Goal: Task Accomplishment & Management: Use online tool/utility

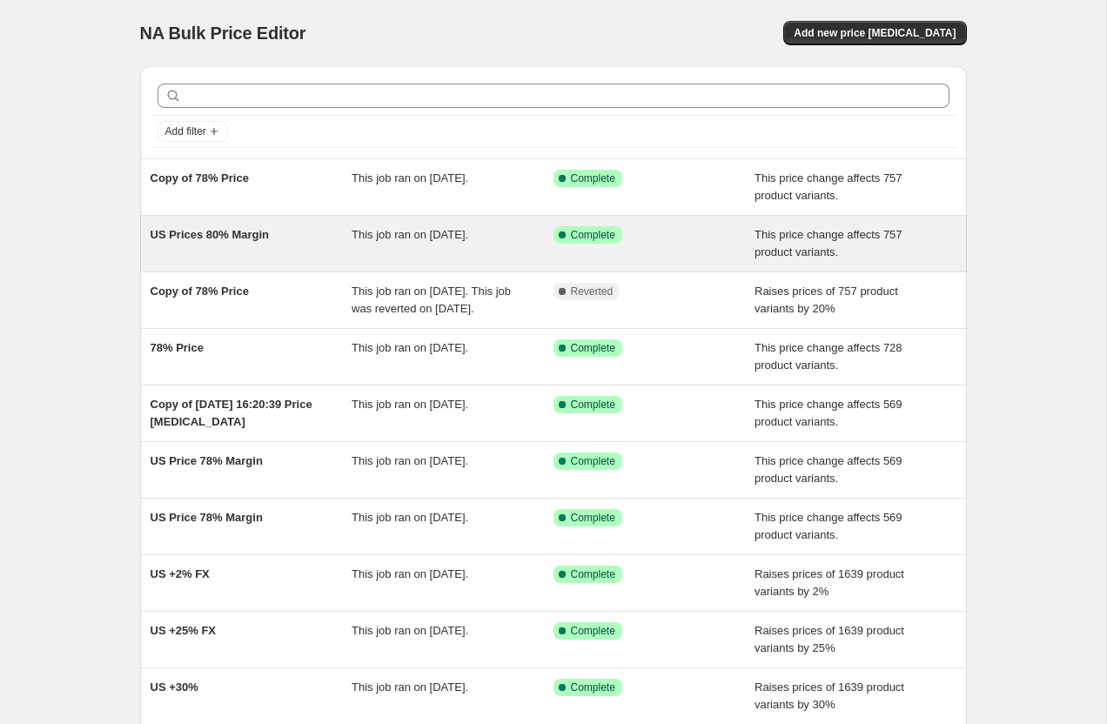
click at [211, 237] on span "US Prices 80% Margin" at bounding box center [210, 234] width 119 height 13
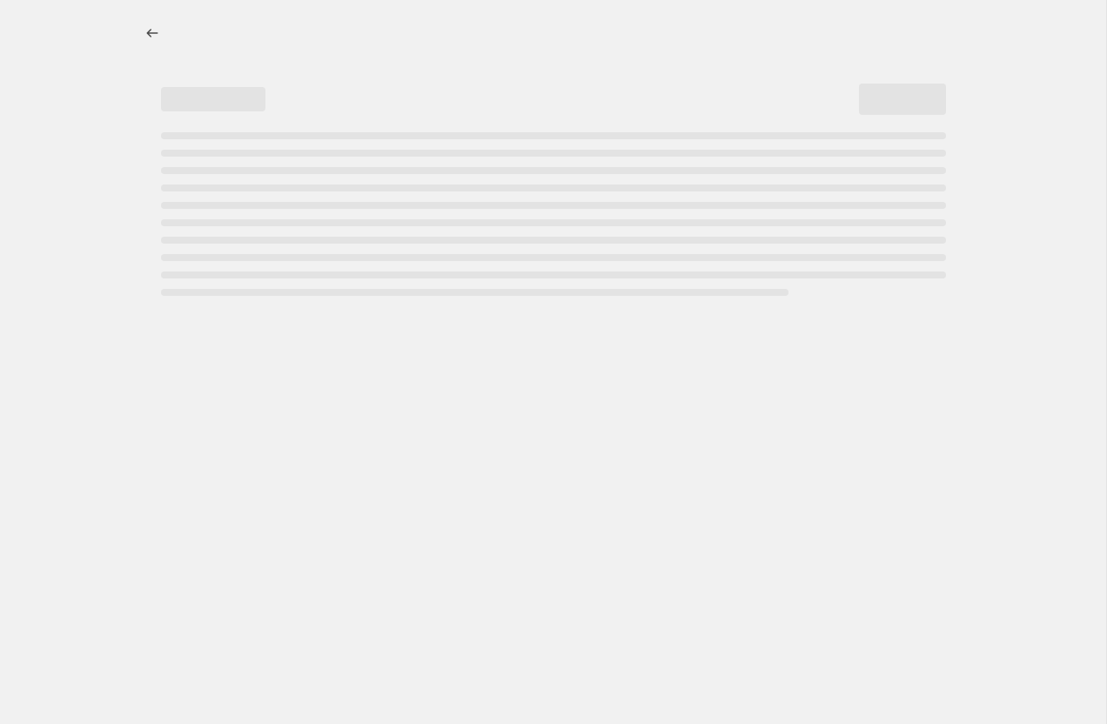
select select "margin"
select select "pp"
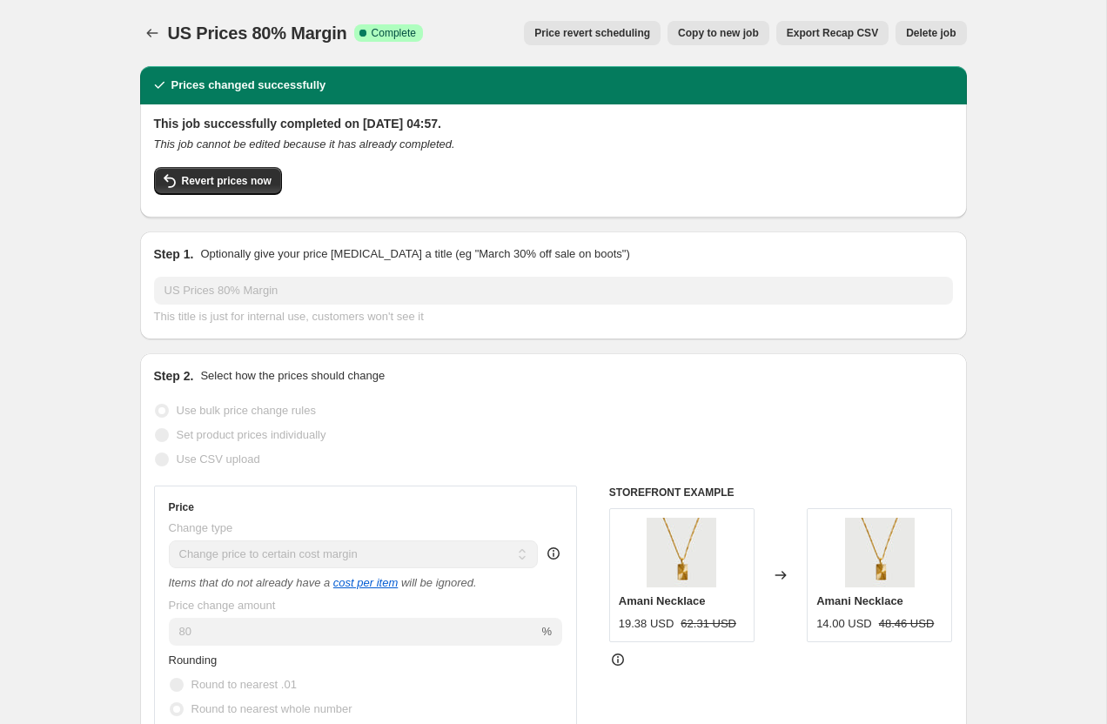
click at [714, 28] on span "Copy to new job" at bounding box center [718, 33] width 81 height 14
select select "margin"
select select "pp"
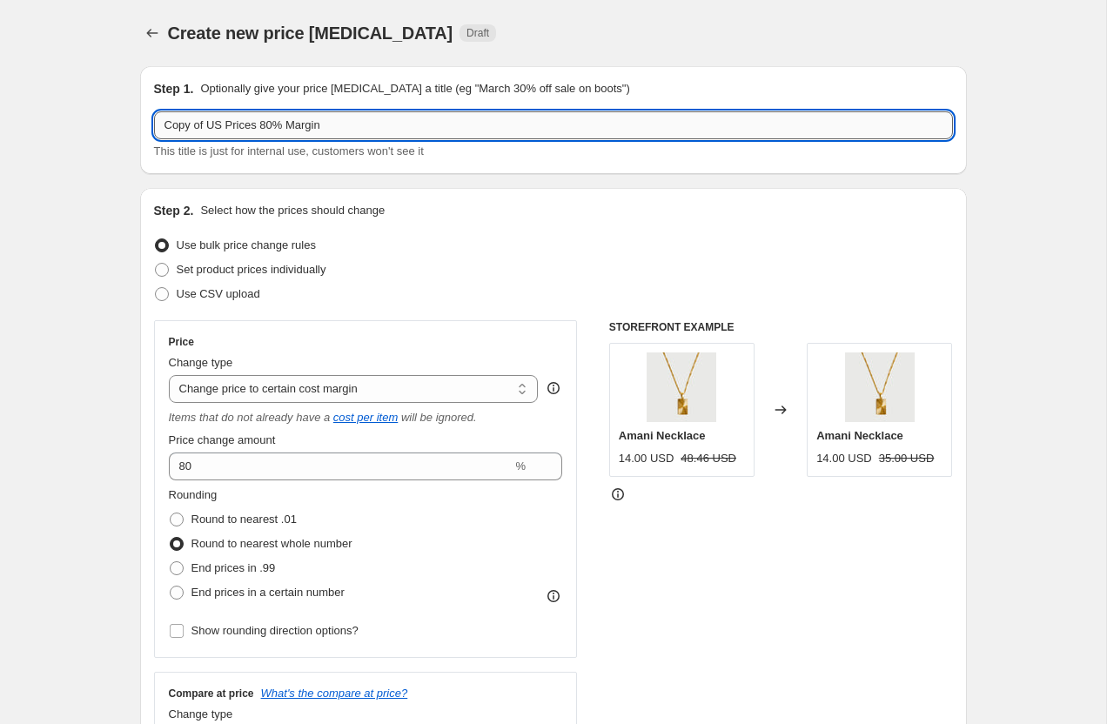
click at [265, 126] on input "Copy of US Prices 80% Margin" at bounding box center [553, 125] width 799 height 28
type input "Increase US Prices"
click at [199, 392] on select "Change the price to a certain amount Change the price by a certain amount Chang…" at bounding box center [354, 389] width 370 height 28
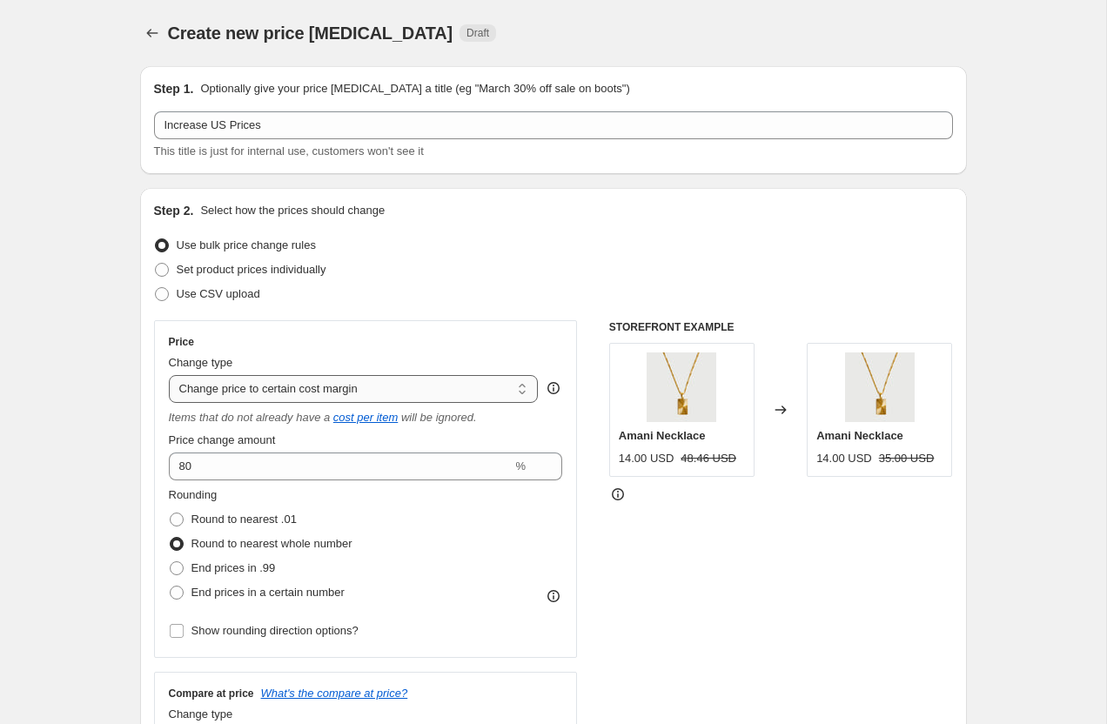
select select "percentage"
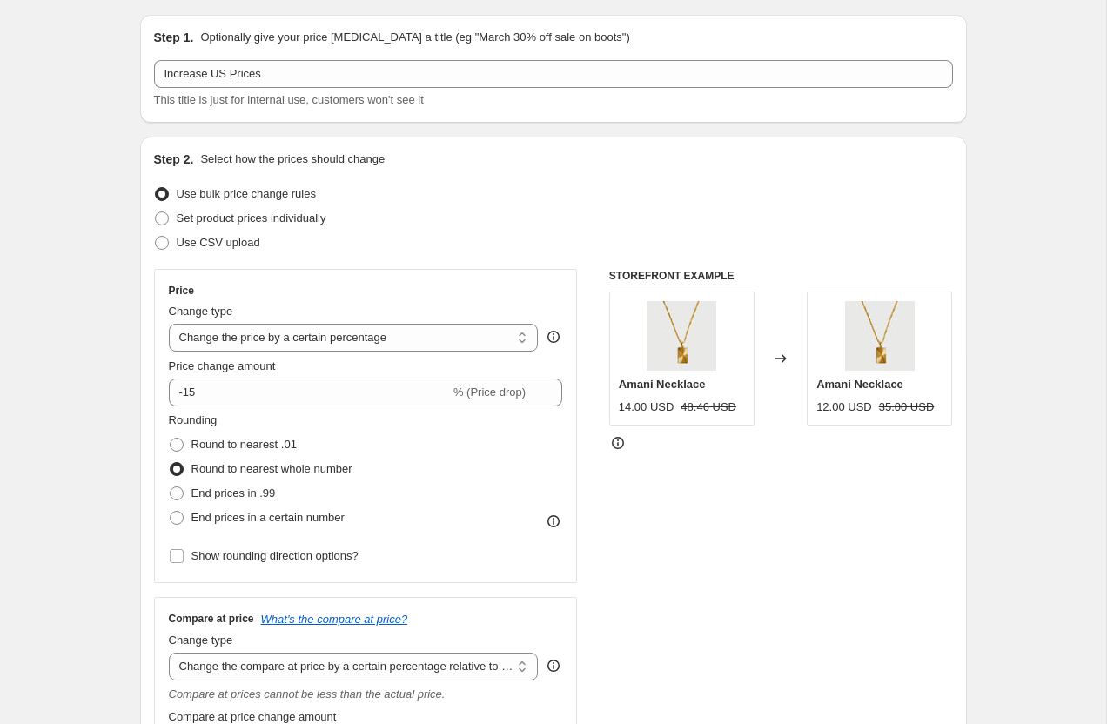
scroll to position [69, 0]
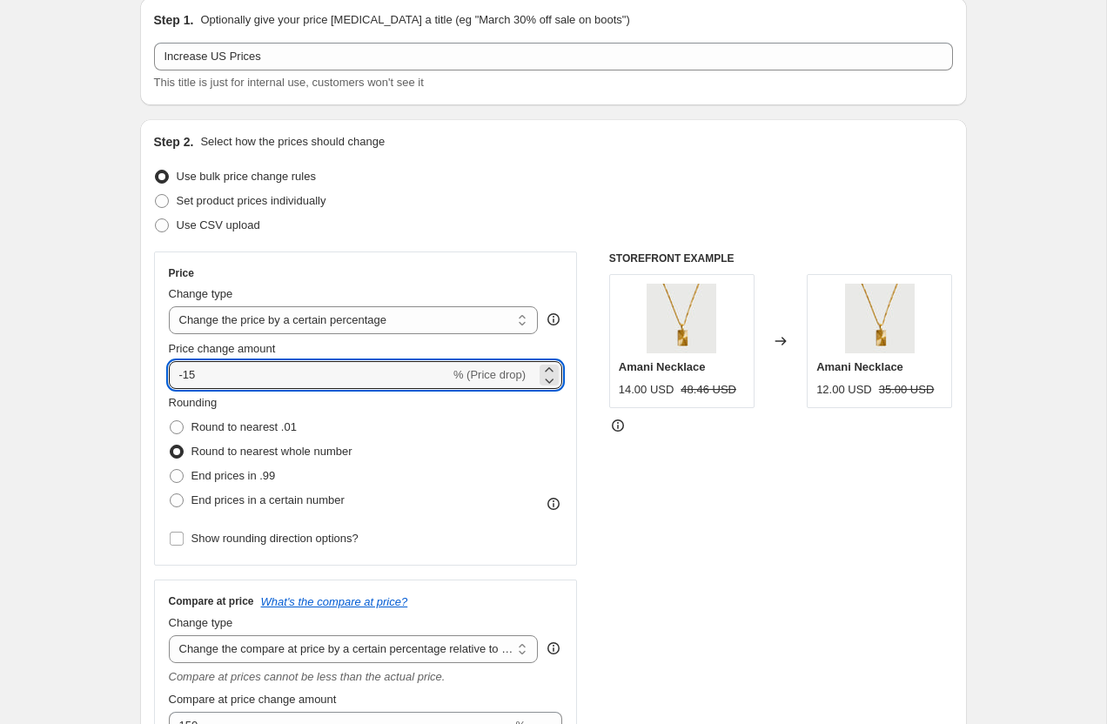
drag, startPoint x: 256, startPoint y: 380, endPoint x: 131, endPoint y: 380, distance: 124.4
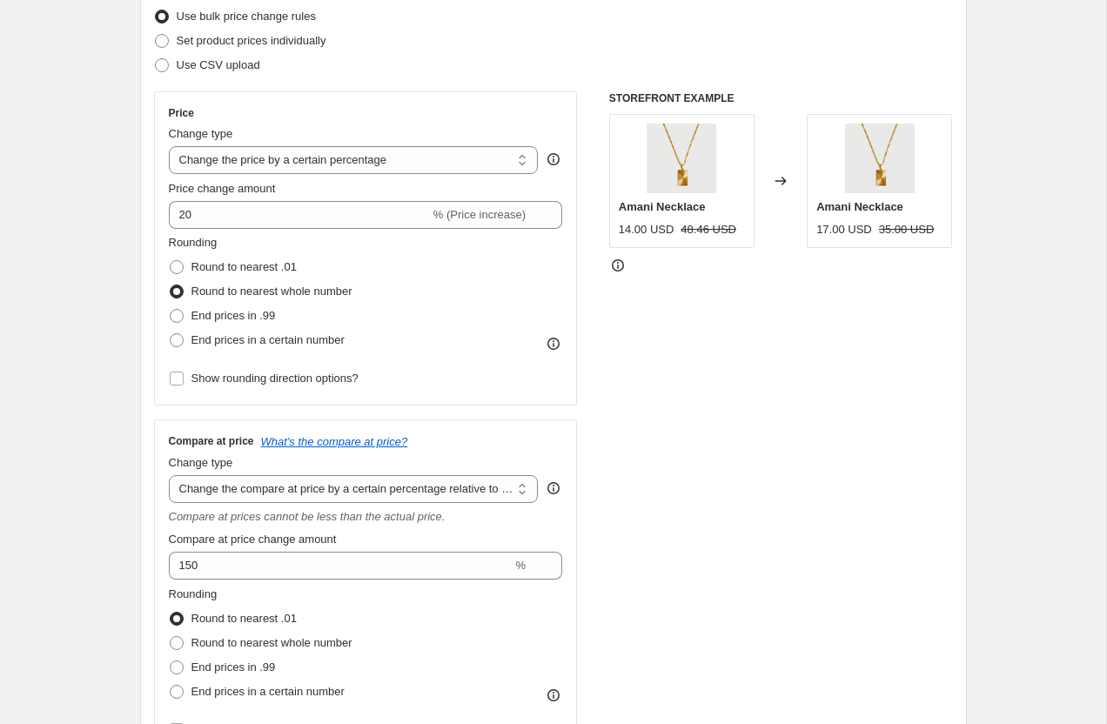
scroll to position [226, 0]
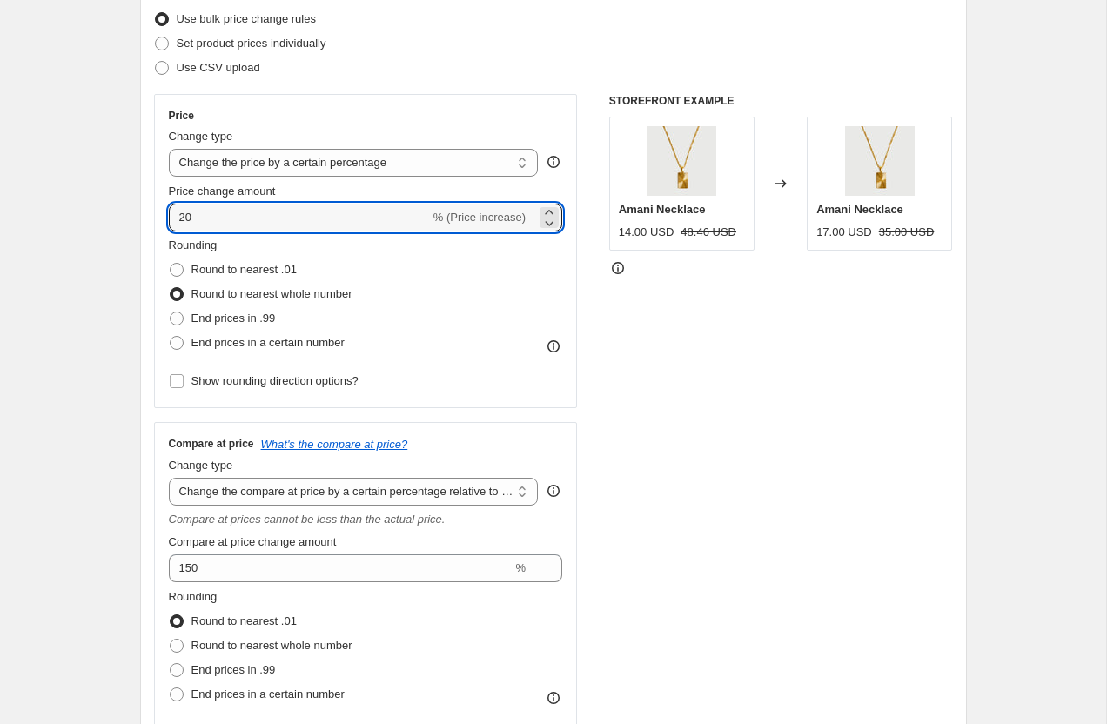
drag, startPoint x: 208, startPoint y: 216, endPoint x: 154, endPoint y: 212, distance: 54.1
click at [155, 215] on div "Price Change type Change the price to a certain amount Change the price by a ce…" at bounding box center [366, 251] width 424 height 314
type input "16"
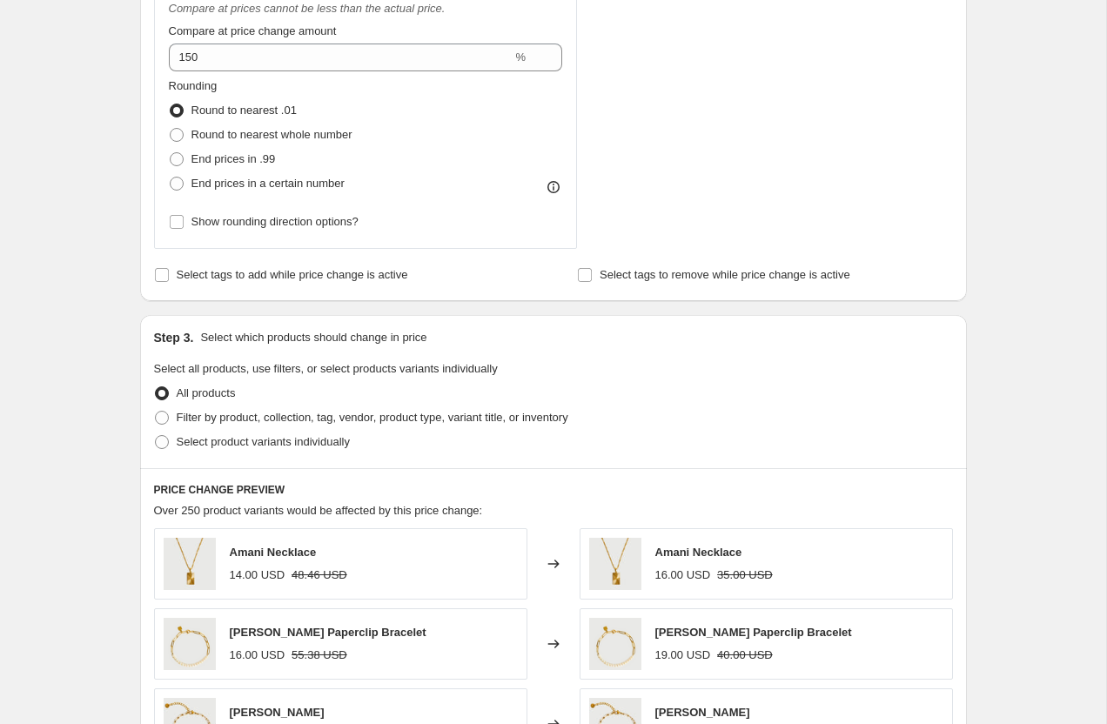
scroll to position [753, 0]
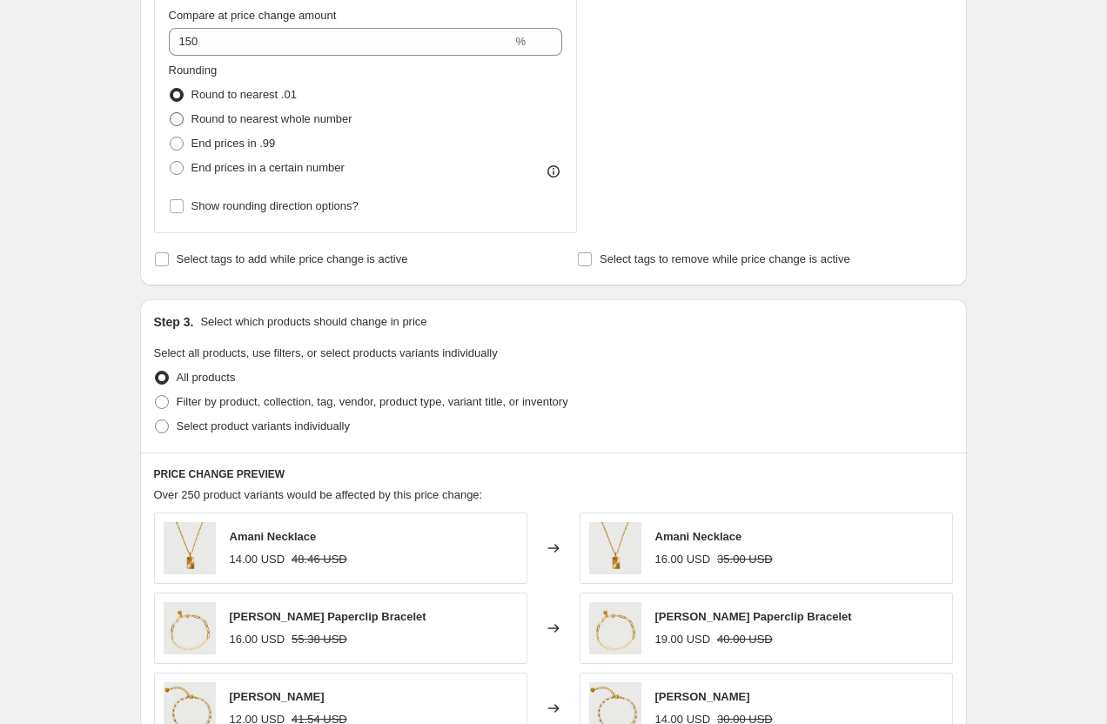
click at [181, 120] on span at bounding box center [177, 119] width 14 height 14
click at [171, 113] on input "Round to nearest whole number" at bounding box center [170, 112] width 1 height 1
radio input "true"
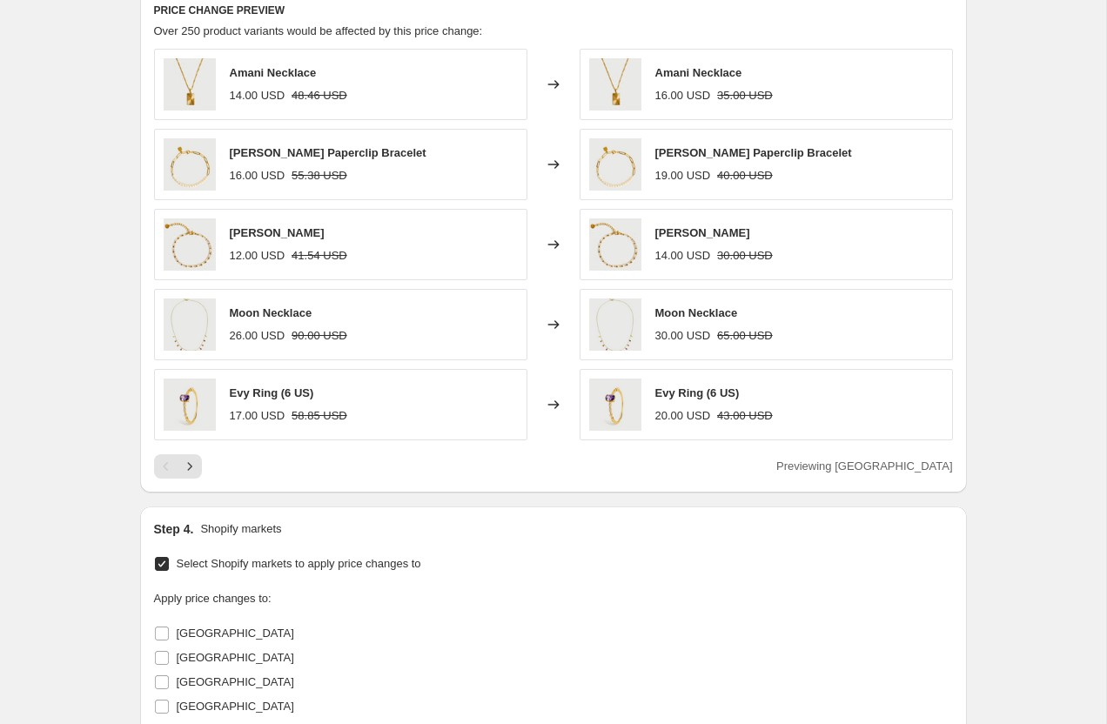
scroll to position [2257, 0]
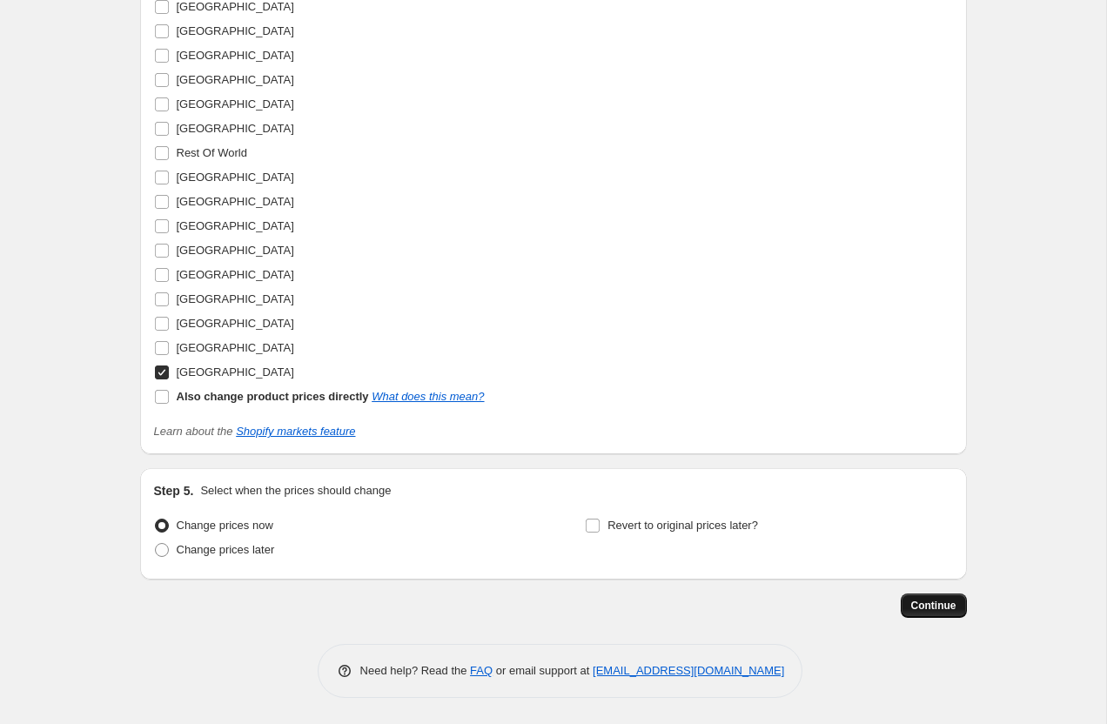
click at [941, 601] on span "Continue" at bounding box center [933, 606] width 45 height 14
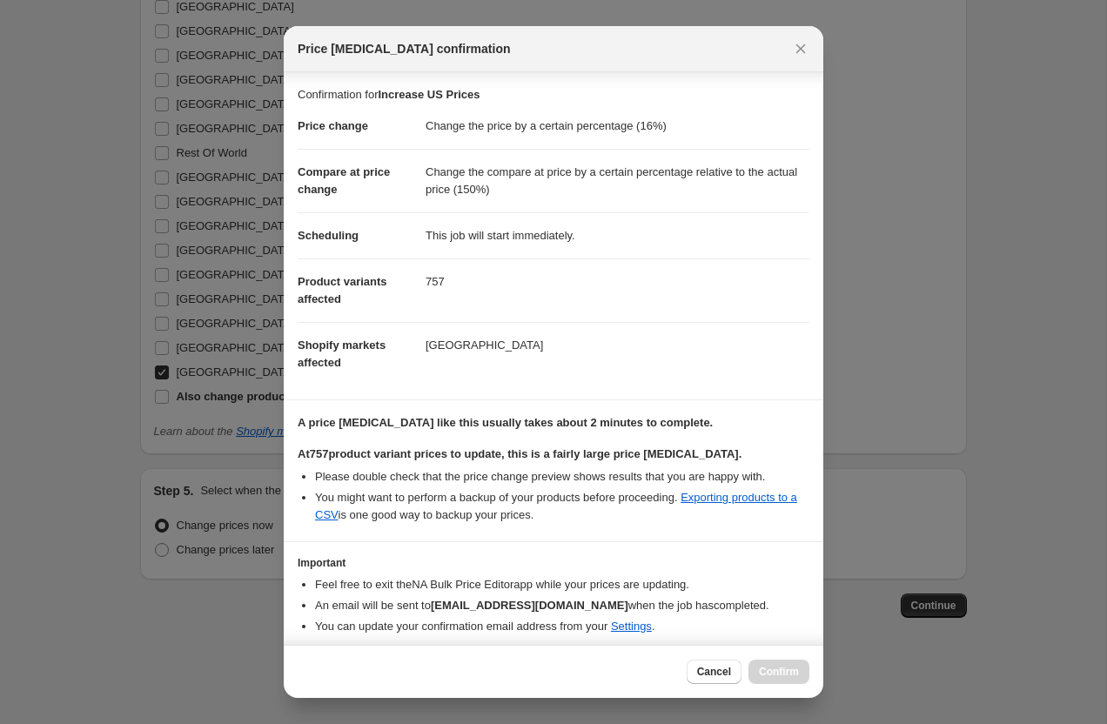
scroll to position [61, 0]
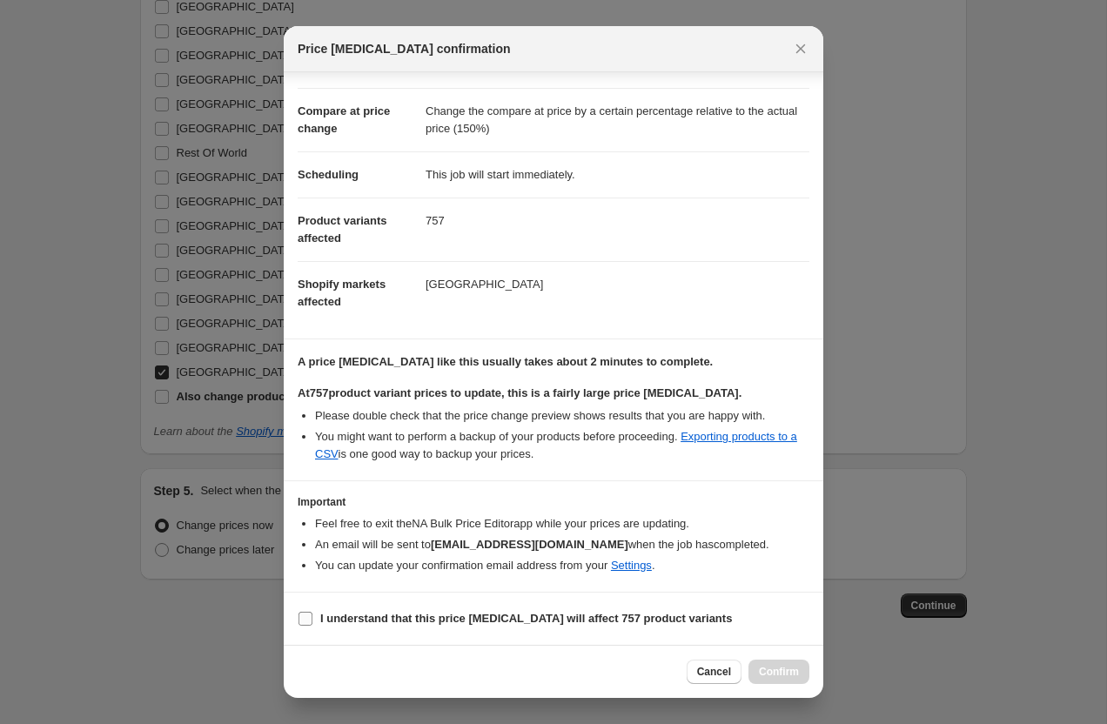
click at [311, 618] on input "I understand that this price change job will affect 757 product variants" at bounding box center [305, 619] width 14 height 14
checkbox input "true"
click at [784, 673] on span "Confirm" at bounding box center [779, 672] width 40 height 14
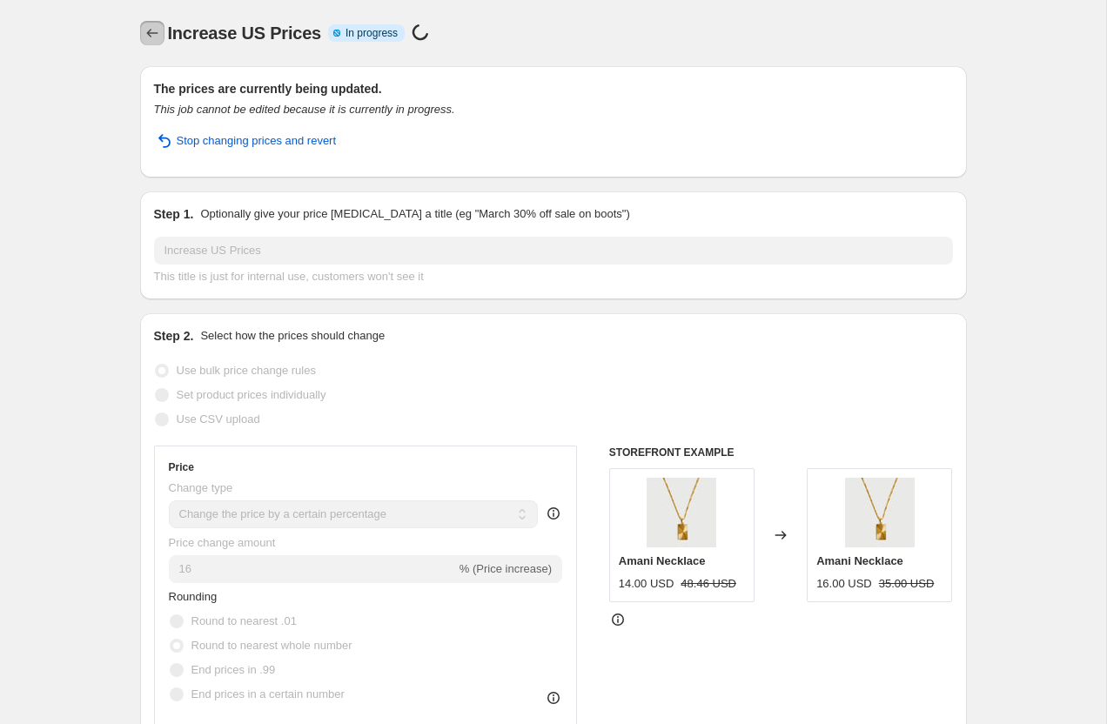
click at [149, 31] on icon "Price change jobs" at bounding box center [151, 33] width 11 height 9
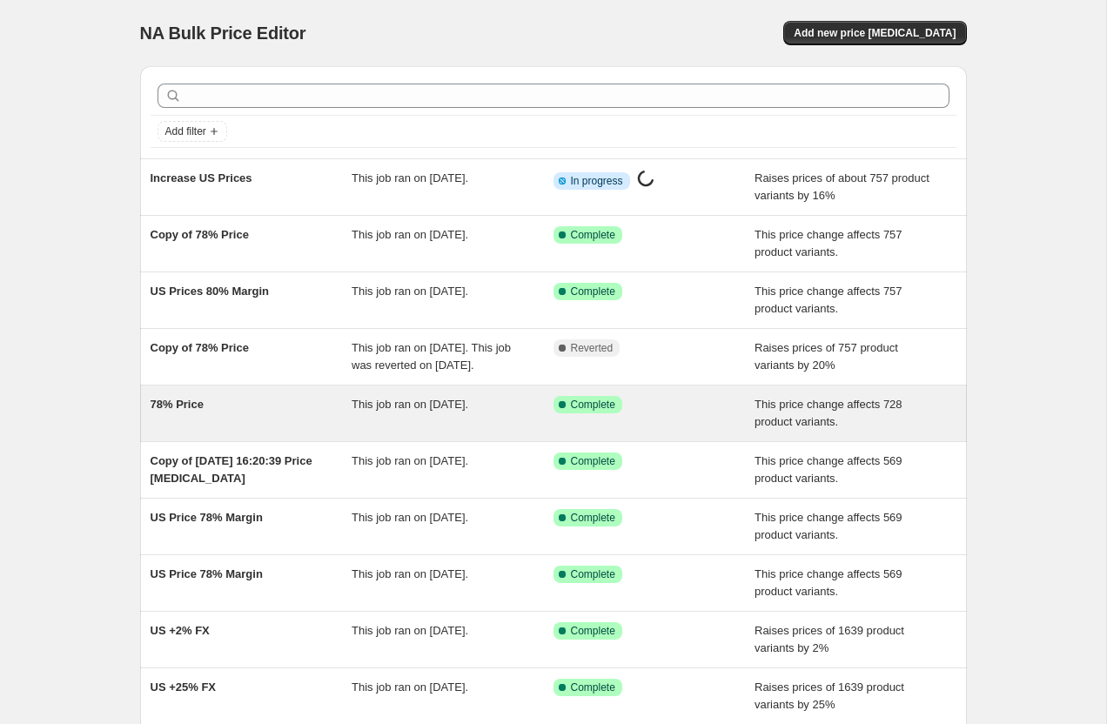
click at [184, 411] on span "78% Price" at bounding box center [177, 404] width 53 height 13
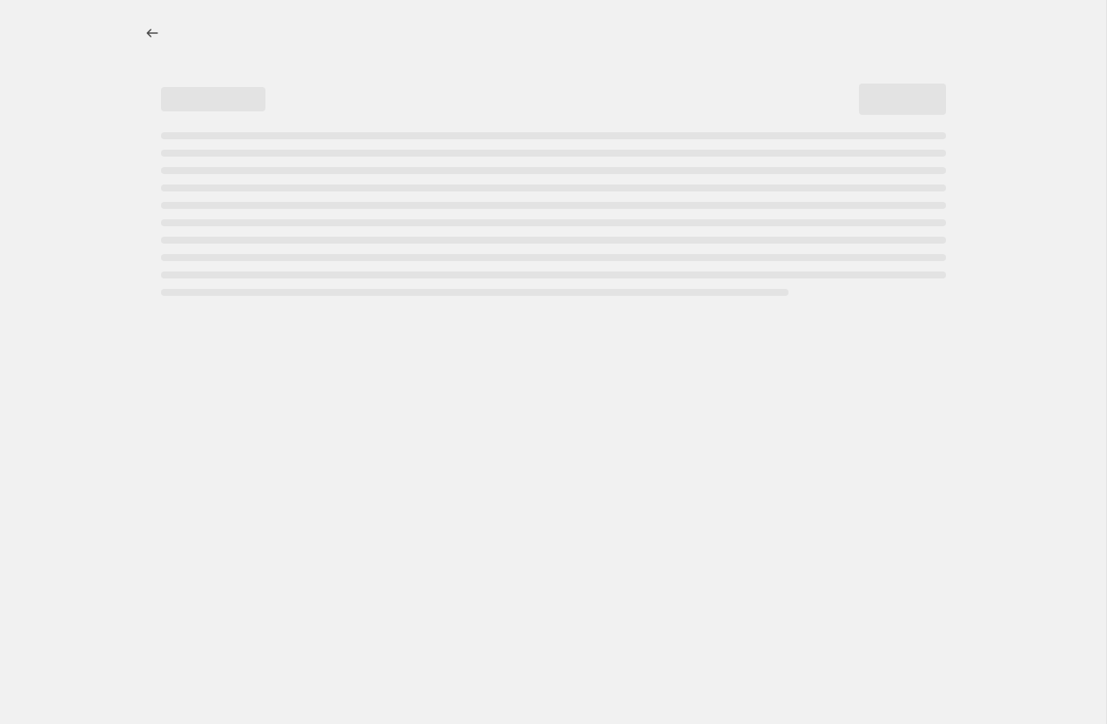
select select "margin"
select select "pp"
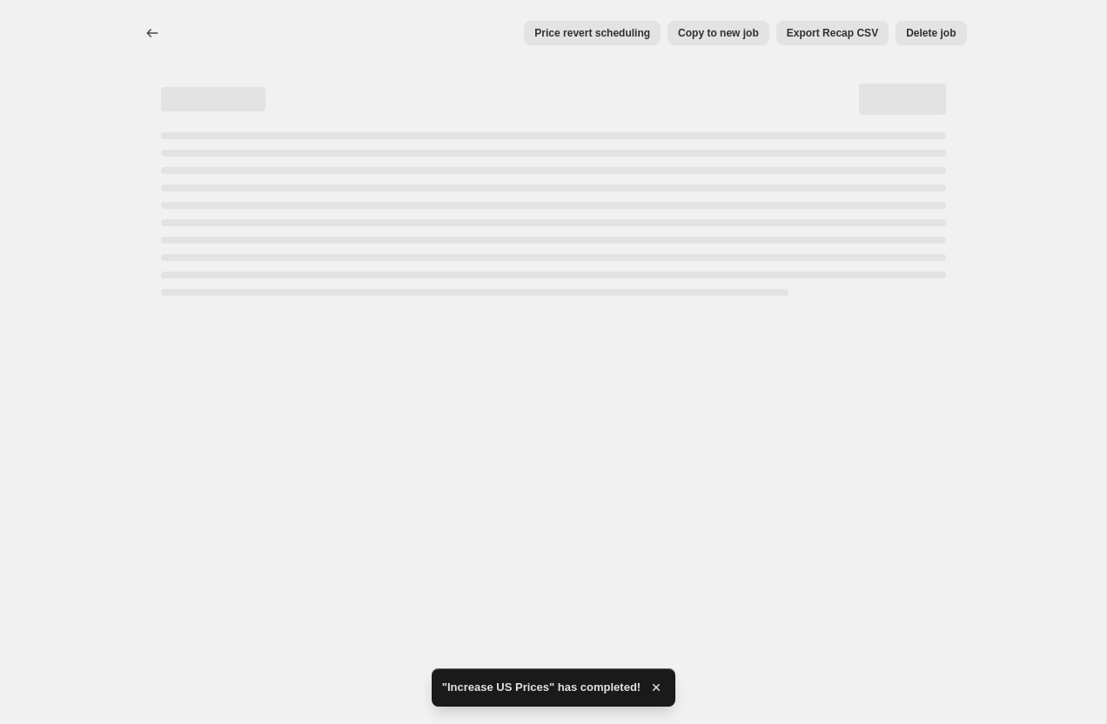
select select "margin"
select select "pp"
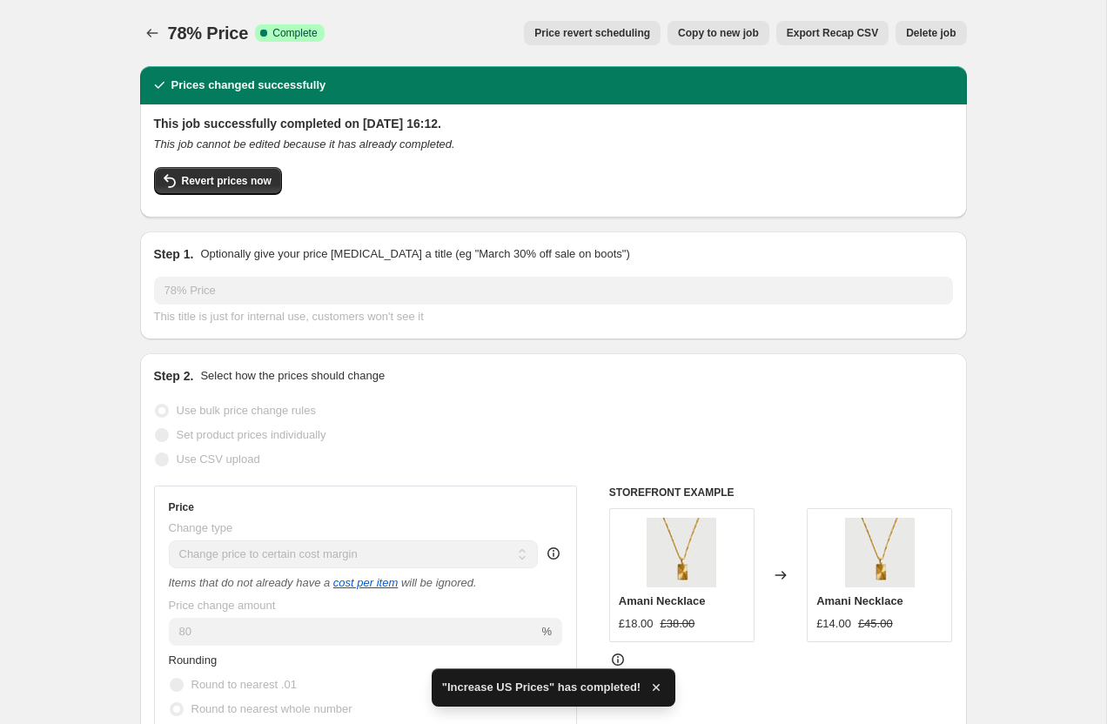
click at [715, 35] on span "Copy to new job" at bounding box center [718, 33] width 81 height 14
select select "margin"
select select "pp"
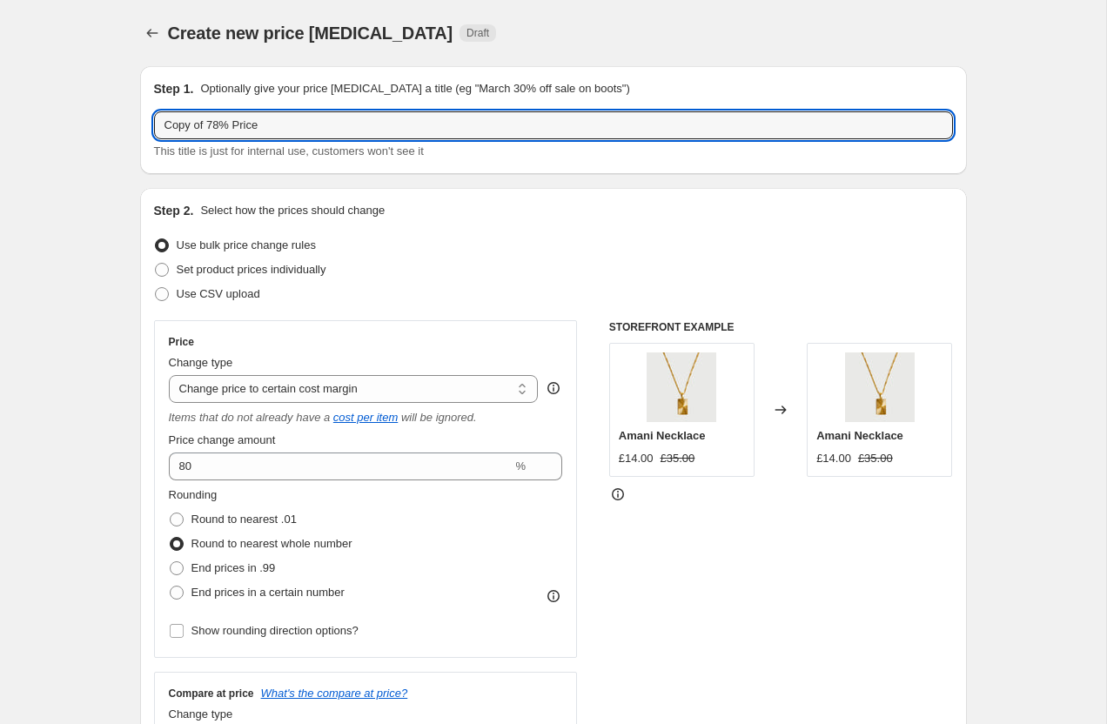
drag, startPoint x: 279, startPoint y: 126, endPoint x: 83, endPoint y: 126, distance: 196.6
type input "16% Price Increase"
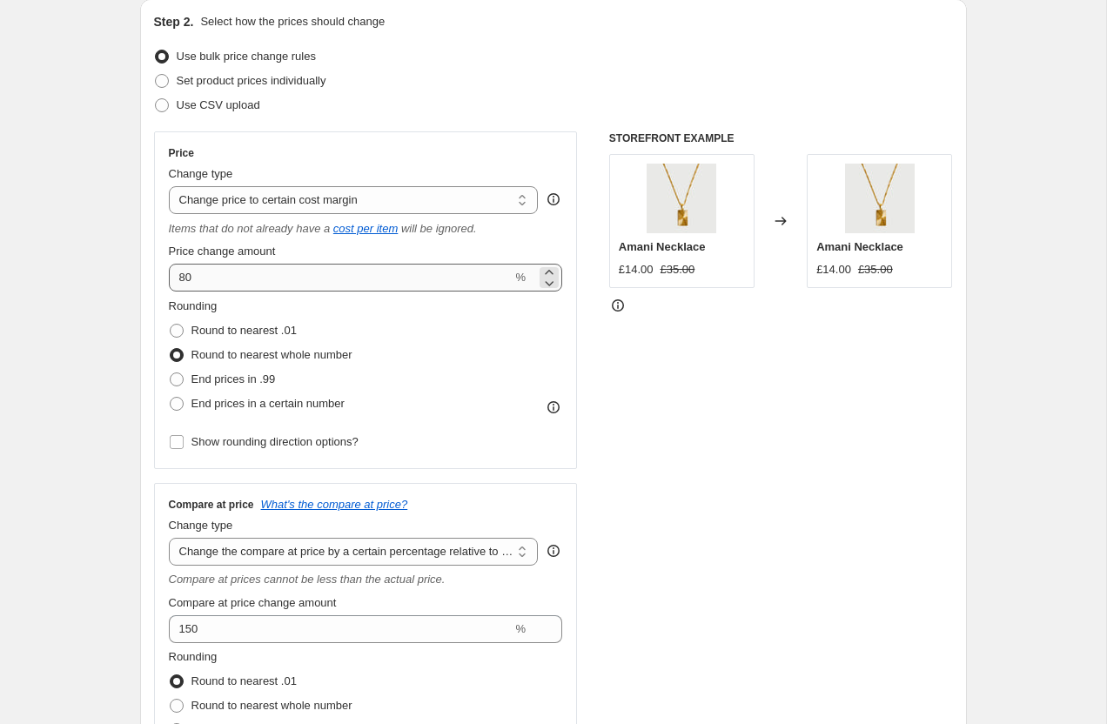
scroll to position [194, 0]
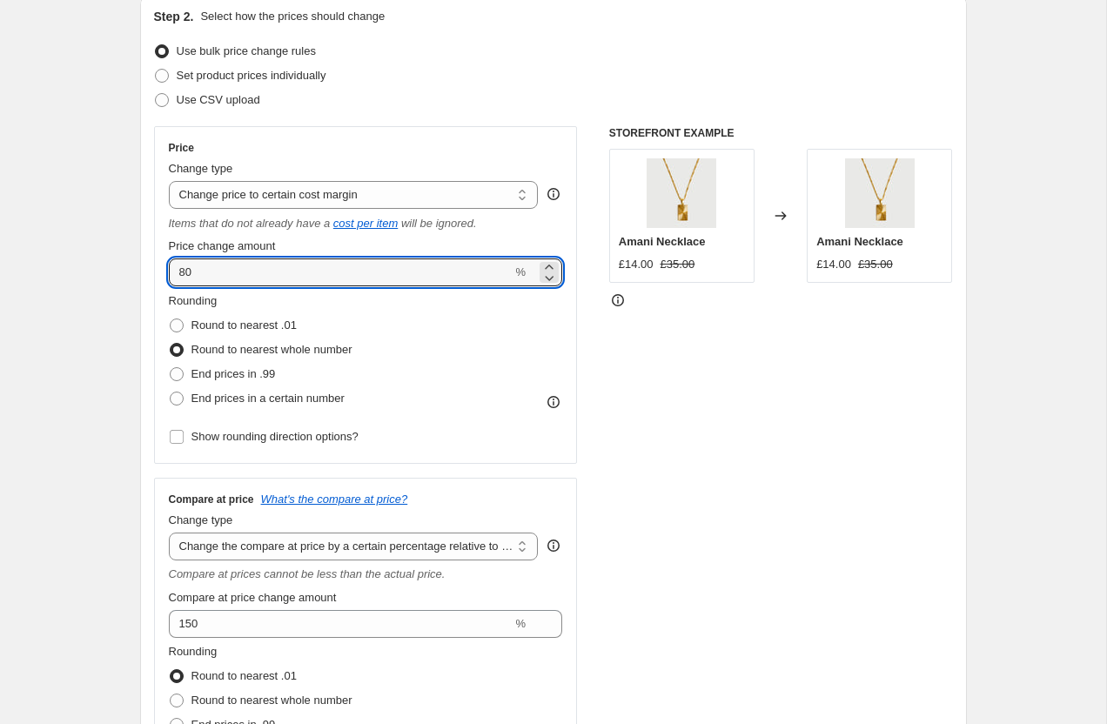
drag, startPoint x: 199, startPoint y: 280, endPoint x: 137, endPoint y: 280, distance: 61.8
type input "16"
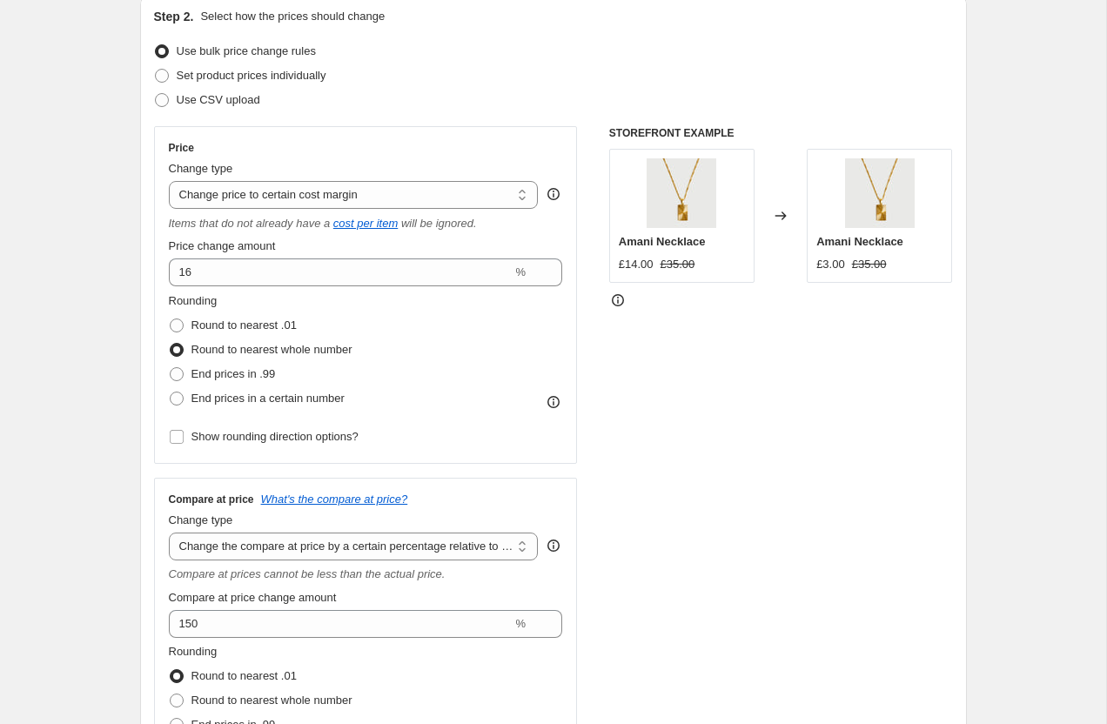
click at [302, 209] on div "Price Change type Change the price to a certain amount Change the price by a ce…" at bounding box center [366, 295] width 394 height 308
click at [301, 201] on select "Change the price to a certain amount Change the price by a certain amount Chang…" at bounding box center [354, 195] width 370 height 28
select select "percentage"
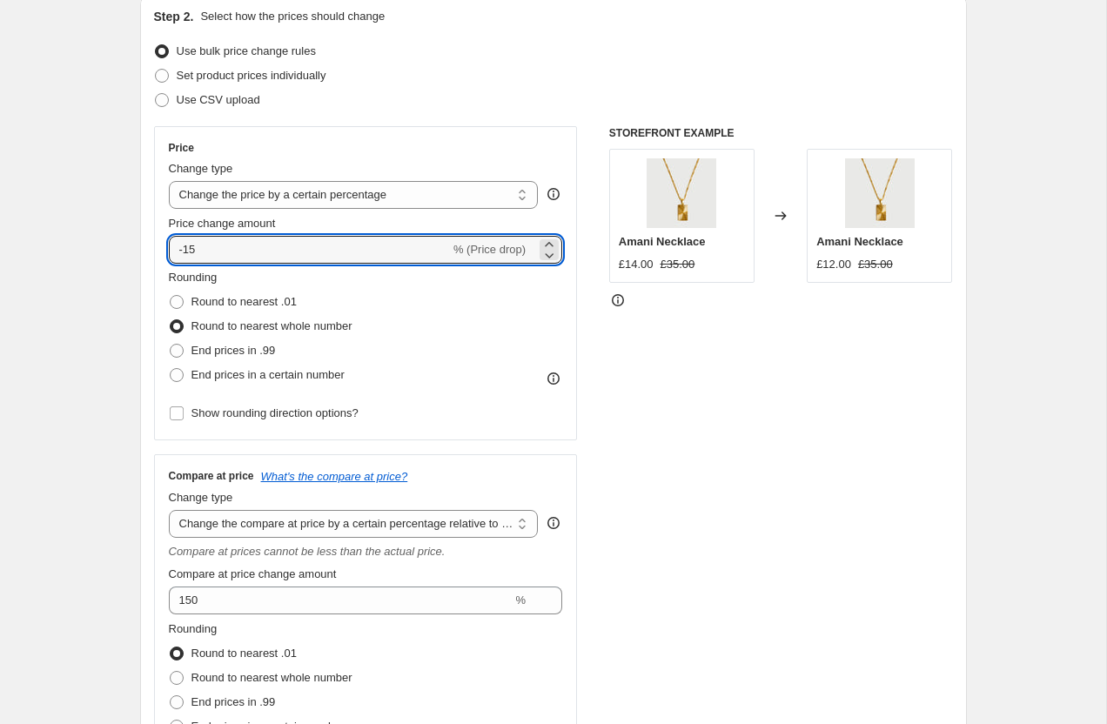
drag, startPoint x: 215, startPoint y: 241, endPoint x: 145, endPoint y: 237, distance: 69.7
click at [145, 240] on div "Step 2. Select how the prices should change Use bulk price change rules Set pro…" at bounding box center [553, 419] width 827 height 850
type input "16"
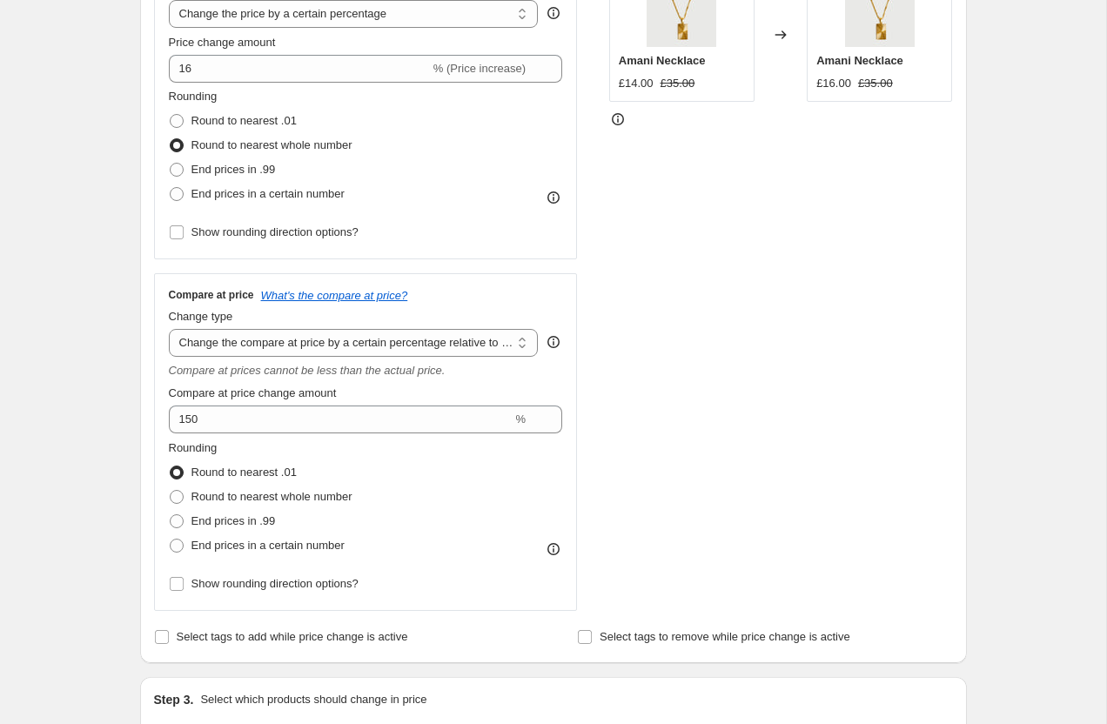
scroll to position [380, 0]
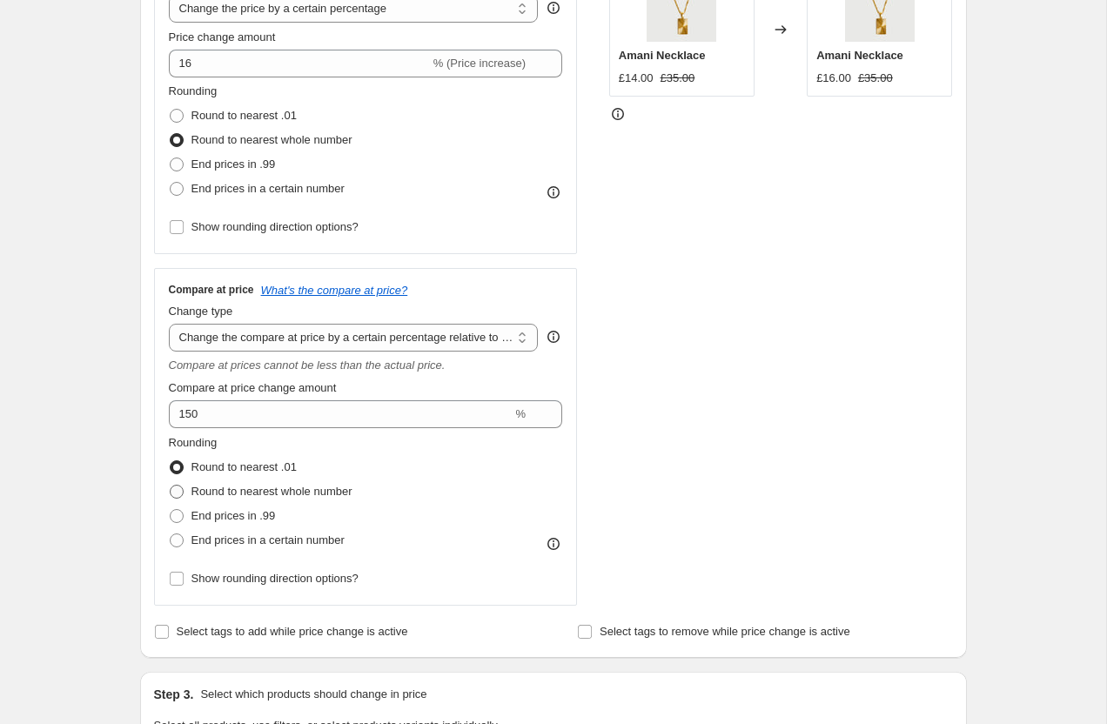
click at [171, 488] on span at bounding box center [177, 492] width 14 height 14
click at [171, 486] on input "Round to nearest whole number" at bounding box center [170, 485] width 1 height 1
radio input "true"
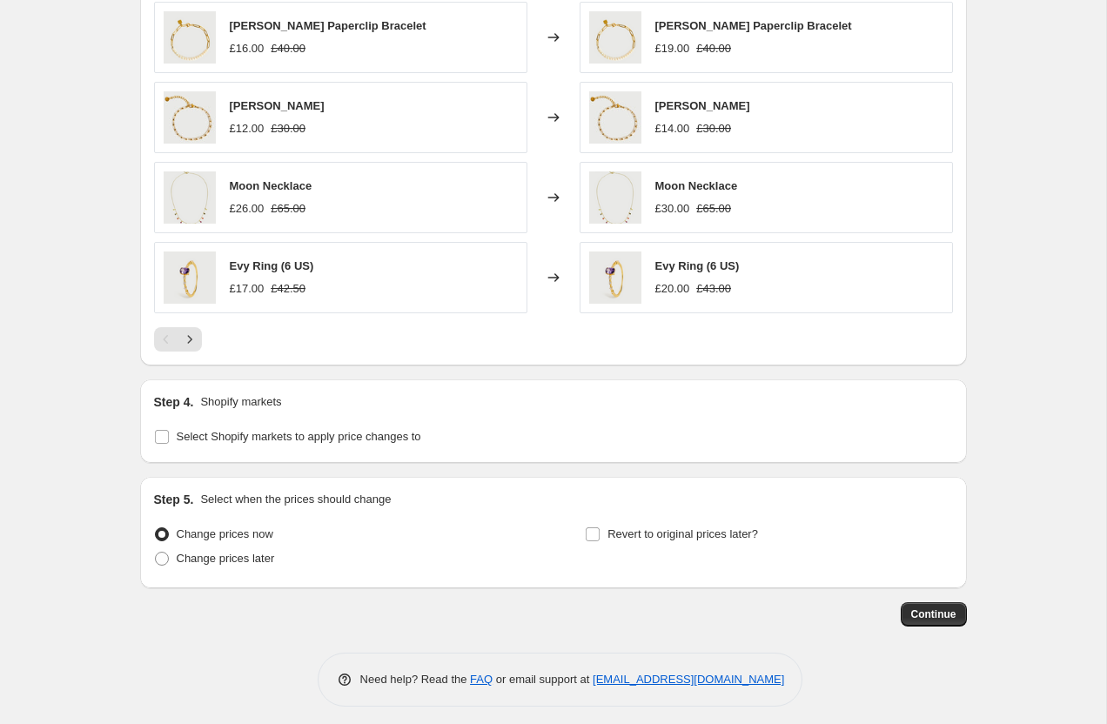
scroll to position [1352, 0]
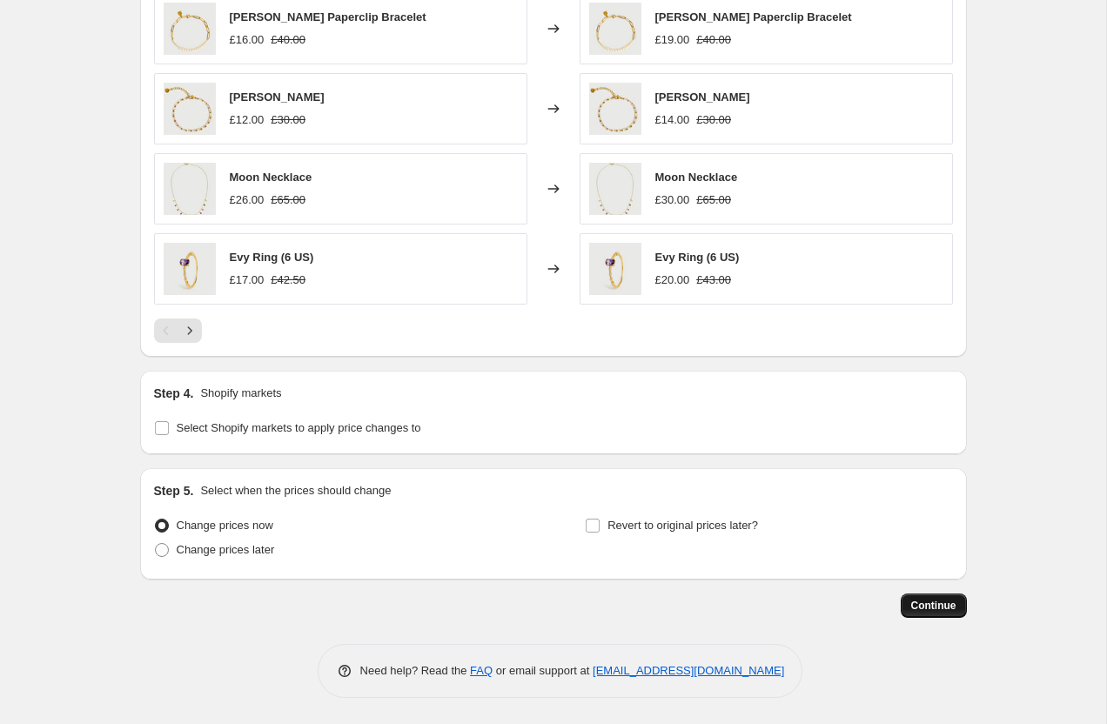
click at [931, 595] on button "Continue" at bounding box center [934, 605] width 66 height 24
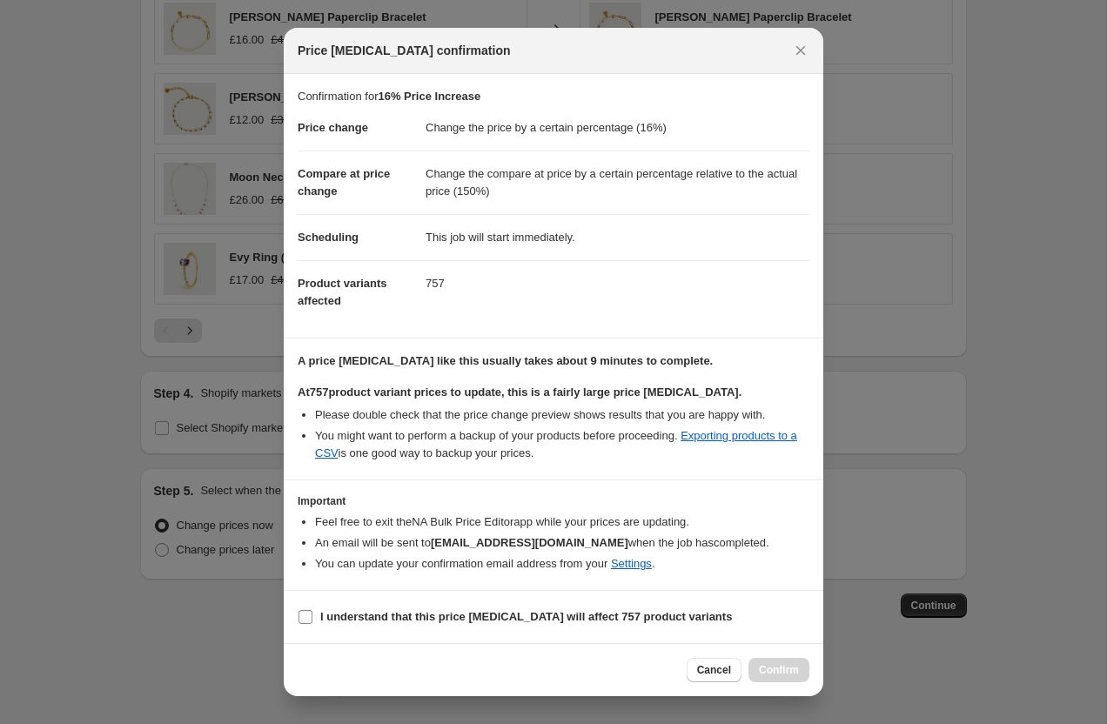
click at [325, 609] on span "I understand that this price change job will affect 757 product variants" at bounding box center [526, 616] width 412 height 17
click at [312, 610] on input "I understand that this price change job will affect 757 product variants" at bounding box center [305, 617] width 14 height 14
checkbox input "true"
click at [787, 670] on span "Confirm" at bounding box center [779, 670] width 40 height 14
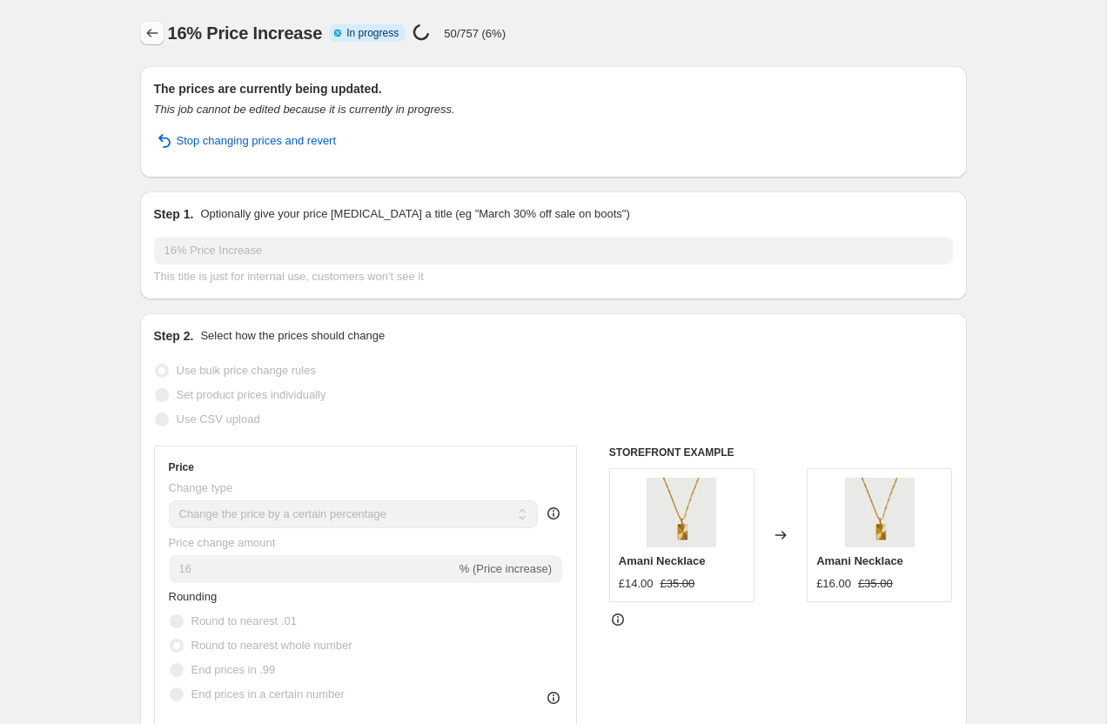
click at [152, 41] on icon "Price change jobs" at bounding box center [152, 32] width 17 height 17
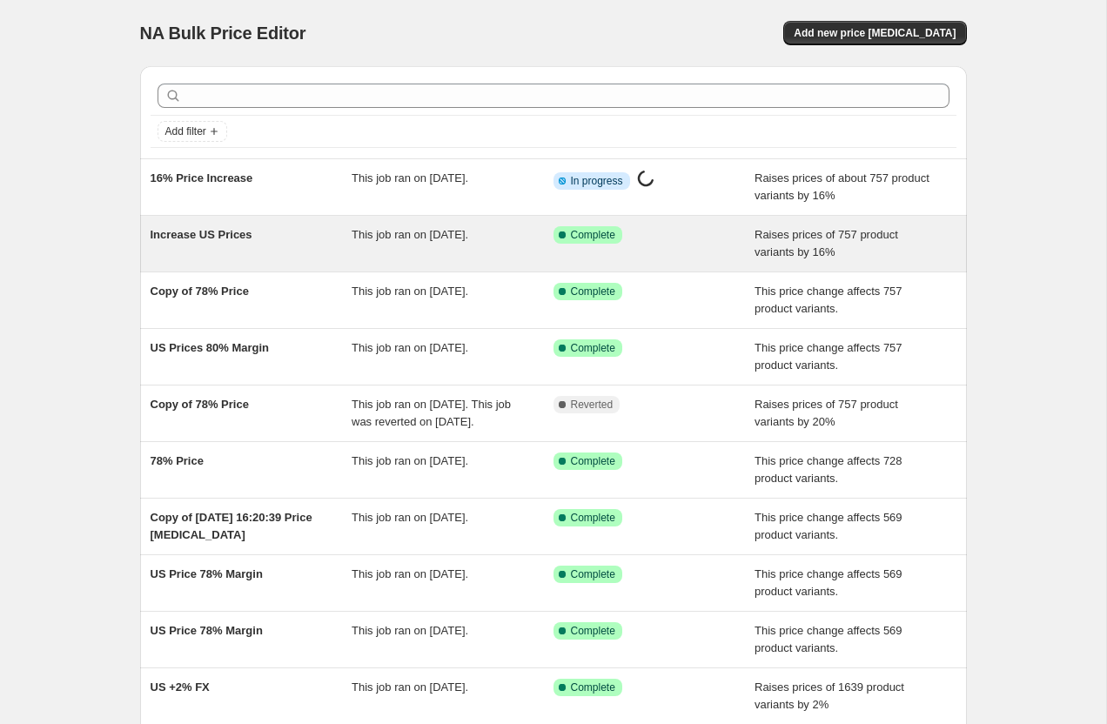
click at [197, 238] on span "Increase US Prices" at bounding box center [202, 234] width 102 height 13
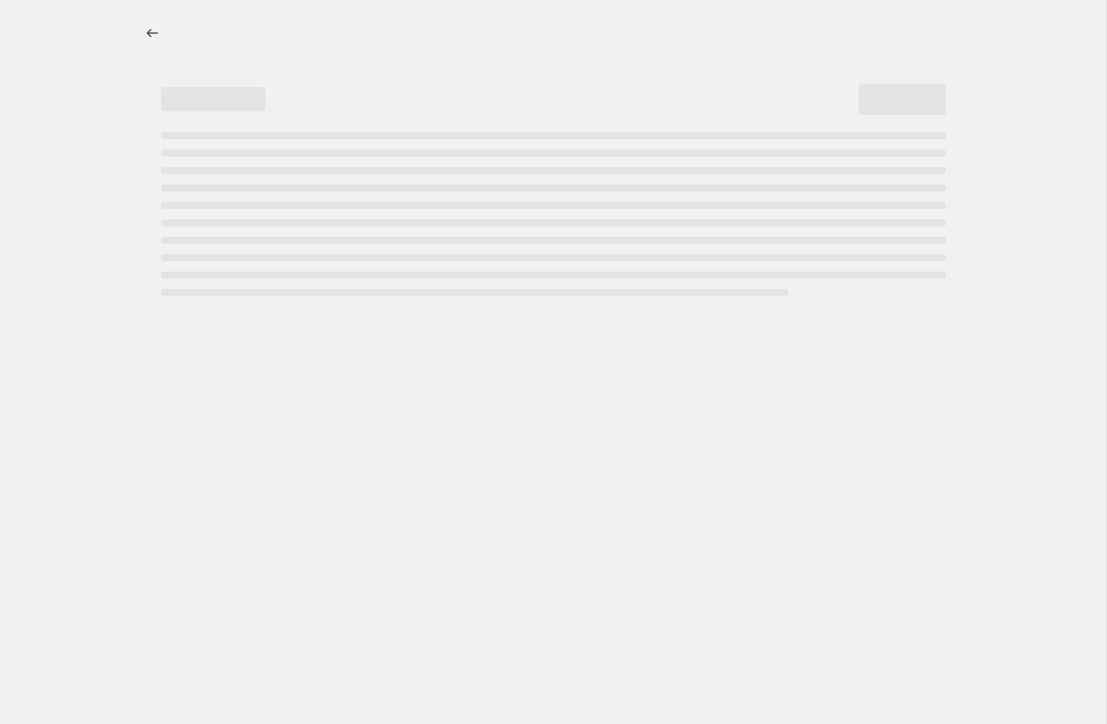
select select "percentage"
select select "pp"
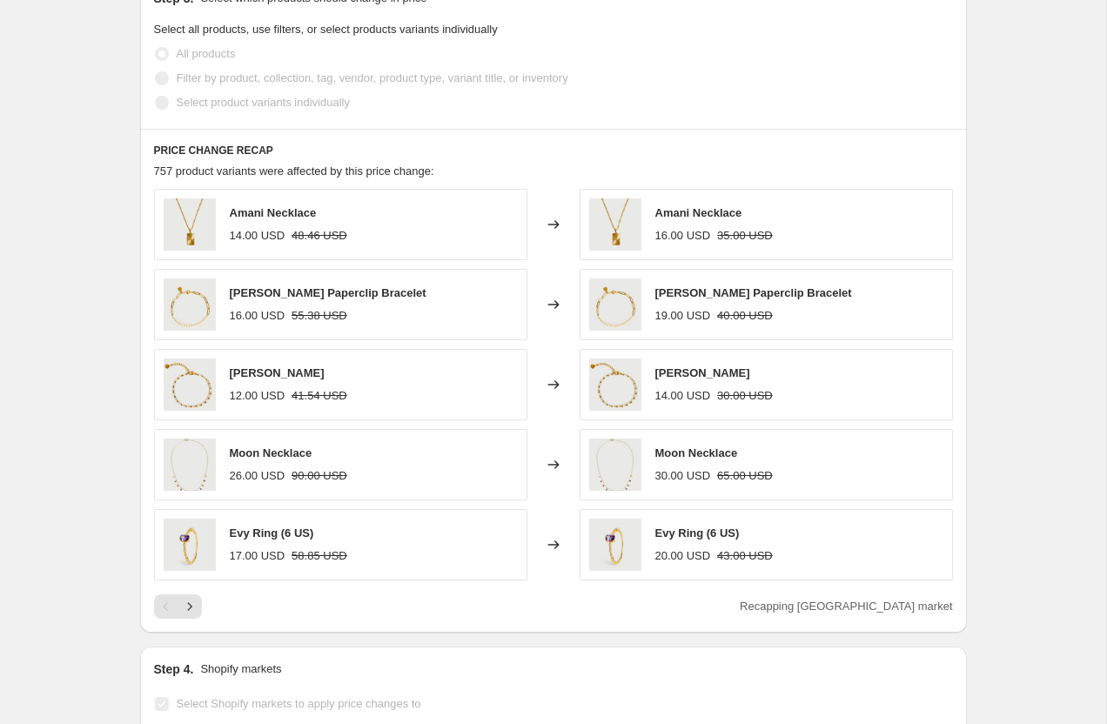
scroll to position [1211, 0]
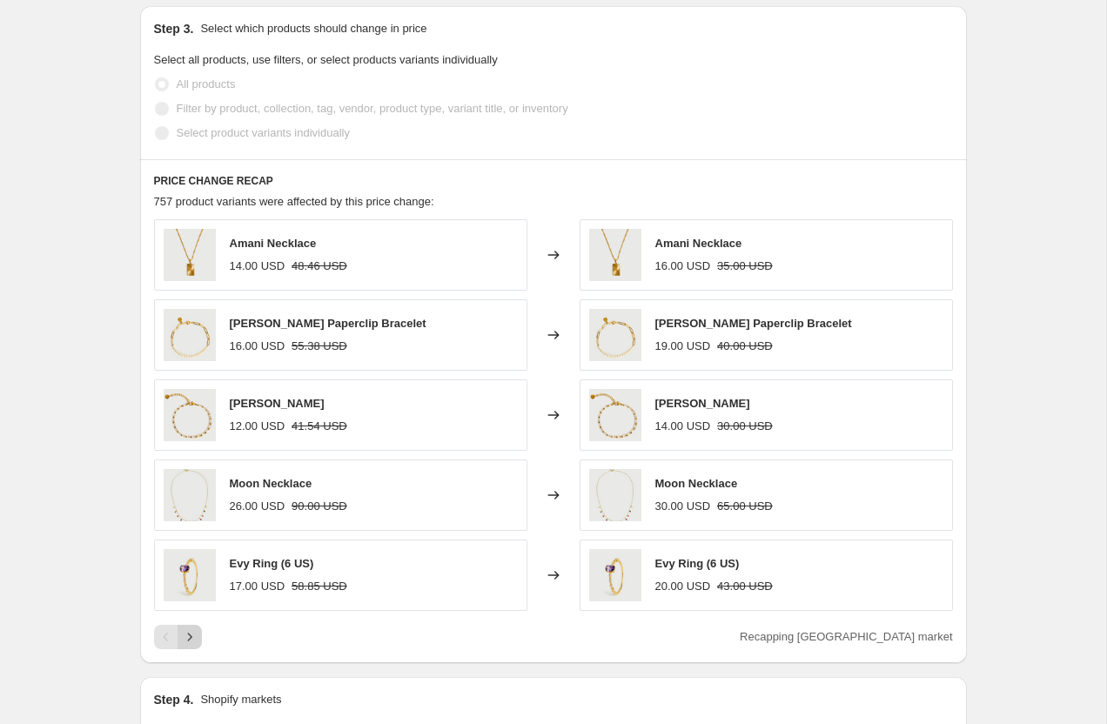
click at [186, 631] on icon "Next" at bounding box center [189, 636] width 17 height 17
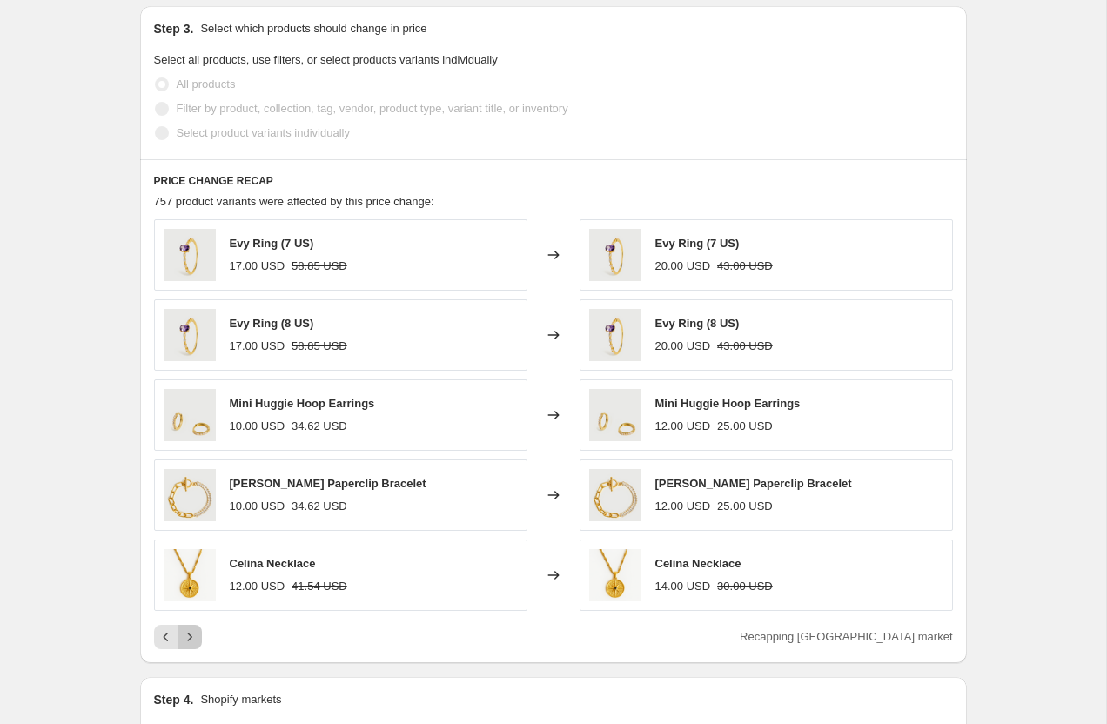
click at [186, 631] on icon "Next" at bounding box center [189, 636] width 17 height 17
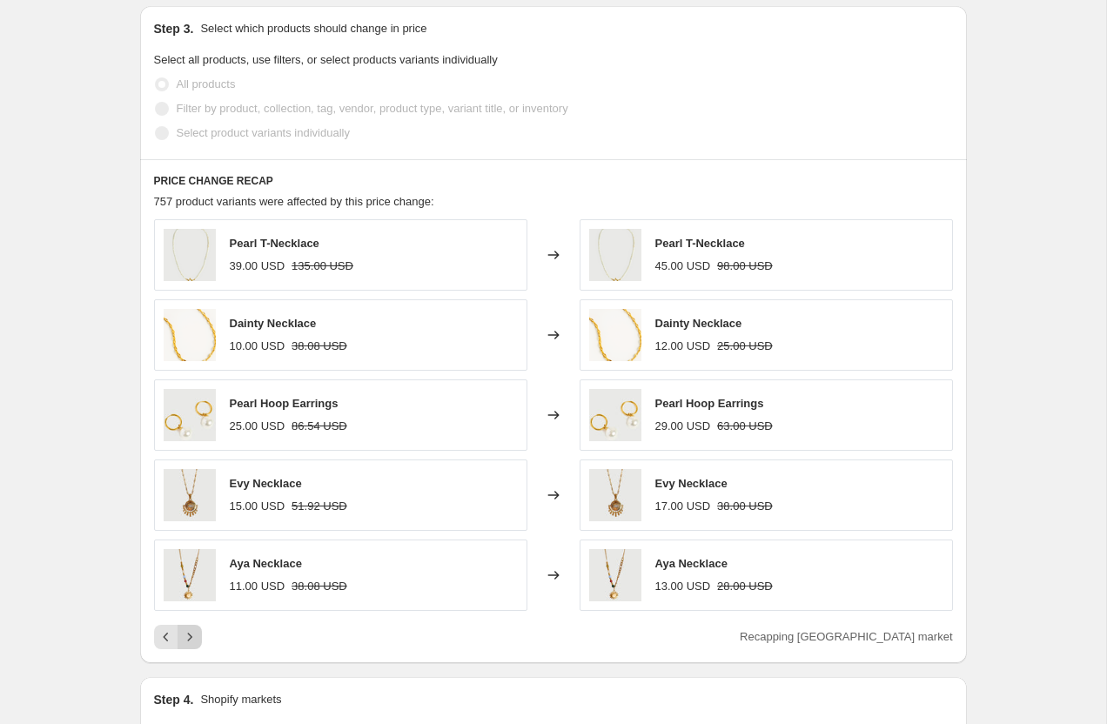
click at [186, 631] on icon "Next" at bounding box center [189, 636] width 17 height 17
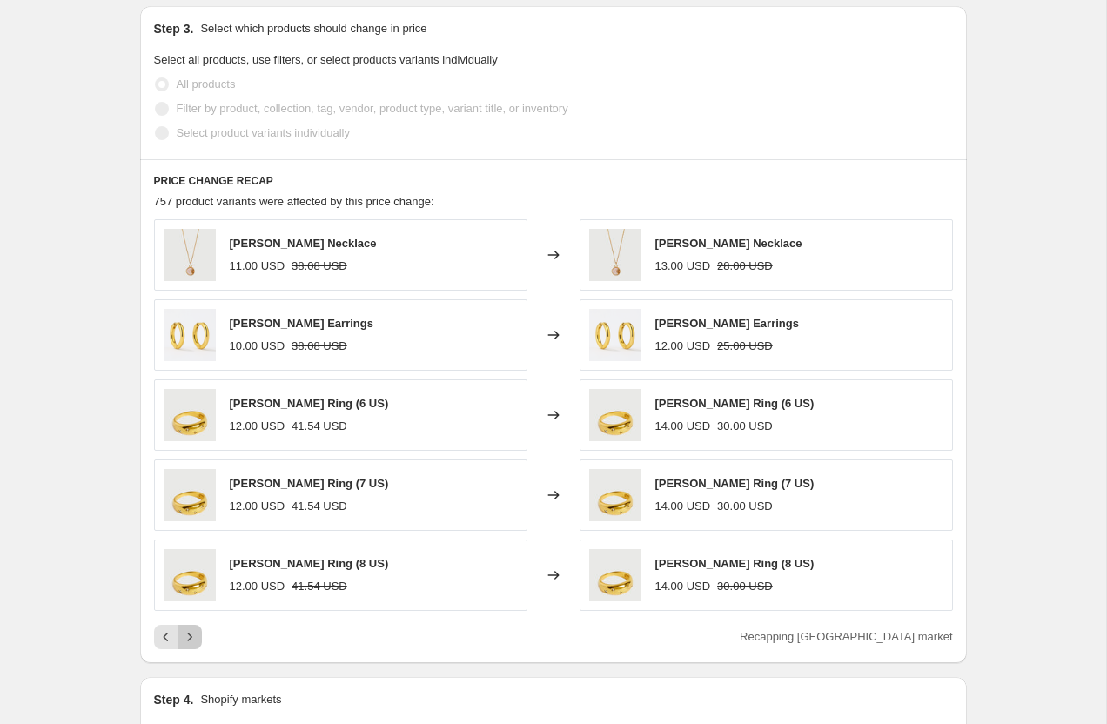
click at [186, 631] on icon "Next" at bounding box center [189, 636] width 17 height 17
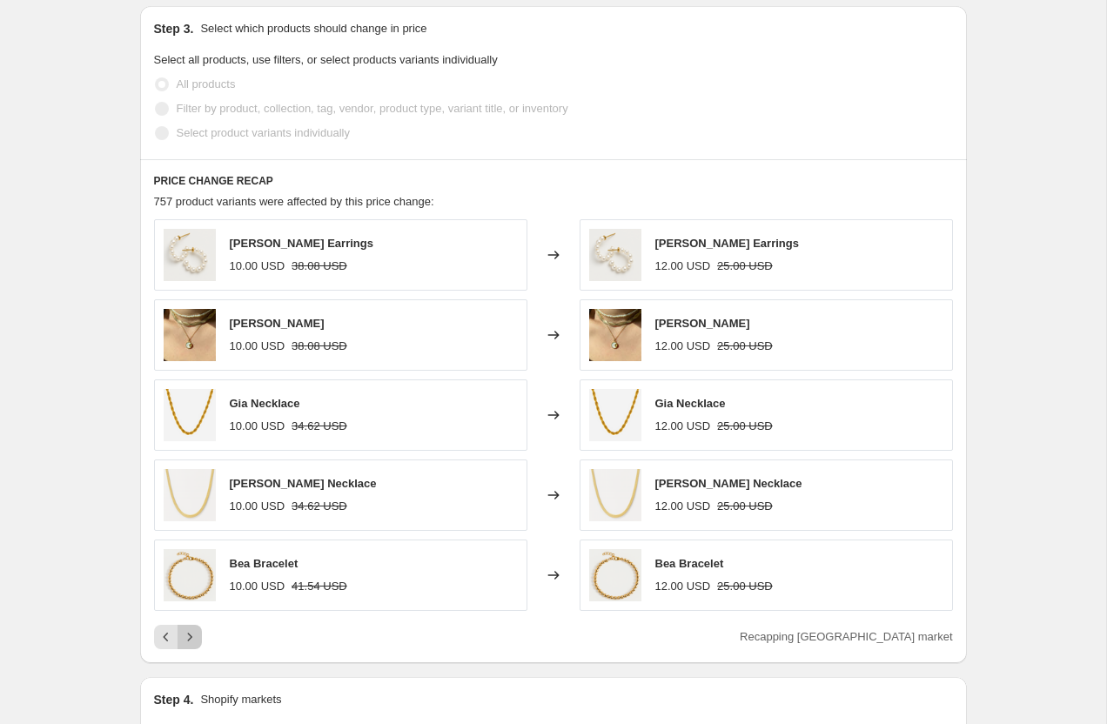
click at [186, 631] on icon "Next" at bounding box center [189, 636] width 17 height 17
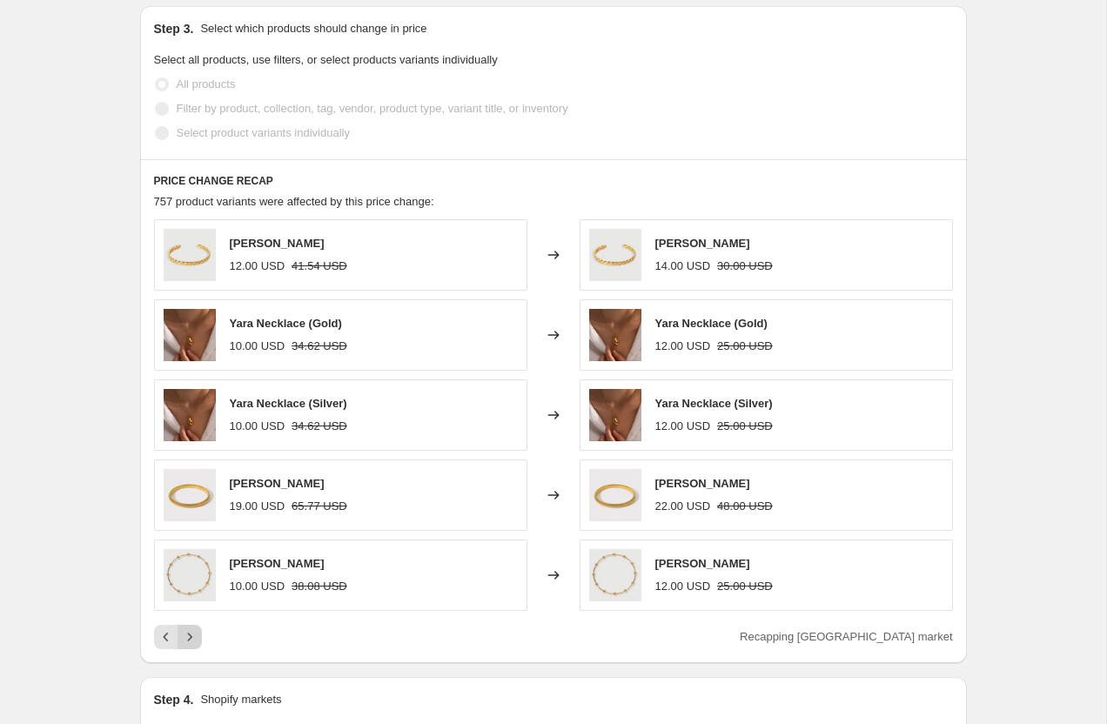
click at [186, 631] on icon "Next" at bounding box center [189, 636] width 17 height 17
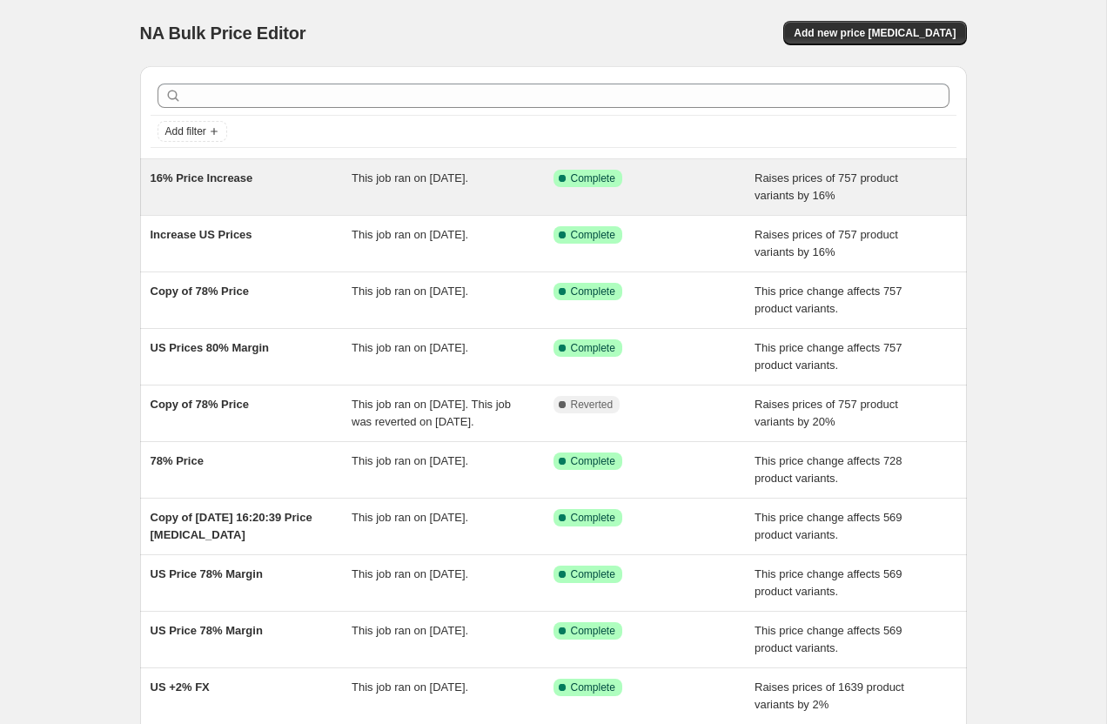
click at [202, 176] on span "16% Price Increase" at bounding box center [202, 177] width 103 height 13
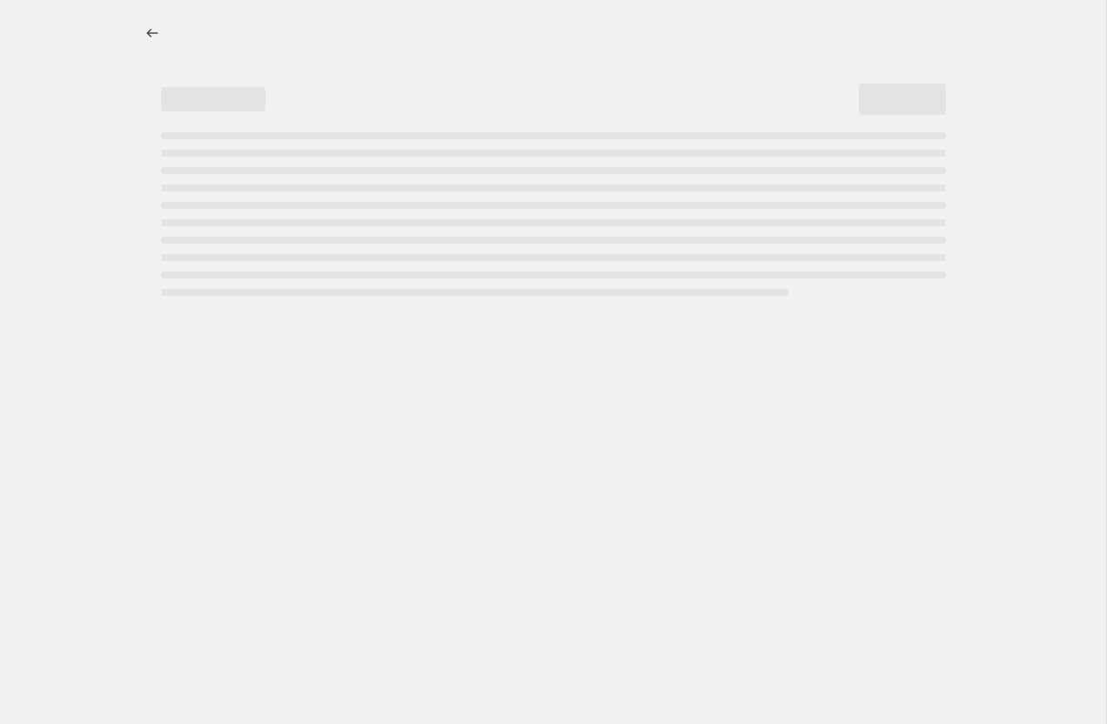
select select "percentage"
select select "pp"
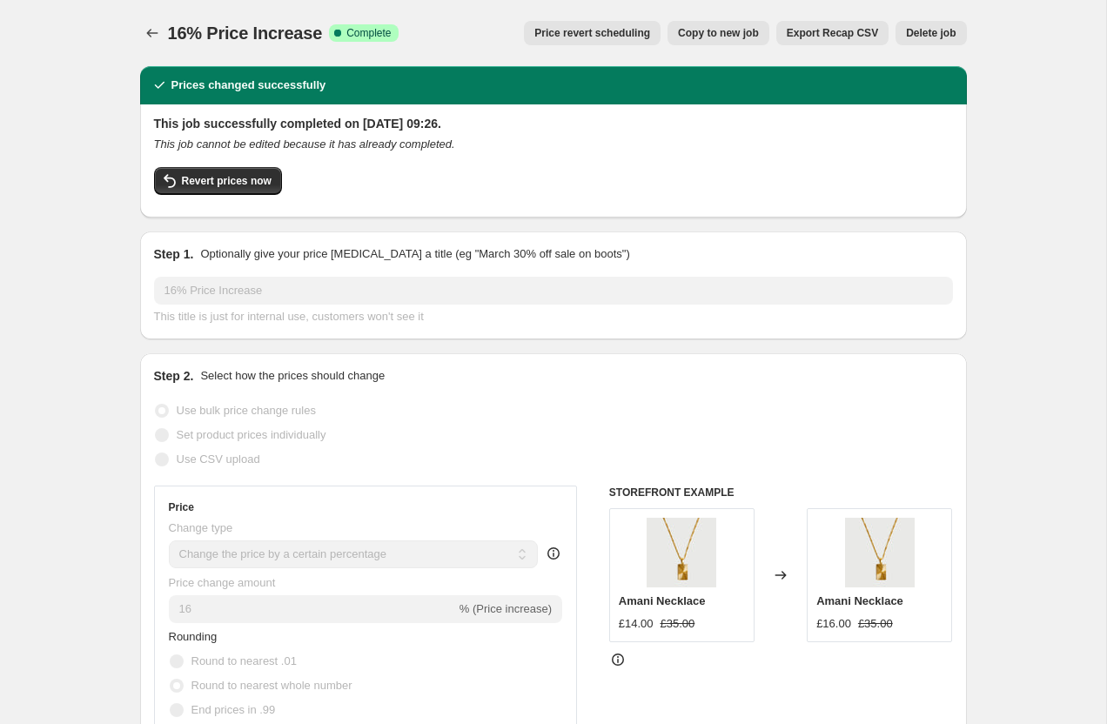
click at [714, 32] on span "Copy to new job" at bounding box center [718, 33] width 81 height 14
select select "percentage"
select select "pp"
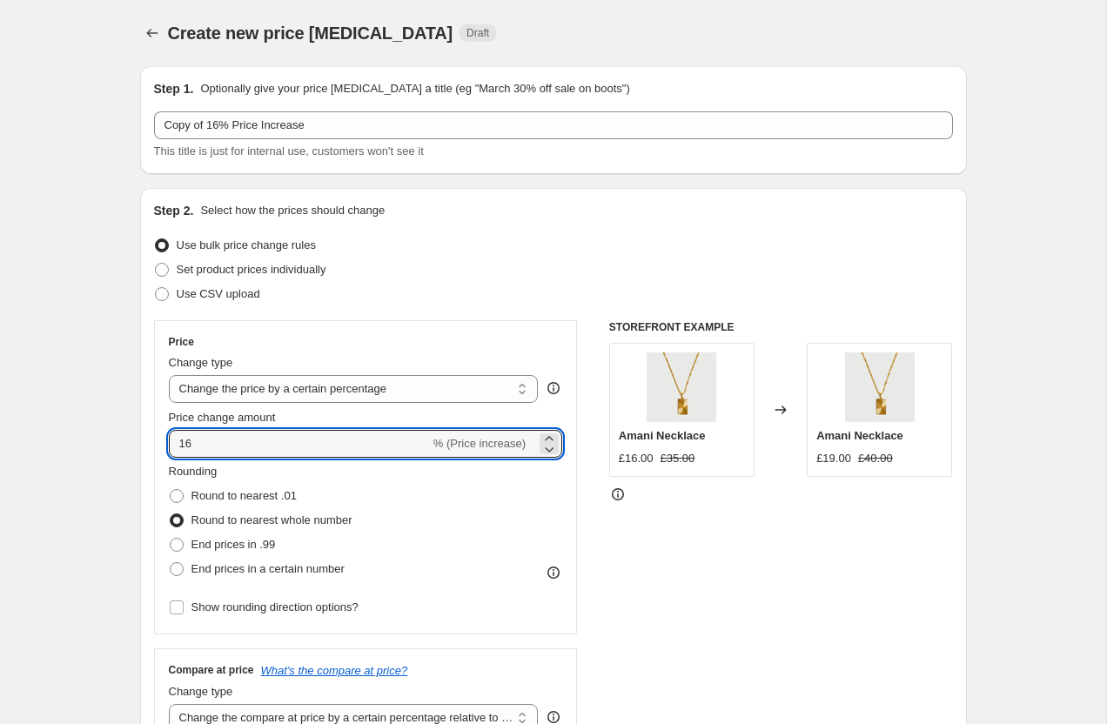
drag, startPoint x: 213, startPoint y: 440, endPoint x: 139, endPoint y: 439, distance: 74.0
click at [140, 439] on div "Step 2. Select how the prices should change Use bulk price change rules Set pro…" at bounding box center [553, 613] width 827 height 850
type input "5"
type input "4"
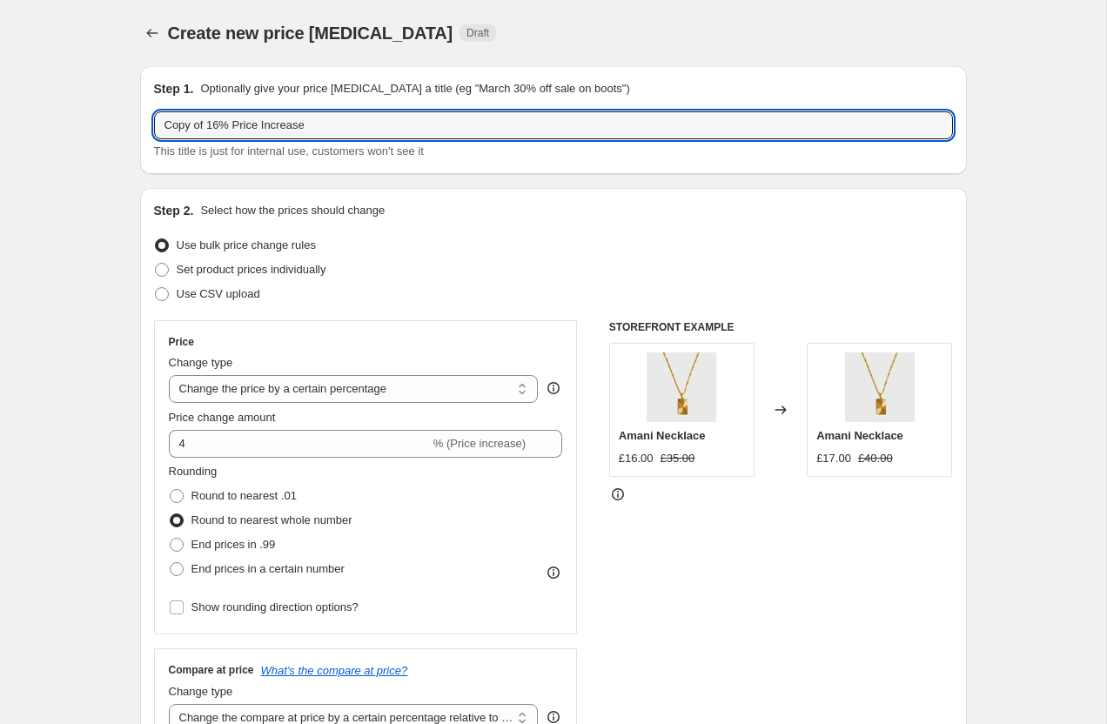
drag, startPoint x: 222, startPoint y: 122, endPoint x: 143, endPoint y: 122, distance: 79.2
click at [143, 122] on div "Step 1. Optionally give your price change job a title (eg "March 30% off sale o…" at bounding box center [553, 120] width 827 height 108
type input "4% Price Increase"
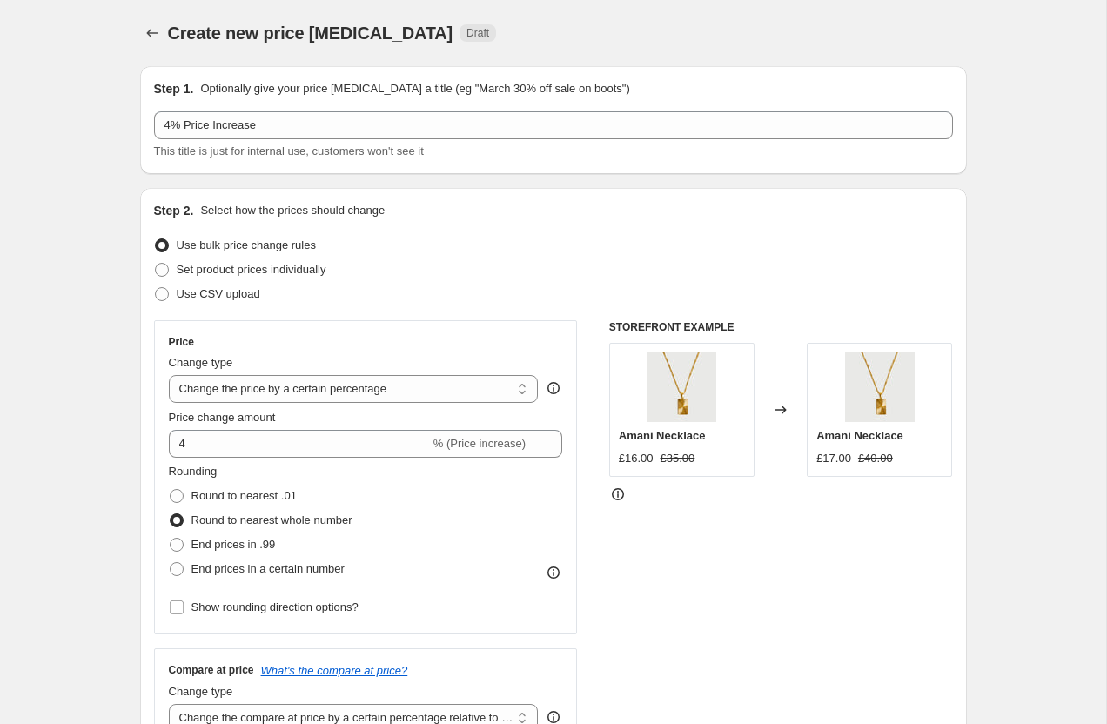
scroll to position [57, 0]
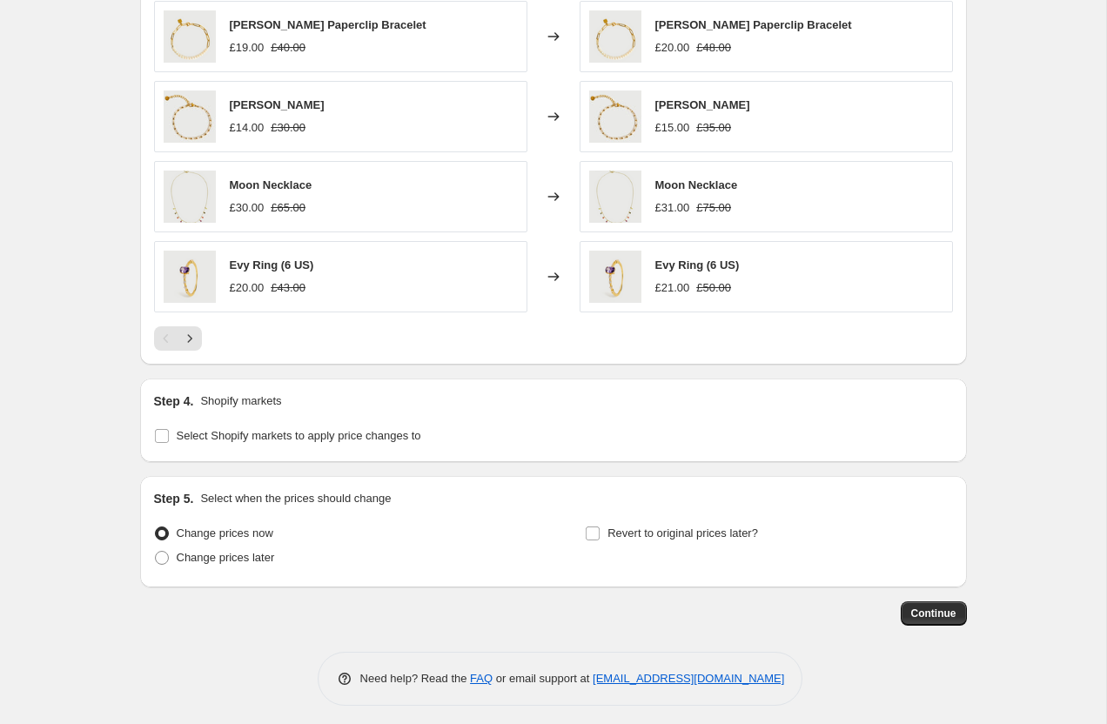
scroll to position [1352, 0]
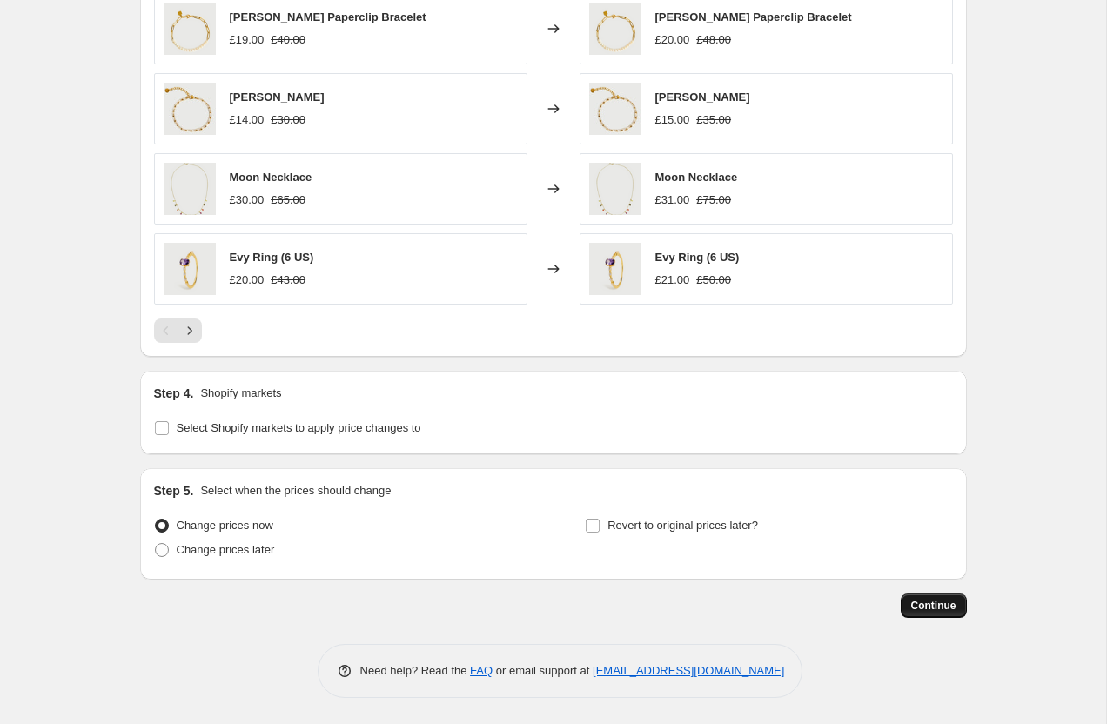
click at [948, 613] on button "Continue" at bounding box center [934, 605] width 66 height 24
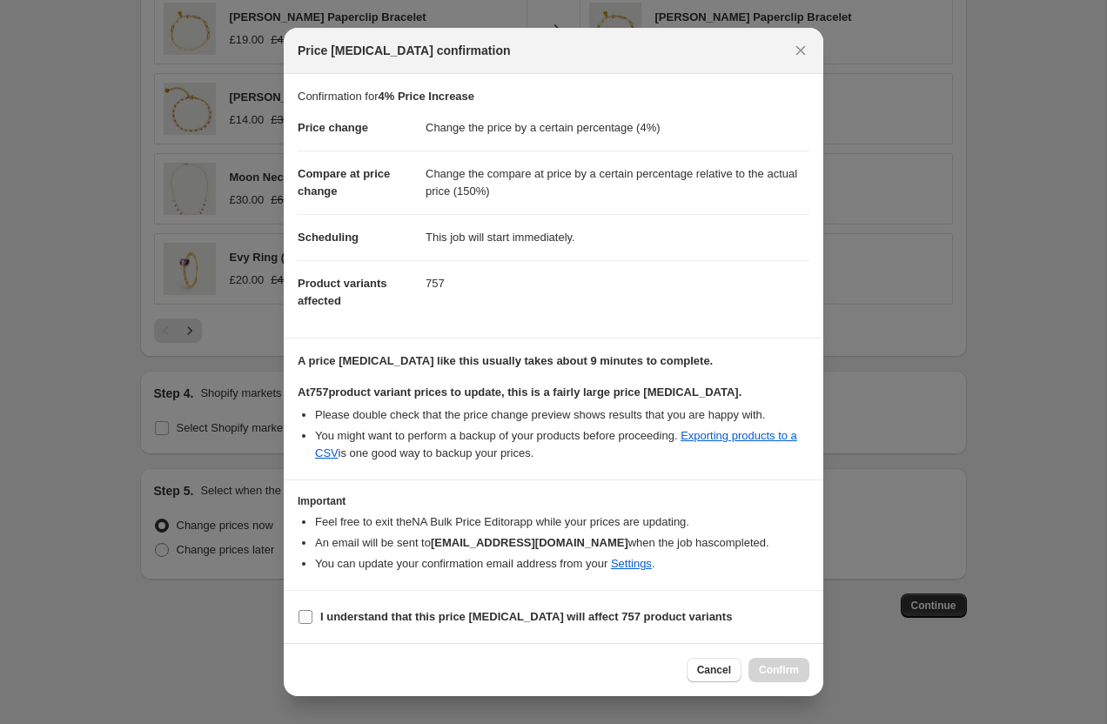
click at [330, 625] on span "I understand that this price change job will affect 757 product variants" at bounding box center [526, 616] width 412 height 17
click at [312, 624] on input "I understand that this price change job will affect 757 product variants" at bounding box center [305, 617] width 14 height 14
checkbox input "true"
click at [767, 673] on span "Confirm" at bounding box center [779, 670] width 40 height 14
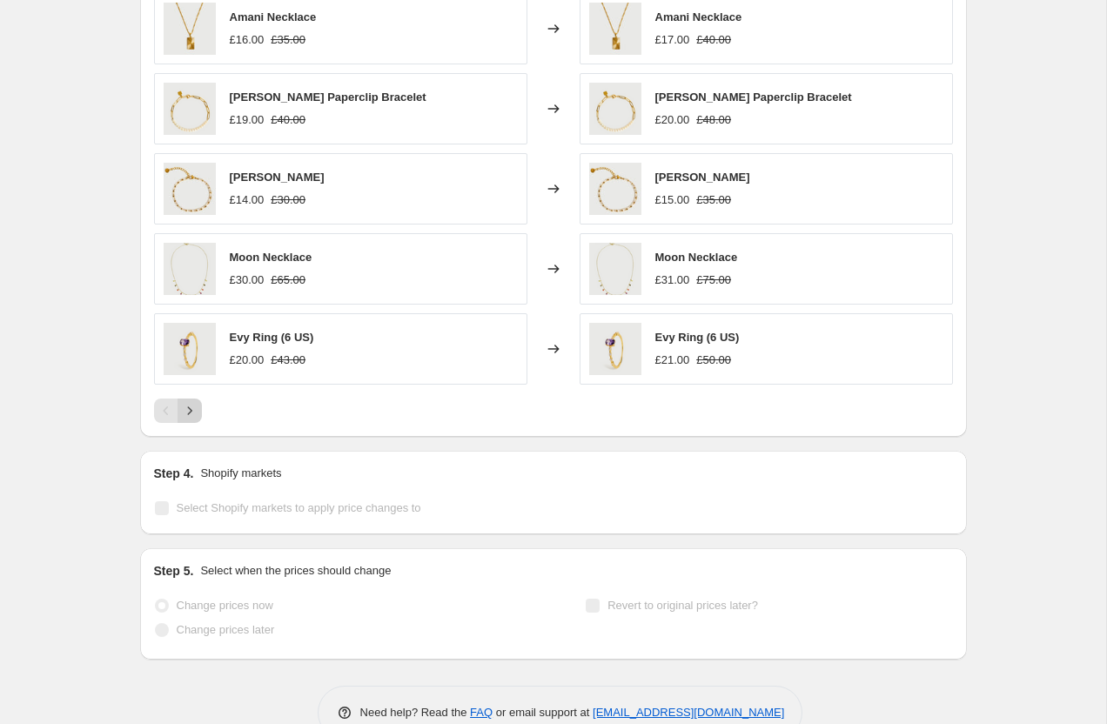
click at [191, 414] on icon "Next" at bounding box center [189, 410] width 17 height 17
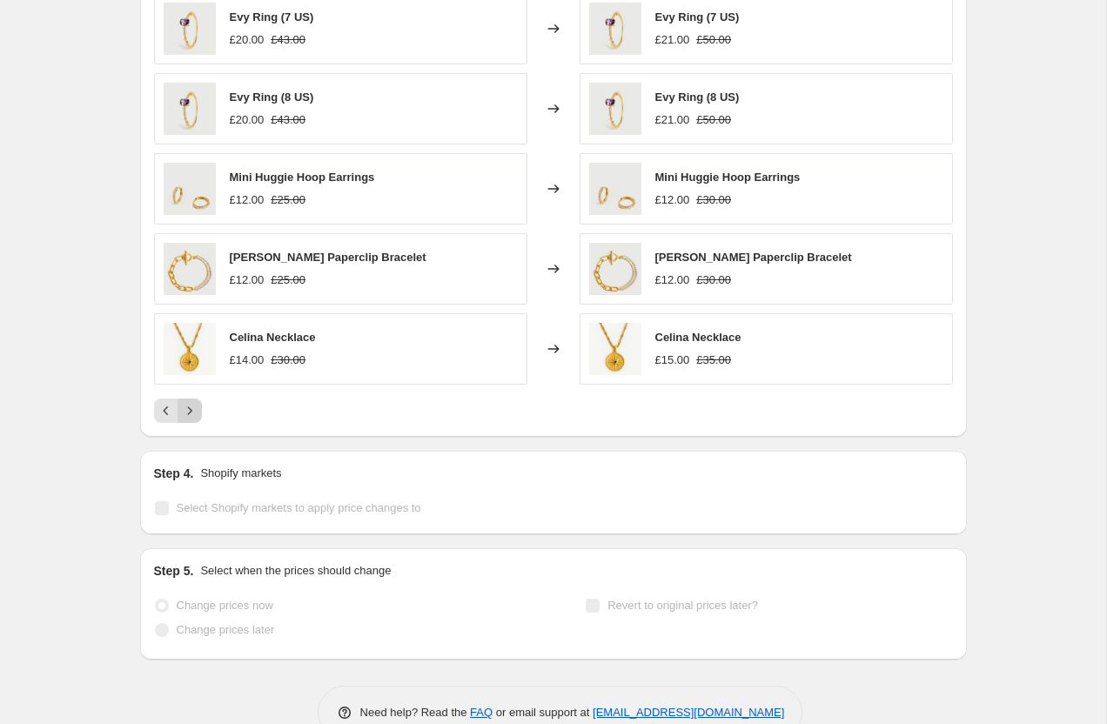
scroll to position [1397, 0]
click at [191, 414] on icon "Next" at bounding box center [189, 410] width 17 height 17
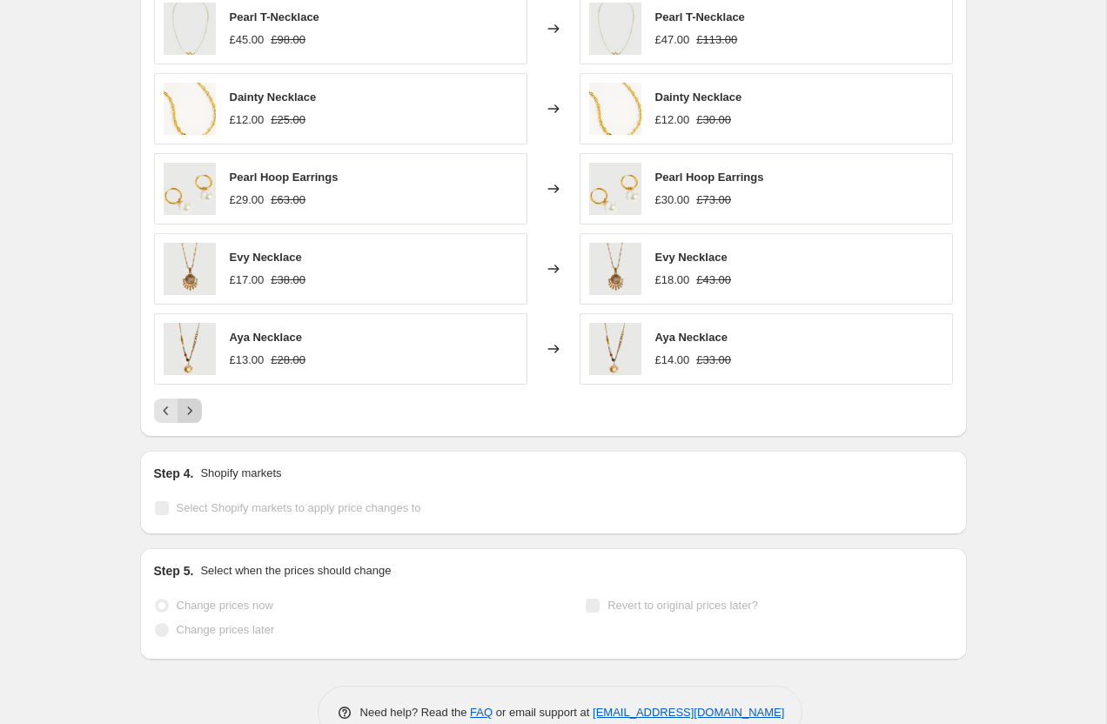
click at [191, 414] on icon "Next" at bounding box center [189, 410] width 17 height 17
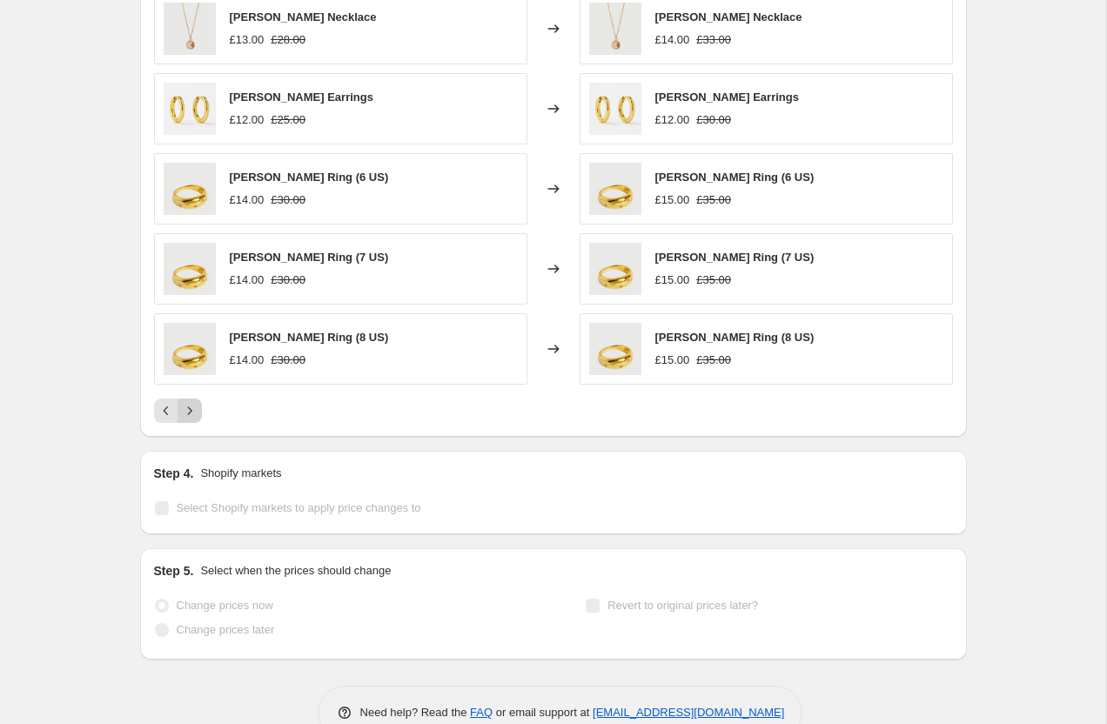
click at [191, 414] on icon "Next" at bounding box center [189, 410] width 17 height 17
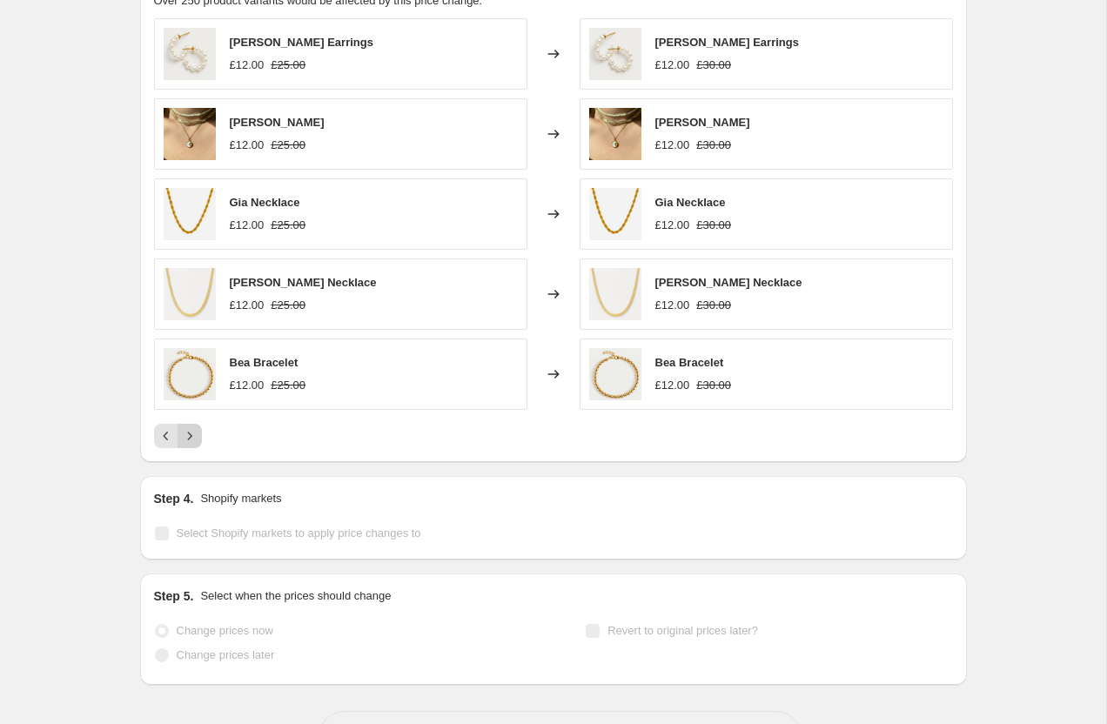
scroll to position [1381, 0]
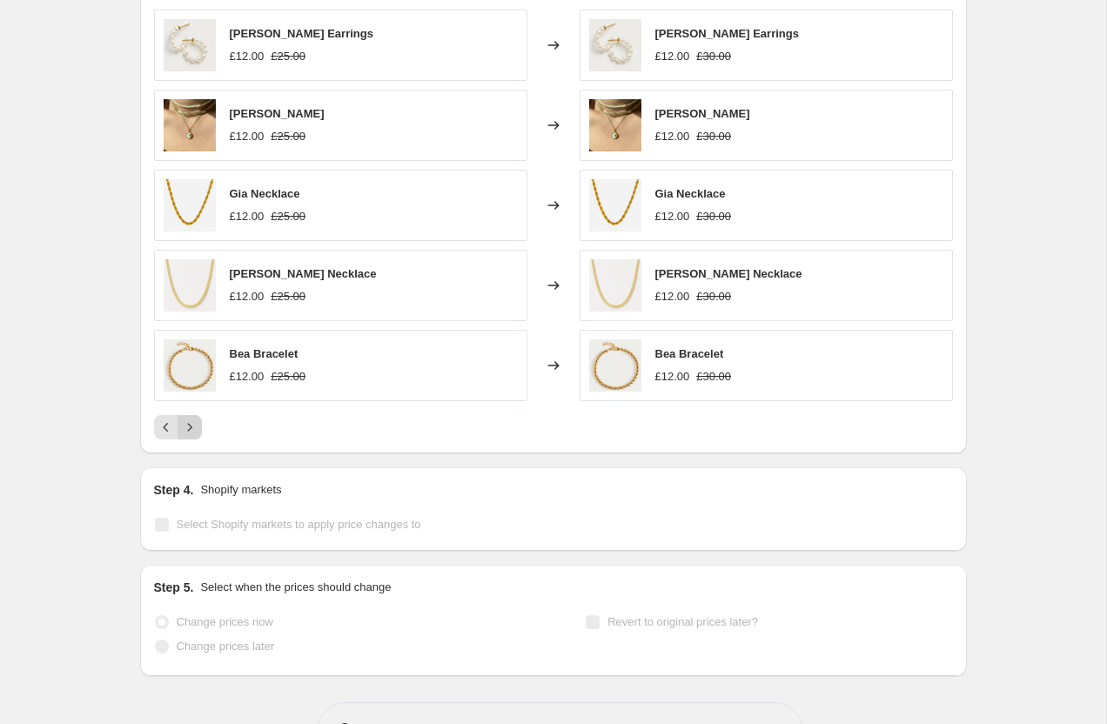
click at [195, 430] on icon "Next" at bounding box center [189, 427] width 17 height 17
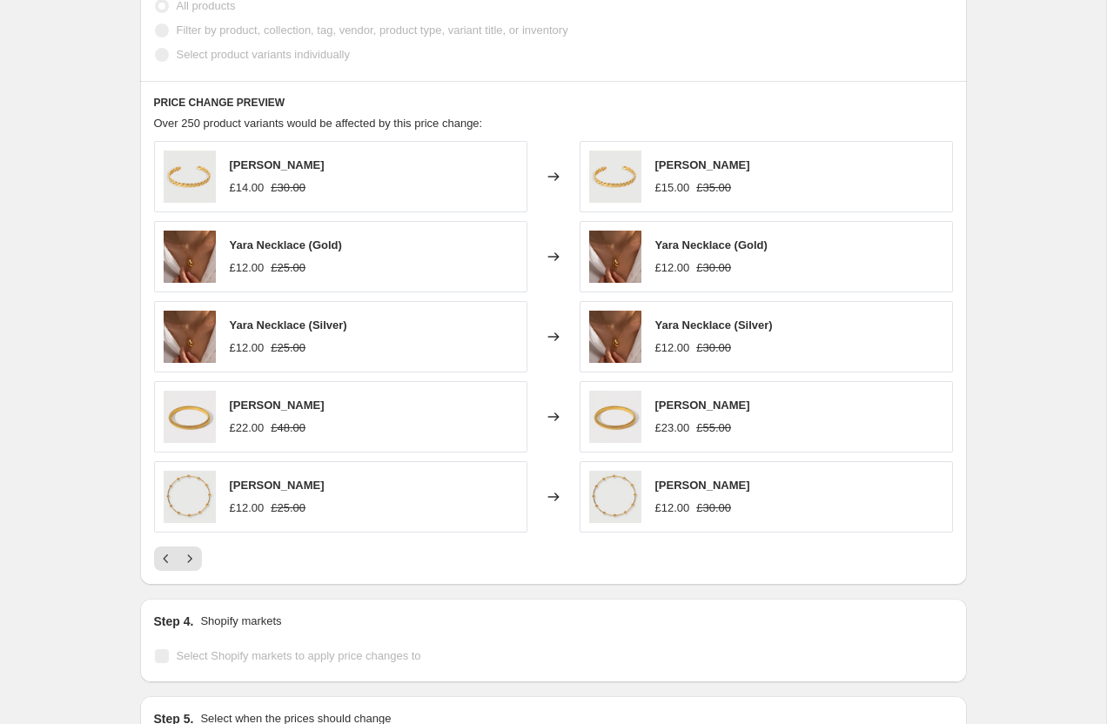
scroll to position [1218, 0]
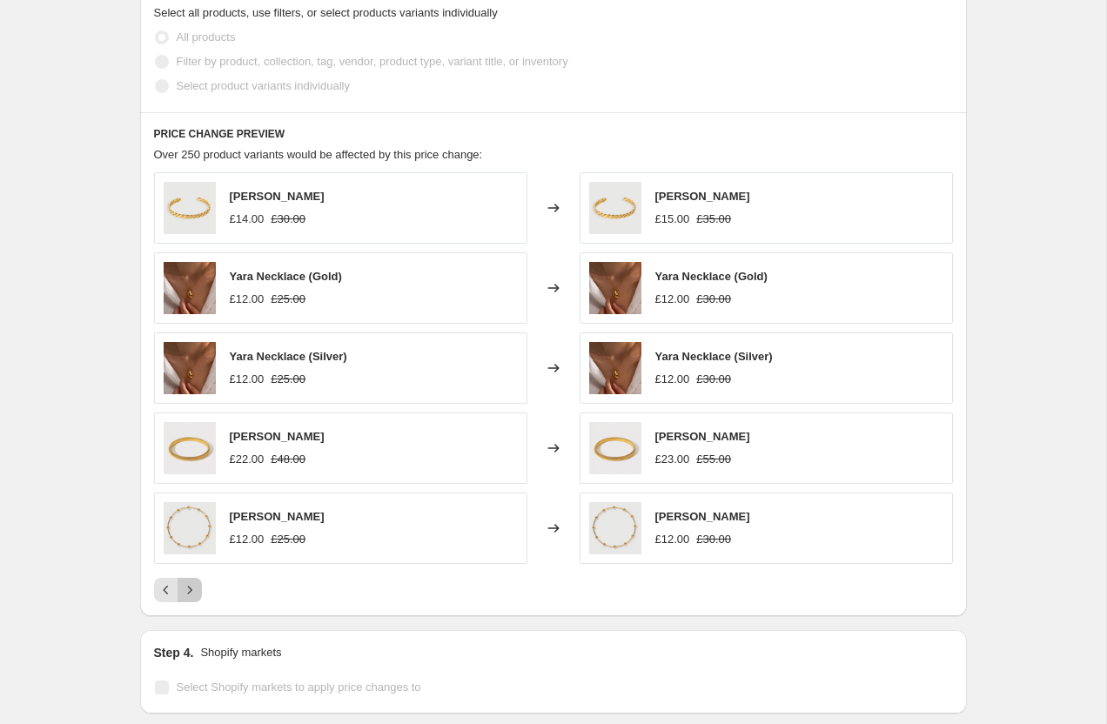
click at [193, 586] on icon "Next" at bounding box center [189, 589] width 17 height 17
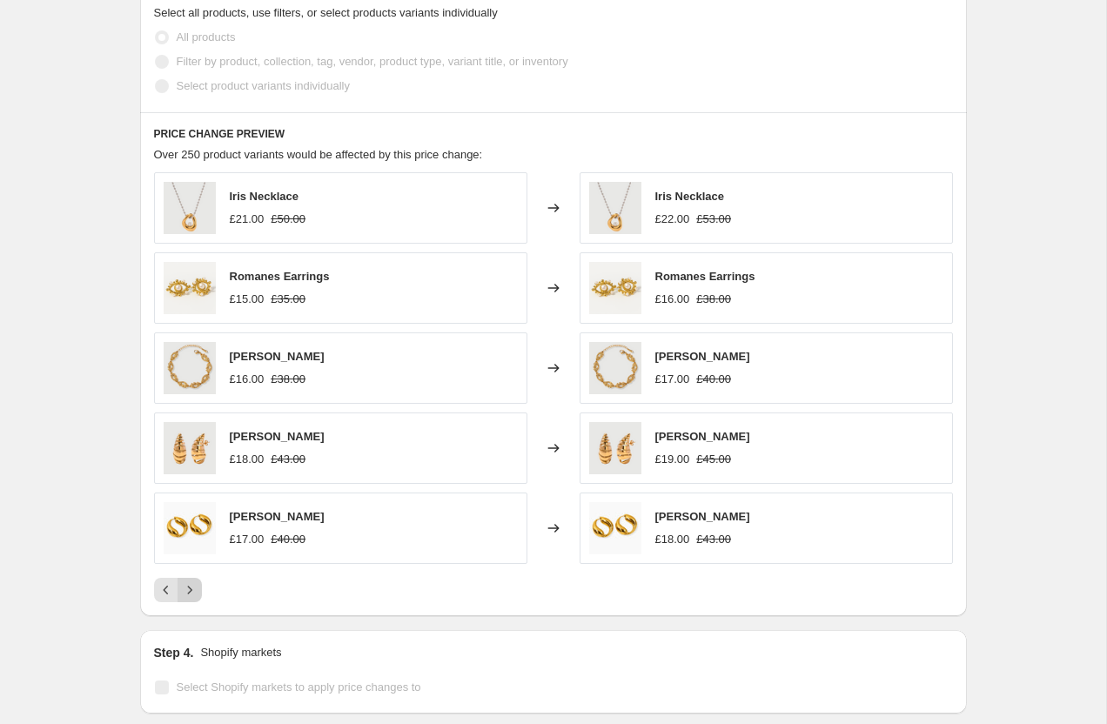
click at [193, 586] on icon "Next" at bounding box center [189, 589] width 17 height 17
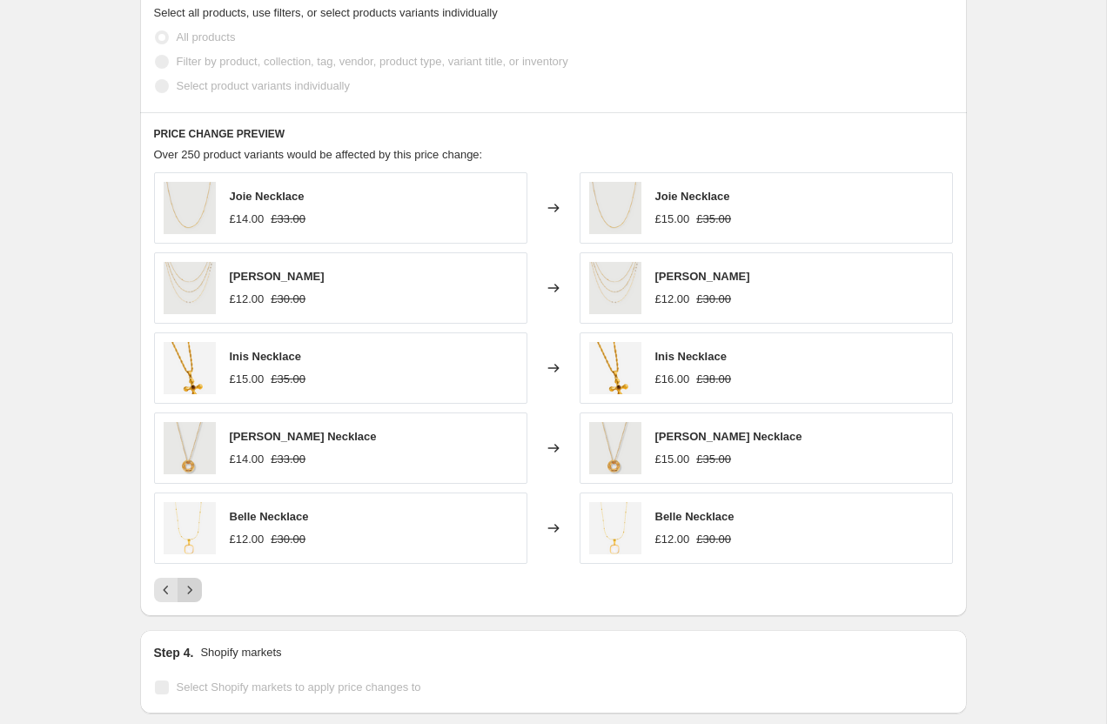
click at [193, 586] on icon "Next" at bounding box center [189, 589] width 17 height 17
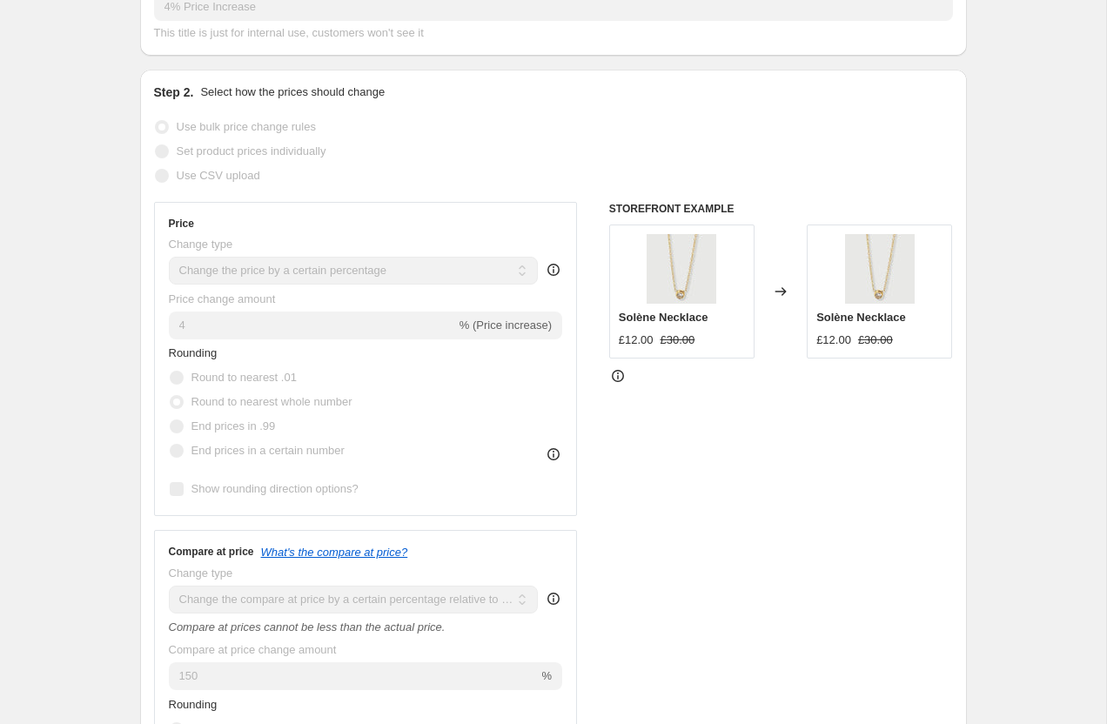
scroll to position [0, 0]
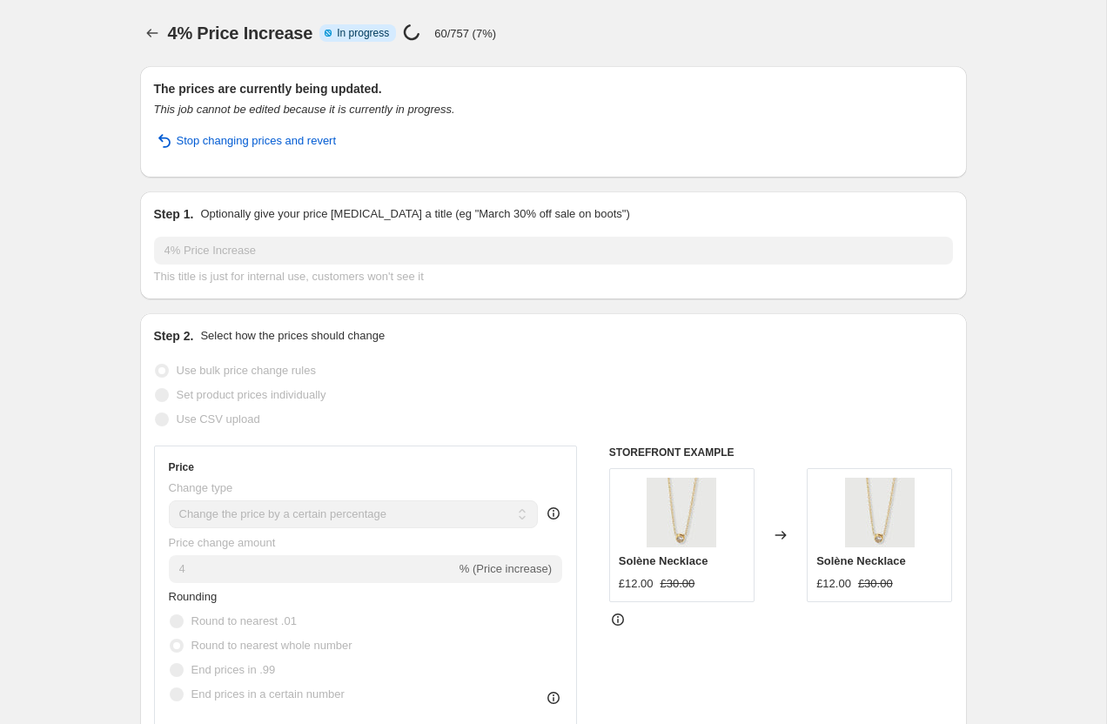
click at [145, 30] on icon "Price change jobs" at bounding box center [152, 32] width 17 height 17
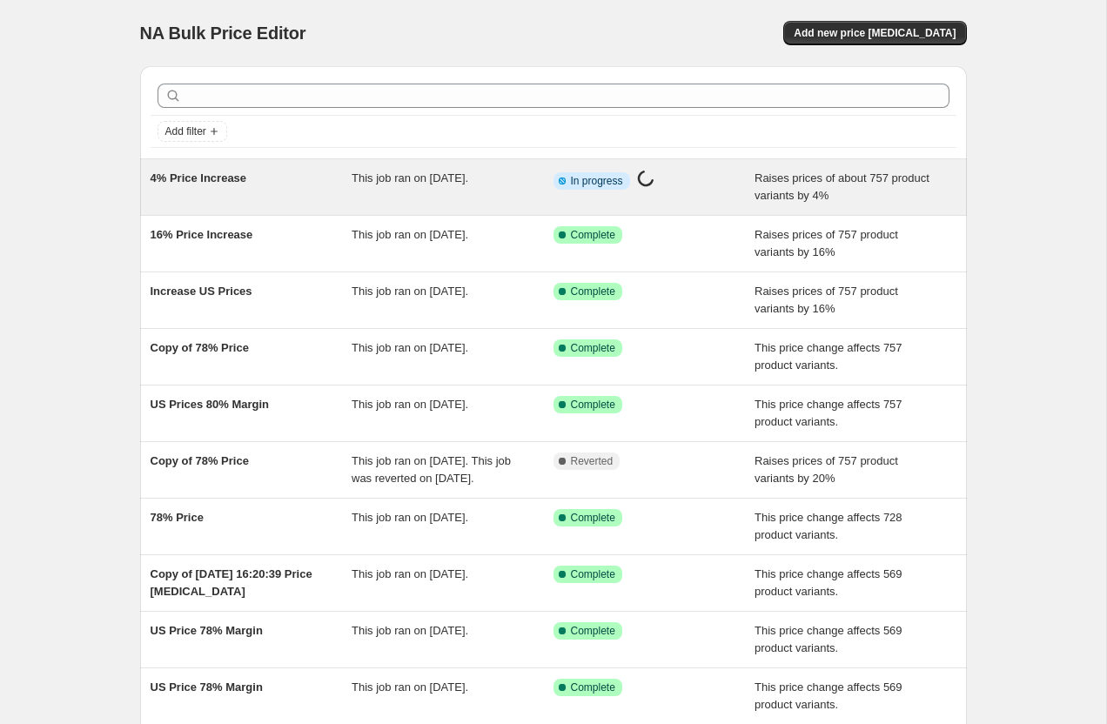
click at [303, 187] on div "4% Price Increase" at bounding box center [252, 187] width 202 height 35
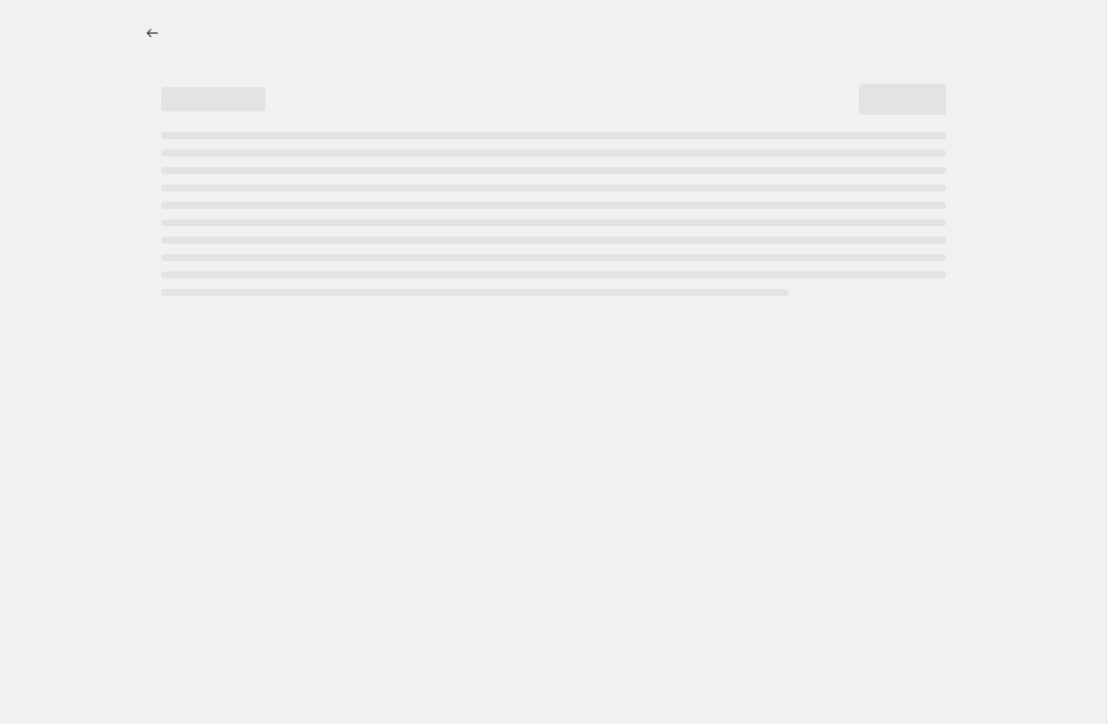
select select "percentage"
select select "pp"
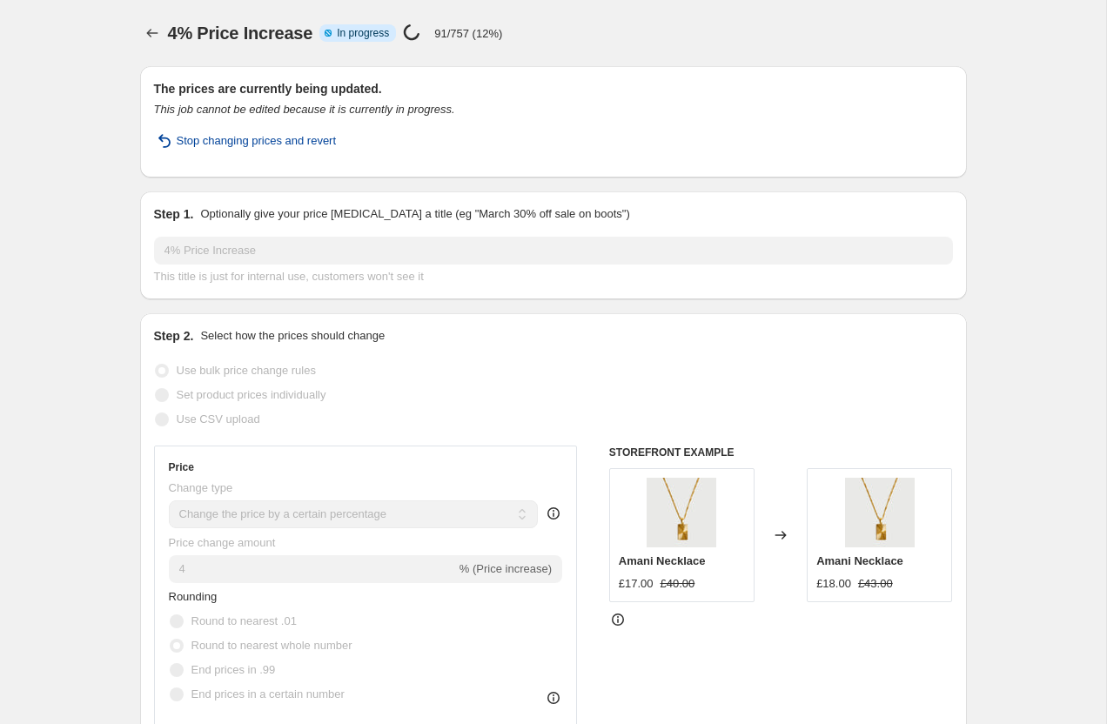
click at [271, 137] on span "Stop changing prices and revert" at bounding box center [257, 140] width 160 height 17
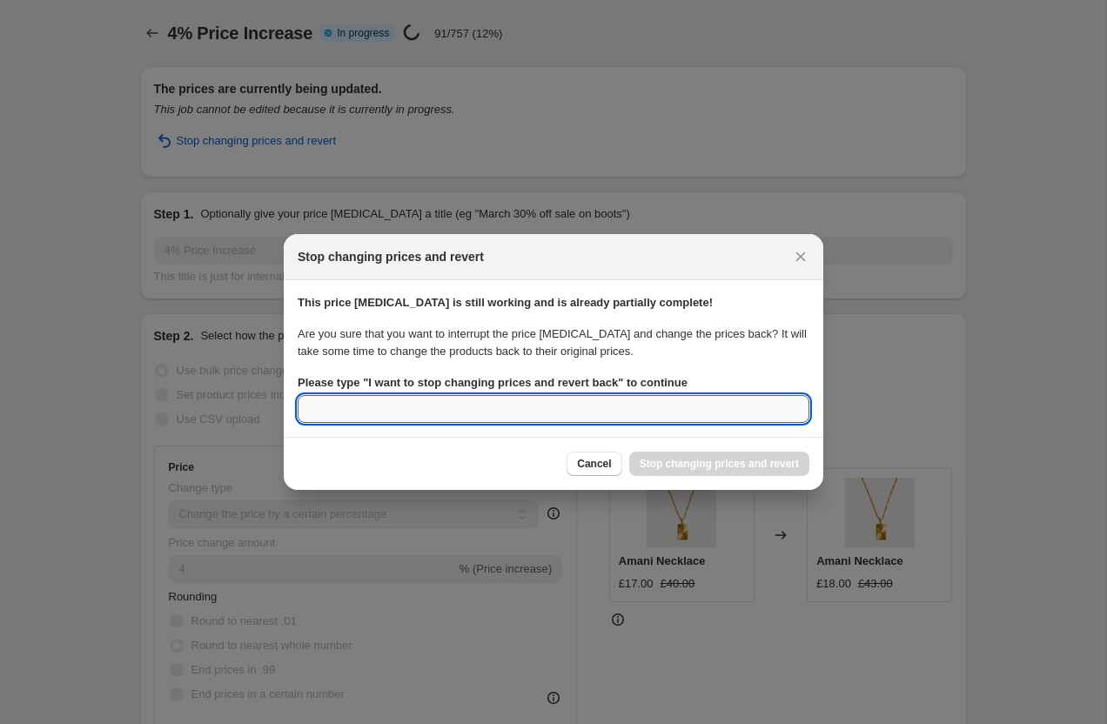
click at [511, 419] on input "Please type " I want to stop changing prices and revert back " to continue" at bounding box center [554, 409] width 512 height 28
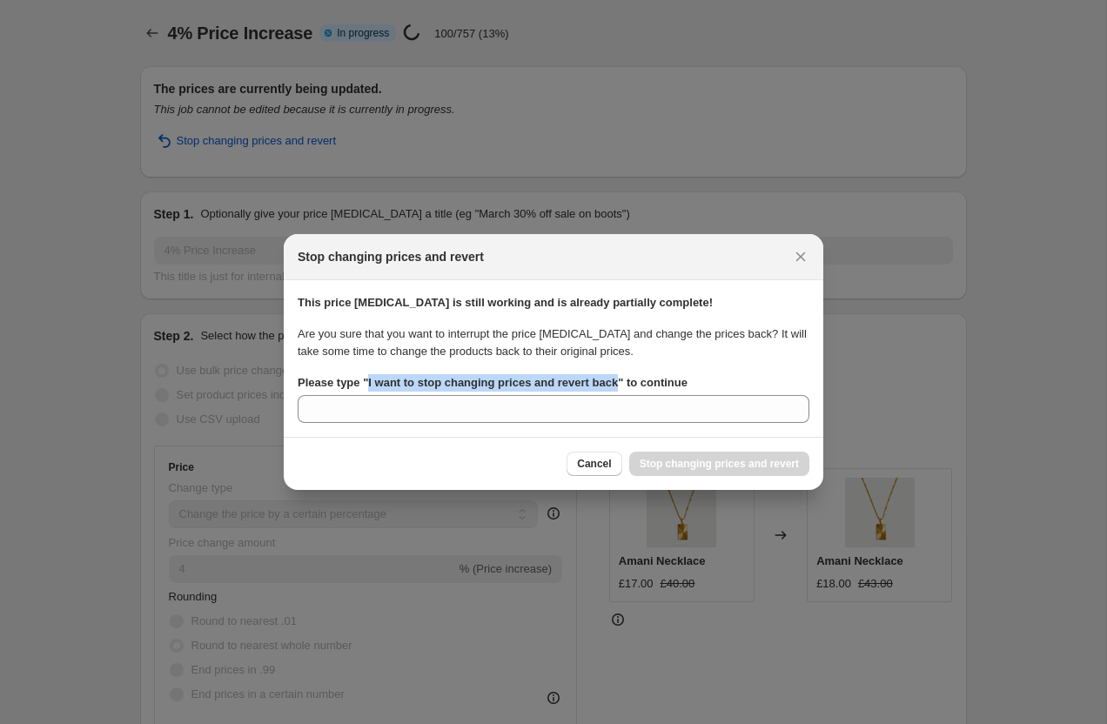
drag, startPoint x: 370, startPoint y: 380, endPoint x: 628, endPoint y: 387, distance: 258.5
click at [628, 387] on b "Please type " I want to stop changing prices and revert back " to continue" at bounding box center [493, 382] width 390 height 13
copy b "I want to stop changing prices and revert back"
click at [513, 425] on section "This price change job is still working and is already partially complete! Are y…" at bounding box center [553, 358] width 539 height 157
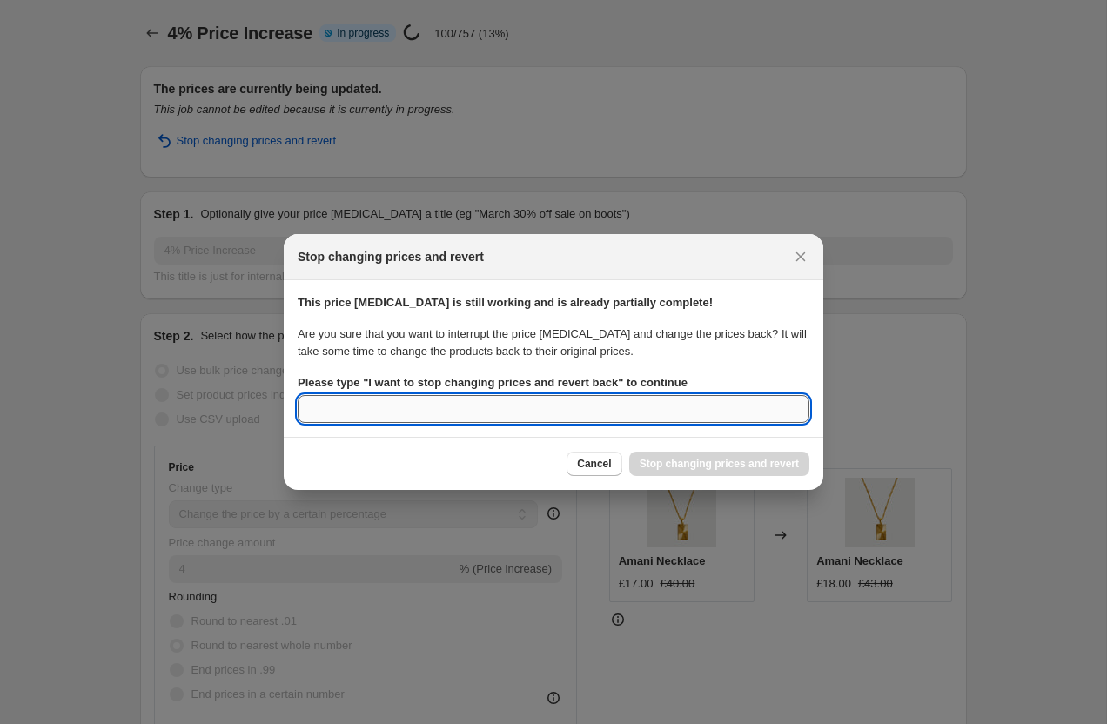
click at [513, 412] on input "Please type " I want to stop changing prices and revert back " to continue" at bounding box center [554, 409] width 512 height 28
paste input "I want to stop changing prices and revert back"
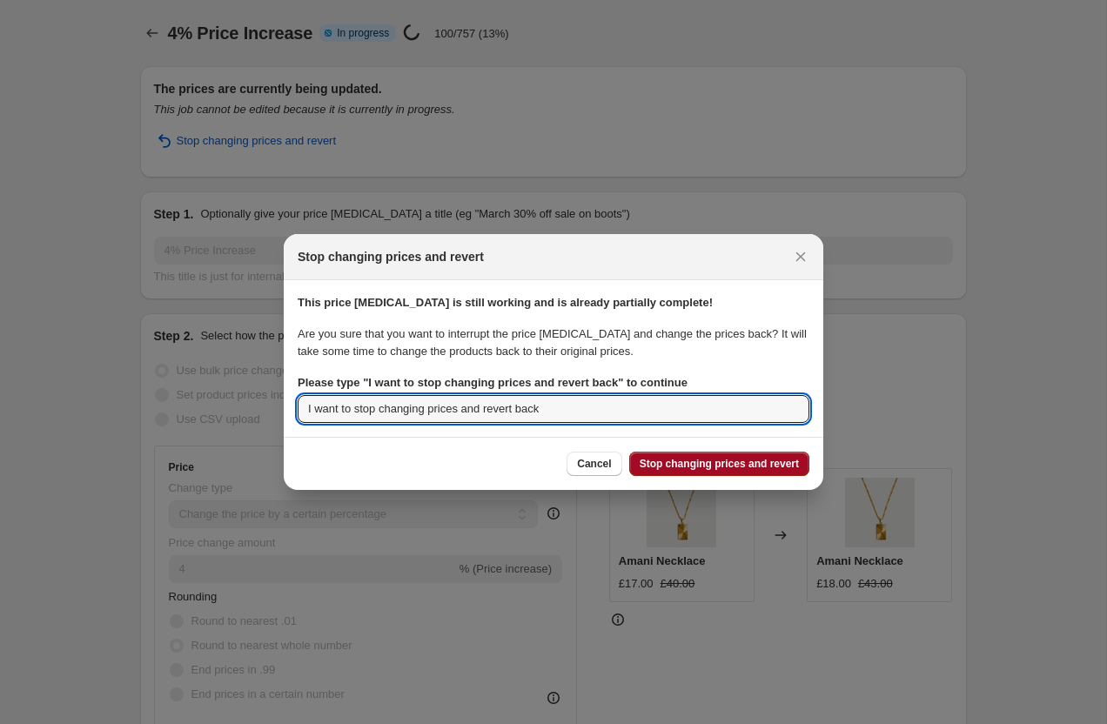
type input "I want to stop changing prices and revert back"
click at [667, 472] on button "Stop changing prices and revert" at bounding box center [719, 464] width 180 height 24
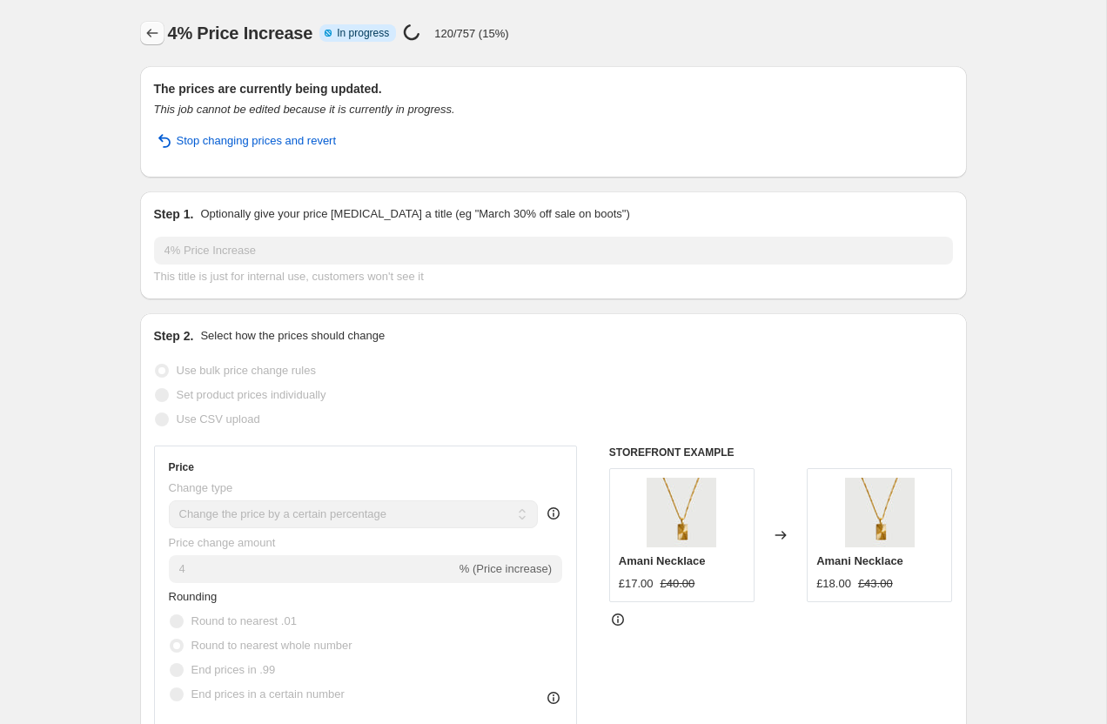
click at [153, 38] on icon "Price change jobs" at bounding box center [152, 32] width 17 height 17
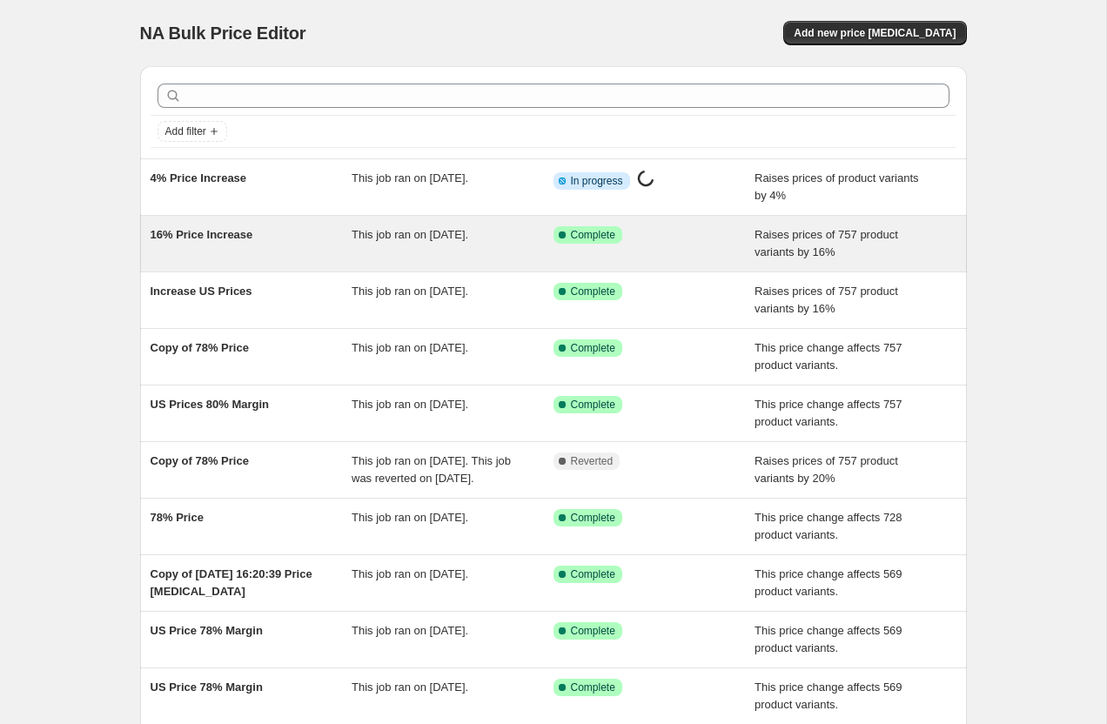
click at [229, 228] on span "16% Price Increase" at bounding box center [202, 234] width 103 height 13
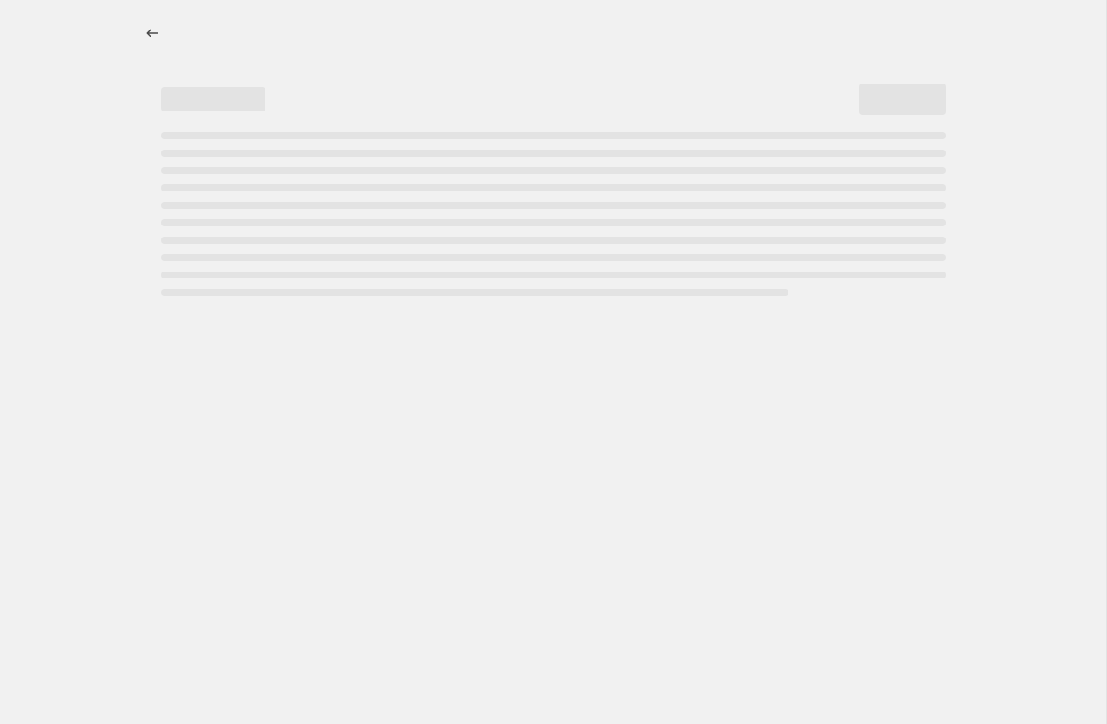
select select "percentage"
select select "pp"
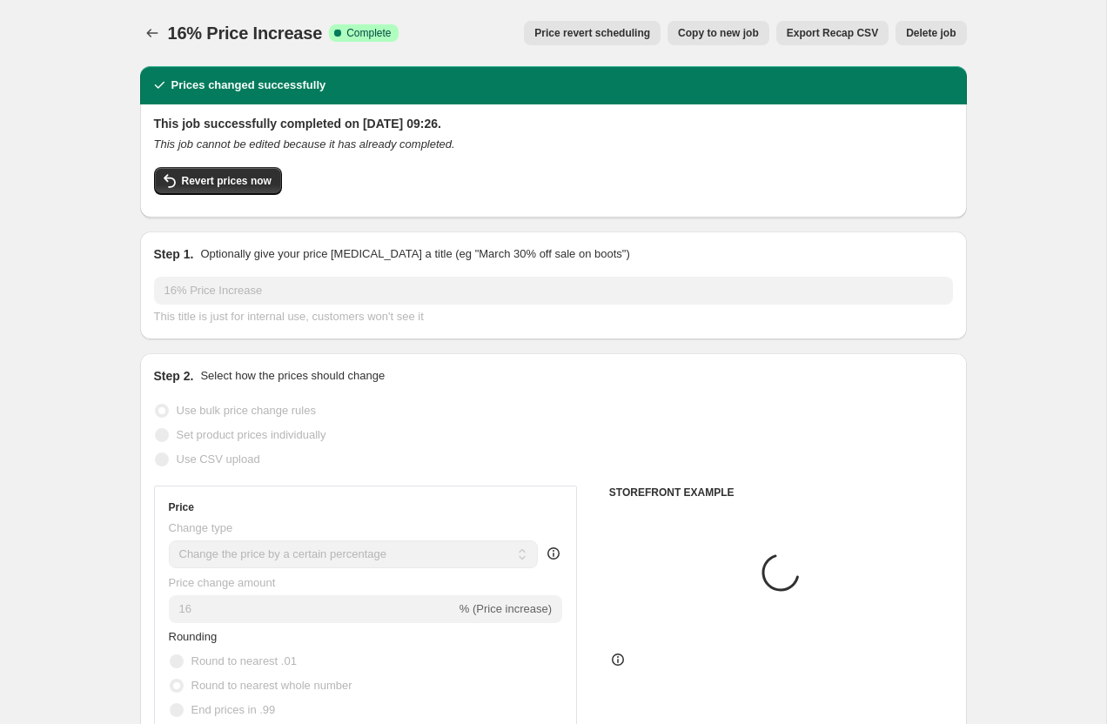
click at [207, 166] on div "This job successfully completed on 21 August 2025 at 09:26. This job cannot be …" at bounding box center [553, 159] width 799 height 89
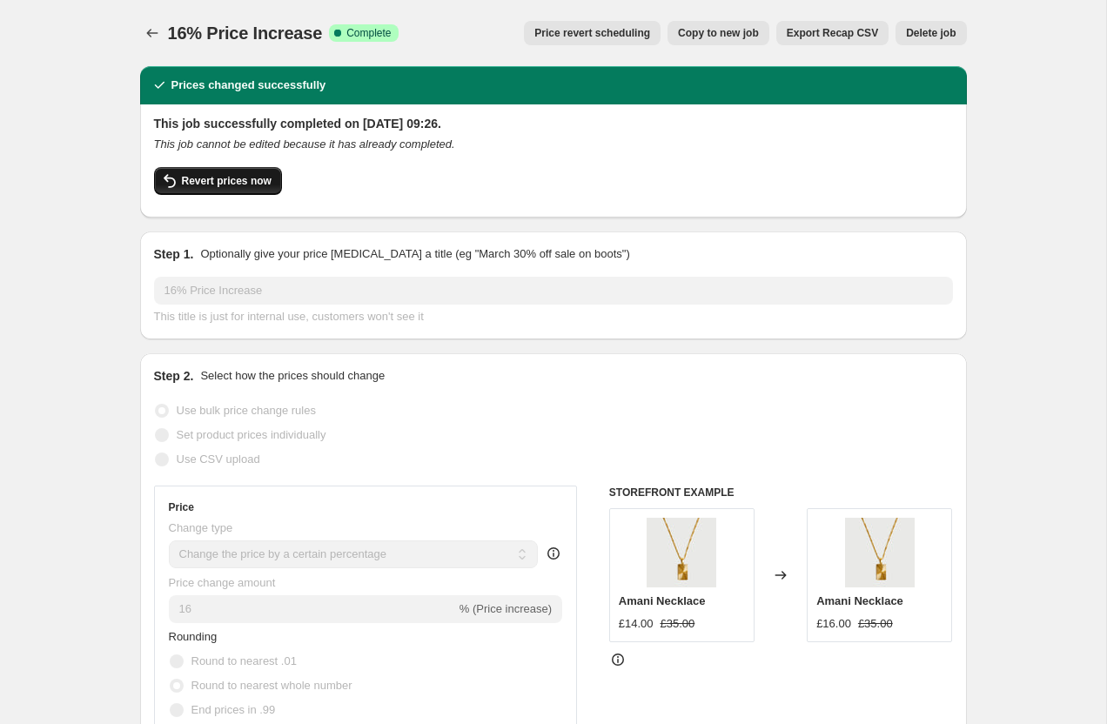
click at [208, 176] on span "Revert prices now" at bounding box center [227, 181] width 90 height 14
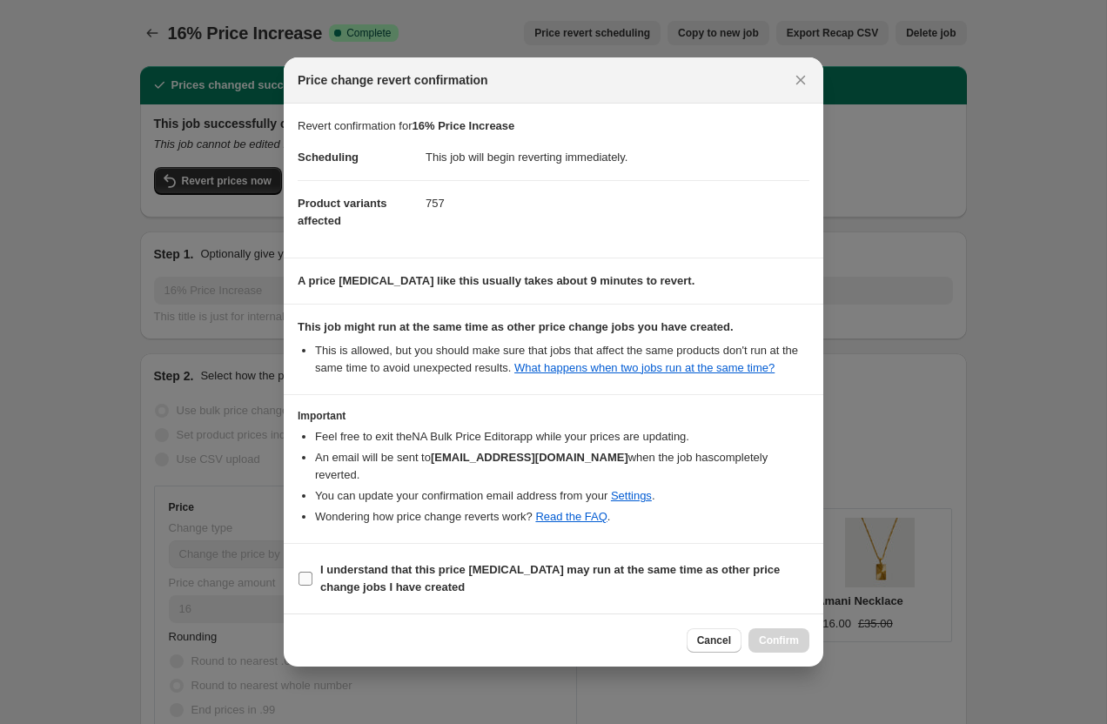
click at [311, 572] on input "I understand that this price change job may run at the same time as other price…" at bounding box center [305, 579] width 14 height 14
checkbox input "true"
click at [771, 645] on span "Confirm" at bounding box center [779, 640] width 40 height 14
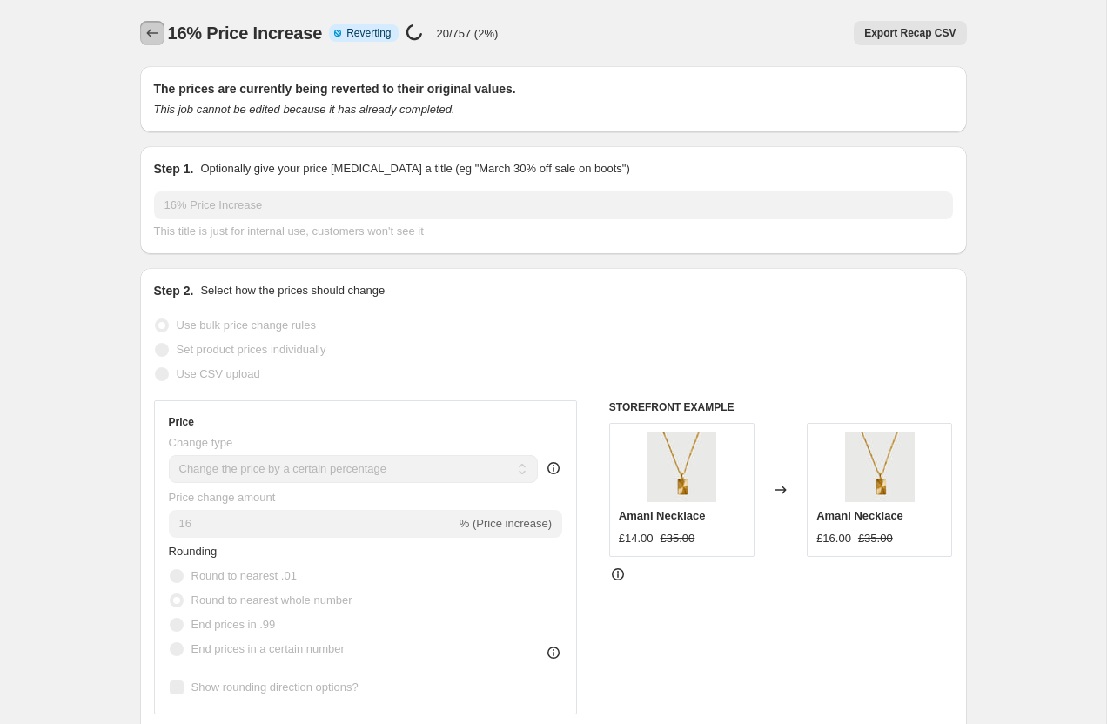
click at [151, 37] on icon "Price change jobs" at bounding box center [152, 32] width 17 height 17
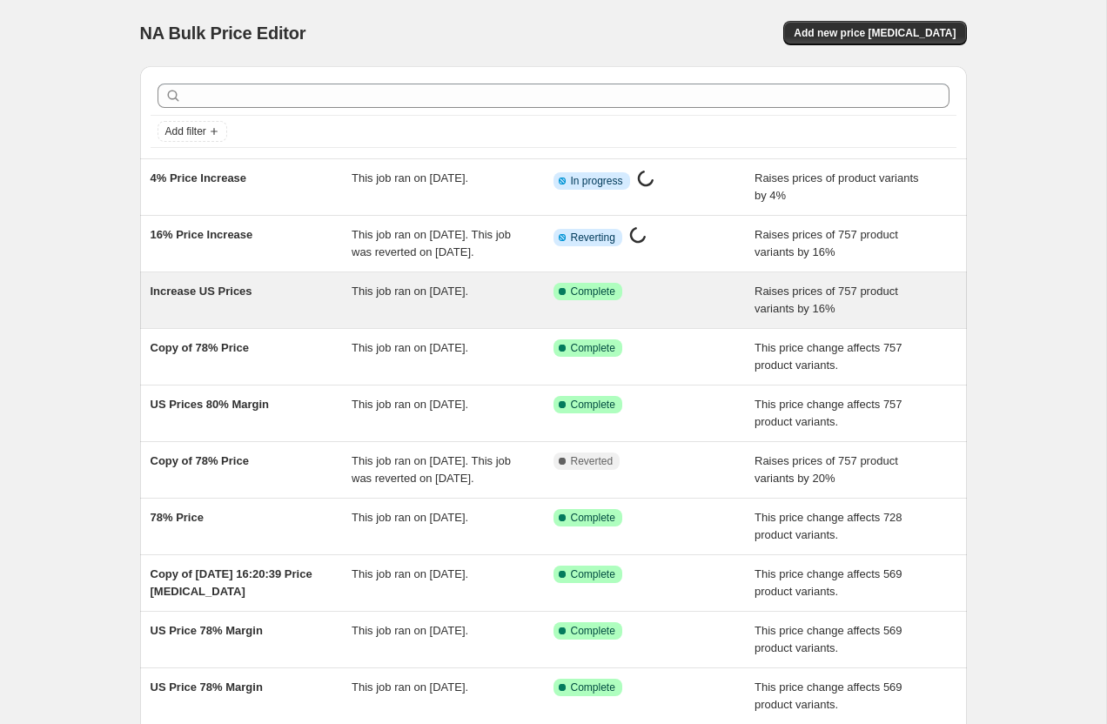
click at [237, 317] on div "Increase US Prices" at bounding box center [252, 300] width 202 height 35
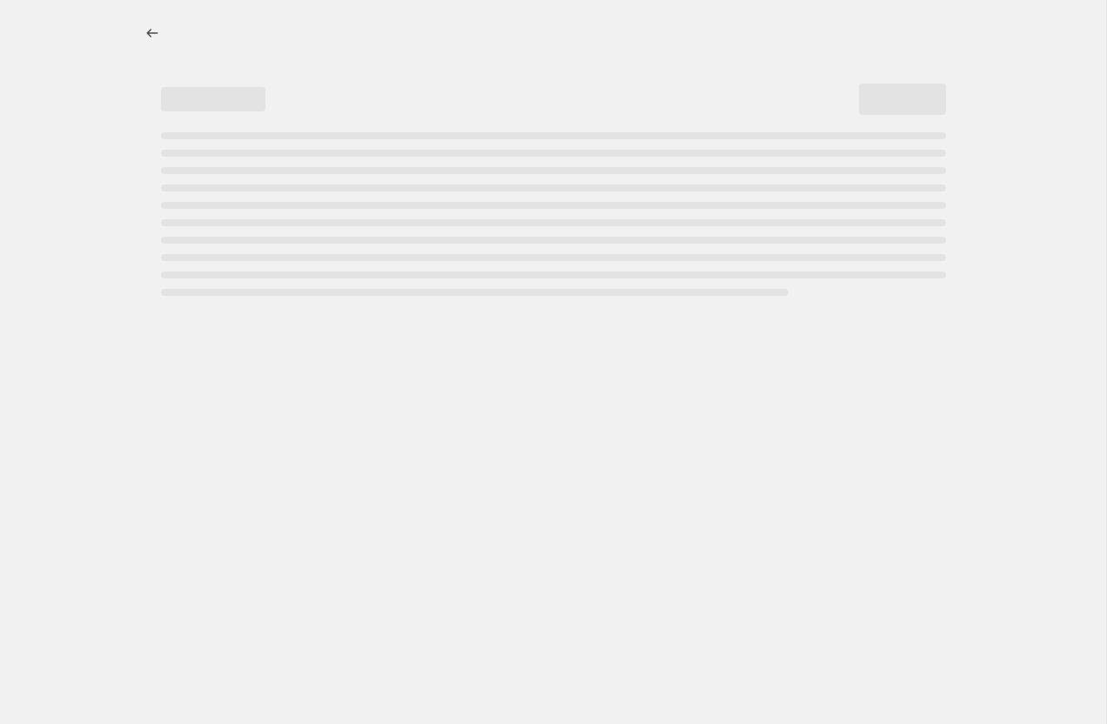
select select "percentage"
select select "pp"
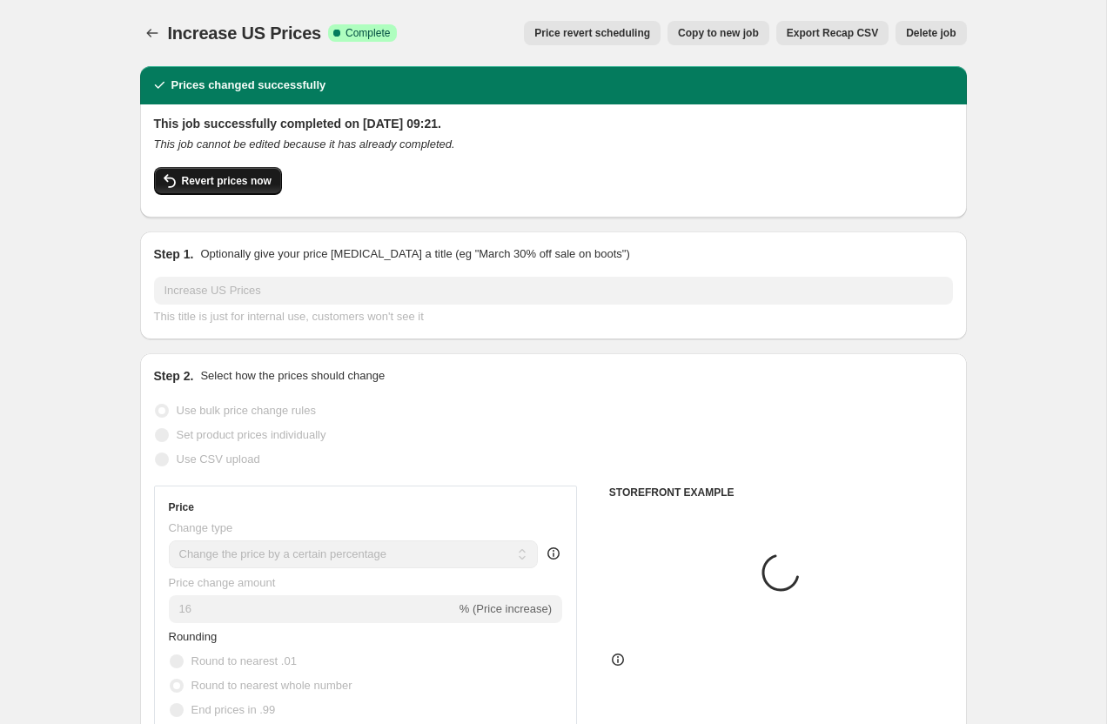
click at [215, 192] on button "Revert prices now" at bounding box center [218, 181] width 128 height 28
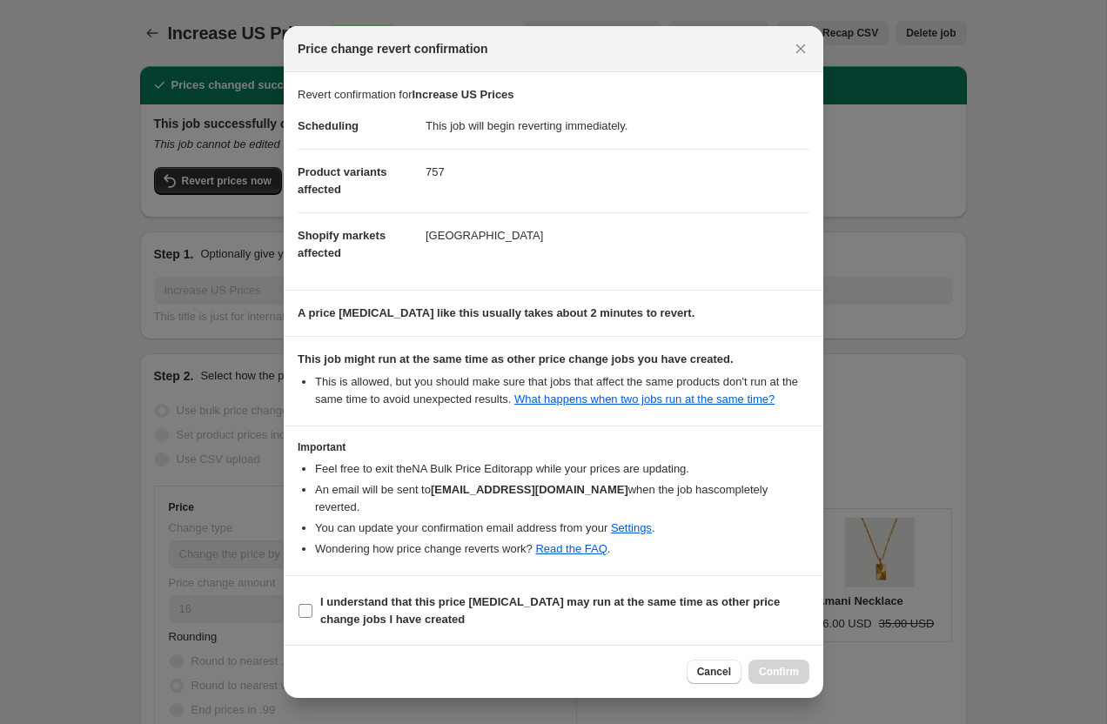
click at [312, 607] on span ":re5:" at bounding box center [306, 611] width 16 height 16
click at [312, 607] on input "I understand that this price change job may run at the same time as other price…" at bounding box center [305, 611] width 14 height 14
checkbox input "true"
click at [790, 666] on span "Confirm" at bounding box center [779, 672] width 40 height 14
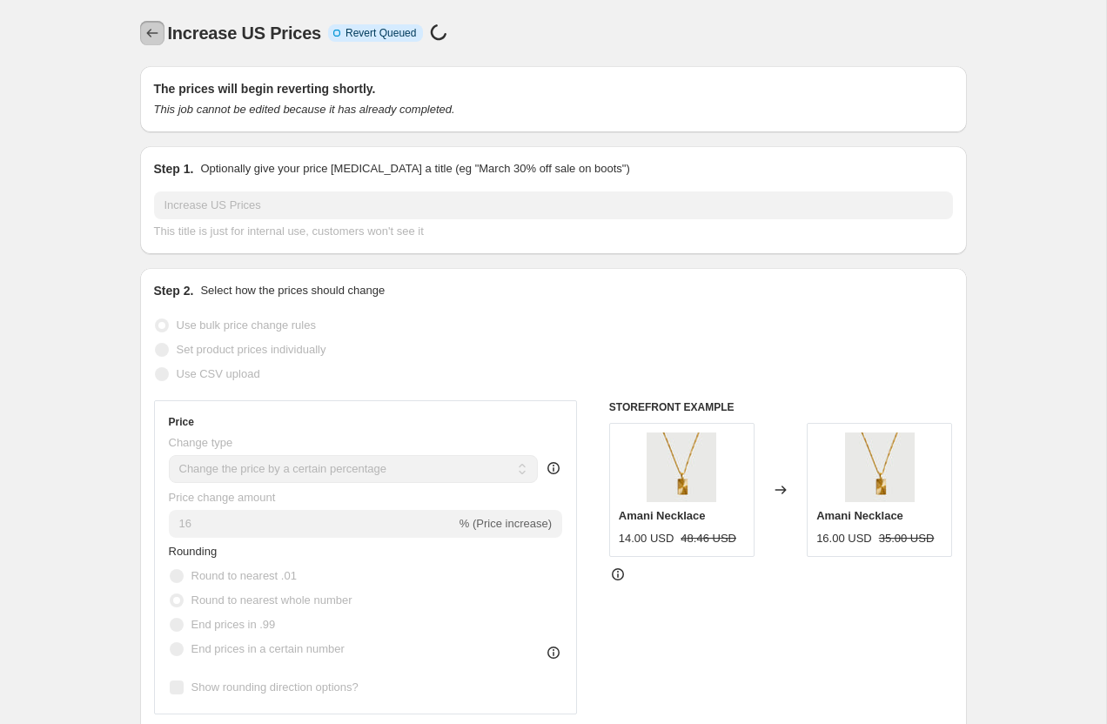
click at [156, 30] on icon "Price change jobs" at bounding box center [152, 32] width 17 height 17
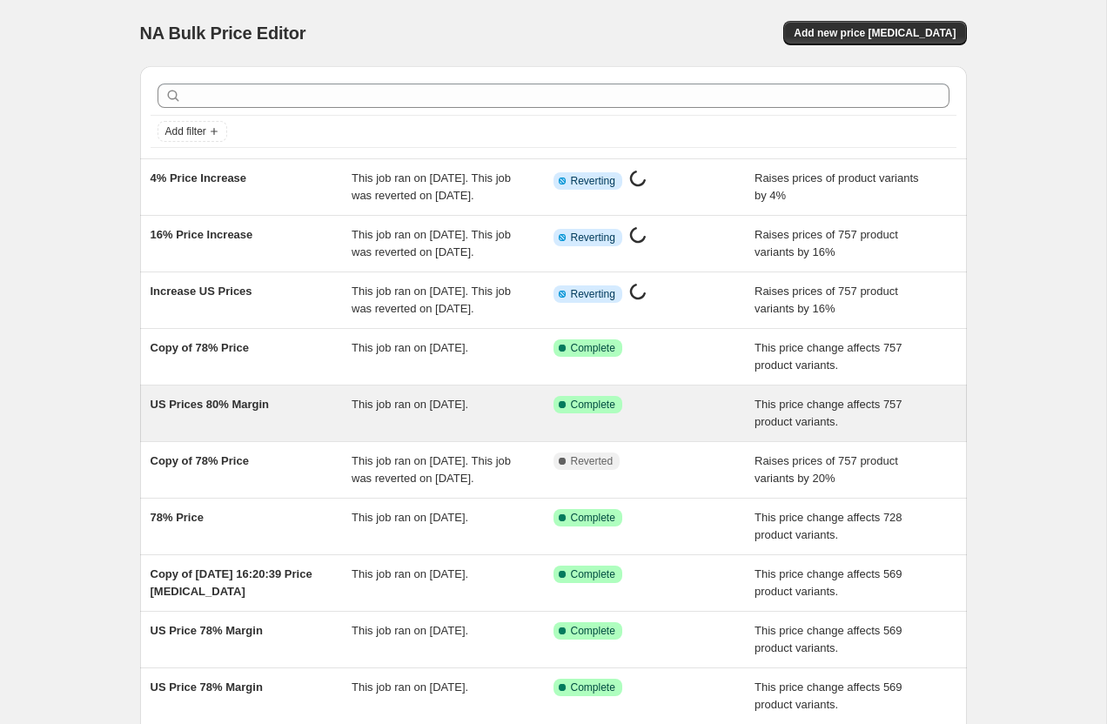
click at [208, 411] on span "US Prices 80% Margin" at bounding box center [210, 404] width 119 height 13
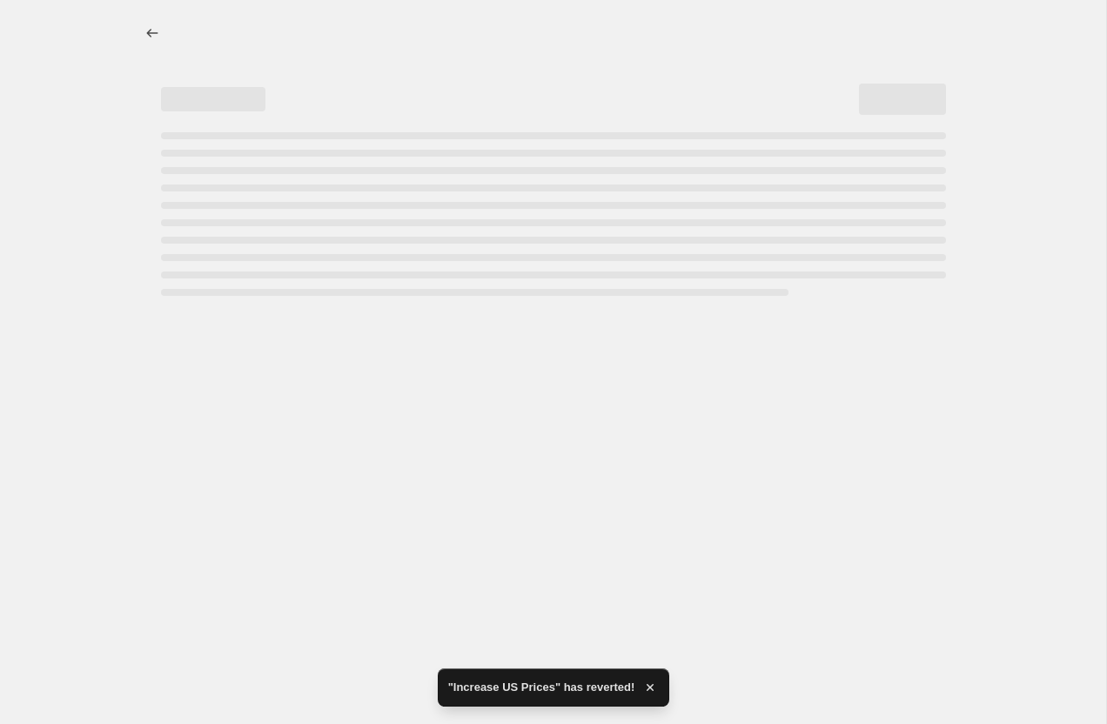
select select "margin"
select select "pp"
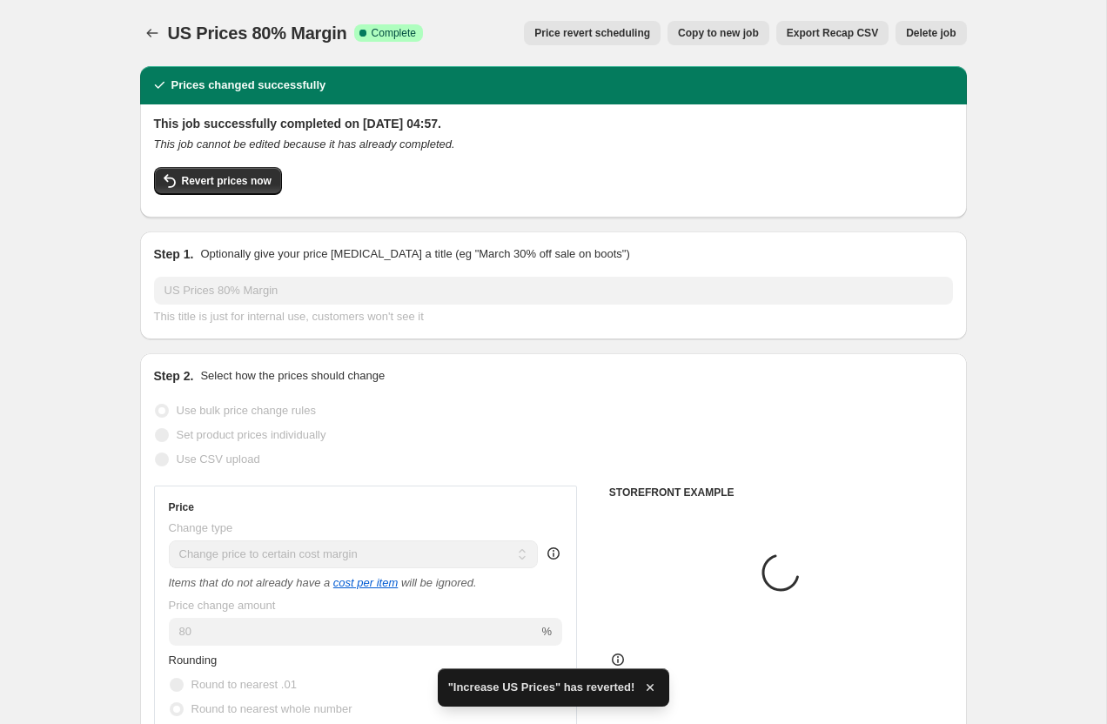
click at [702, 32] on span "Copy to new job" at bounding box center [718, 33] width 81 height 14
select select "margin"
select select "pp"
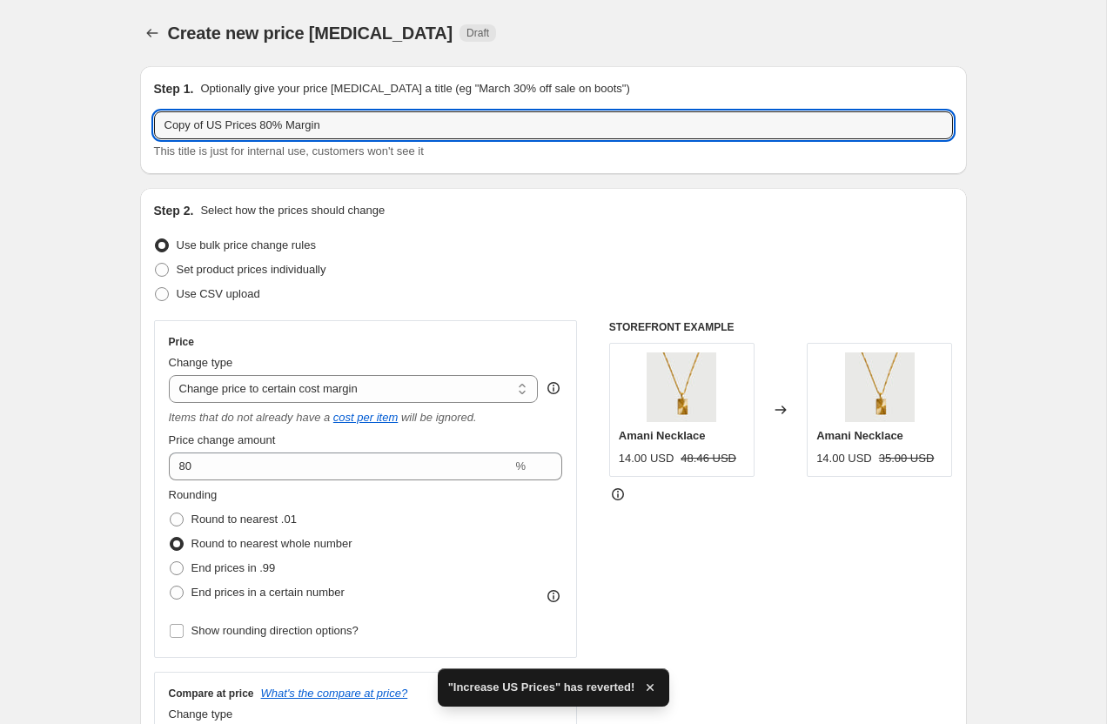
drag, startPoint x: 207, startPoint y: 126, endPoint x: 127, endPoint y: 125, distance: 80.1
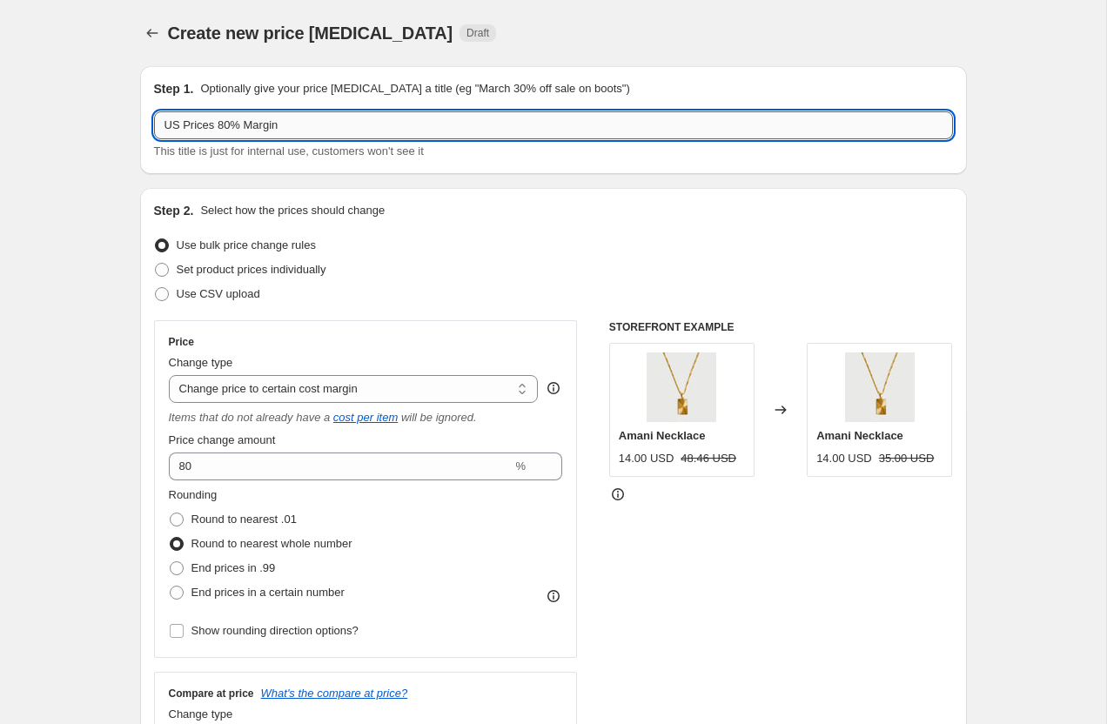
drag, startPoint x: 220, startPoint y: 124, endPoint x: 365, endPoint y: 130, distance: 145.4
click at [361, 130] on input "US Prices 80% Margin" at bounding box center [553, 125] width 799 height 28
type input "US Prices +20%"
click at [221, 395] on select "Change the price to a certain amount Change the price by a certain amount Chang…" at bounding box center [354, 389] width 370 height 28
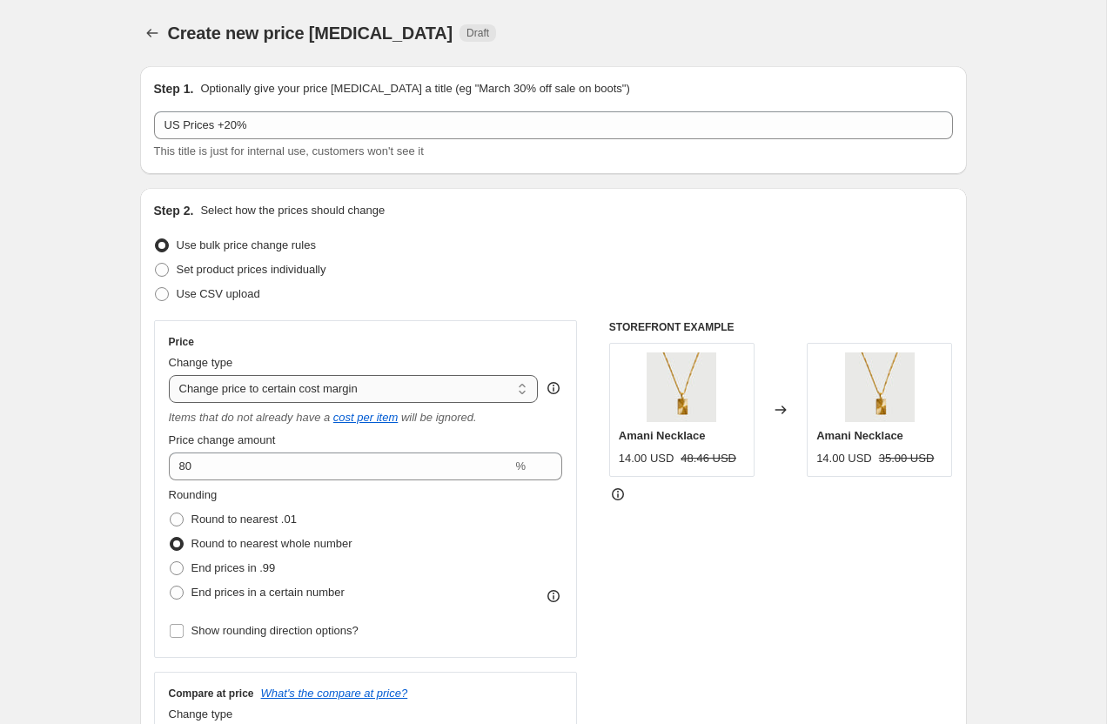
select select "percentage"
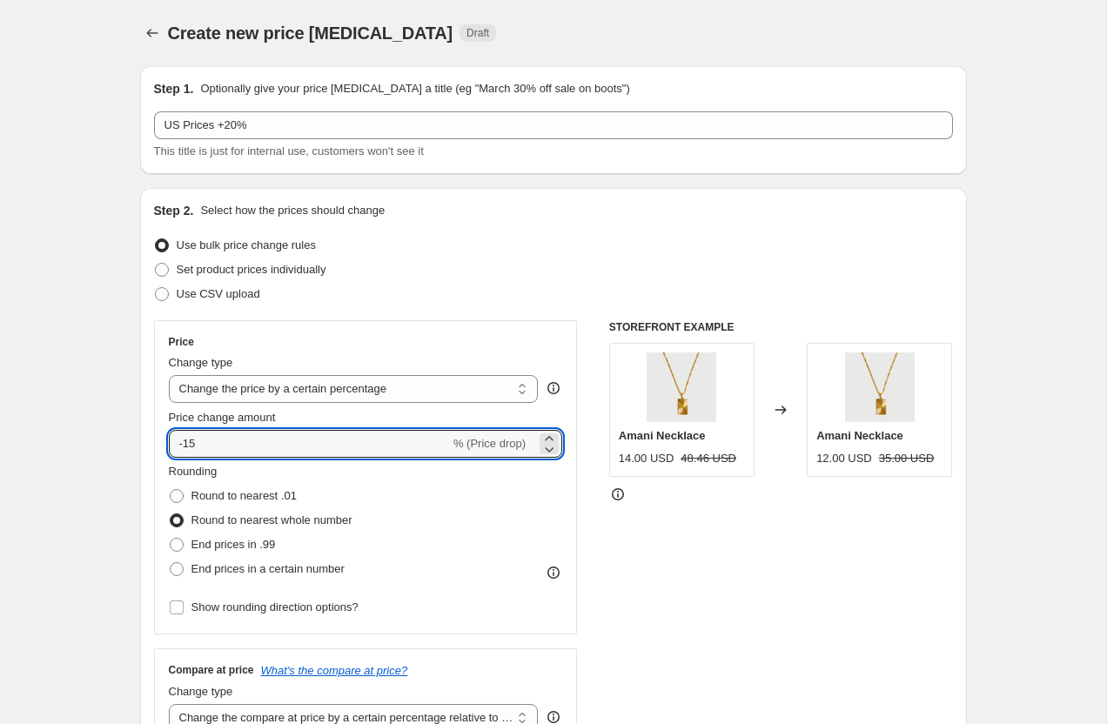
drag, startPoint x: 215, startPoint y: 439, endPoint x: 133, endPoint y: 438, distance: 81.8
type input "20"
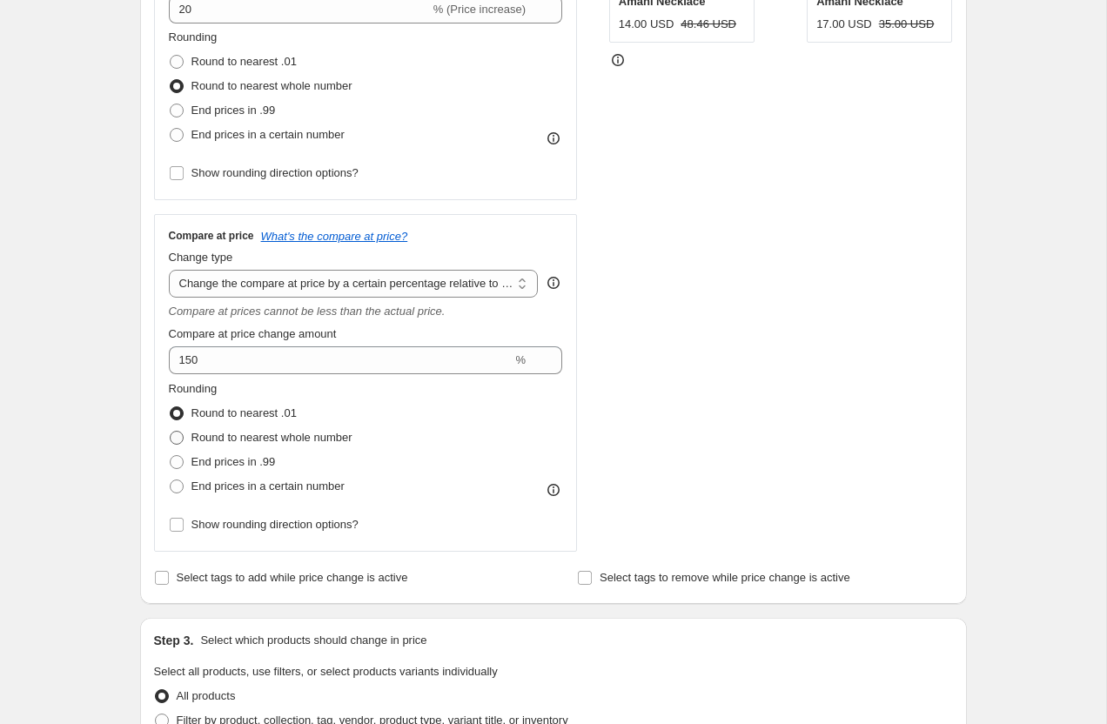
click at [174, 439] on span at bounding box center [177, 438] width 14 height 14
click at [171, 432] on input "Round to nearest whole number" at bounding box center [170, 431] width 1 height 1
radio input "true"
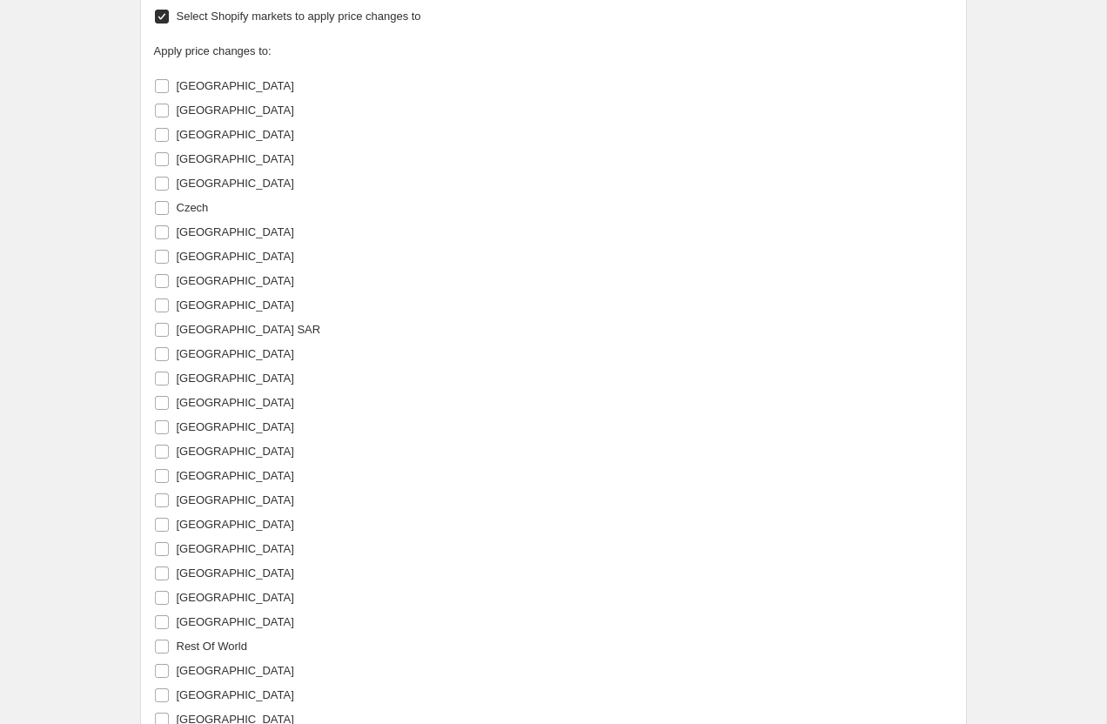
scroll to position [2257, 0]
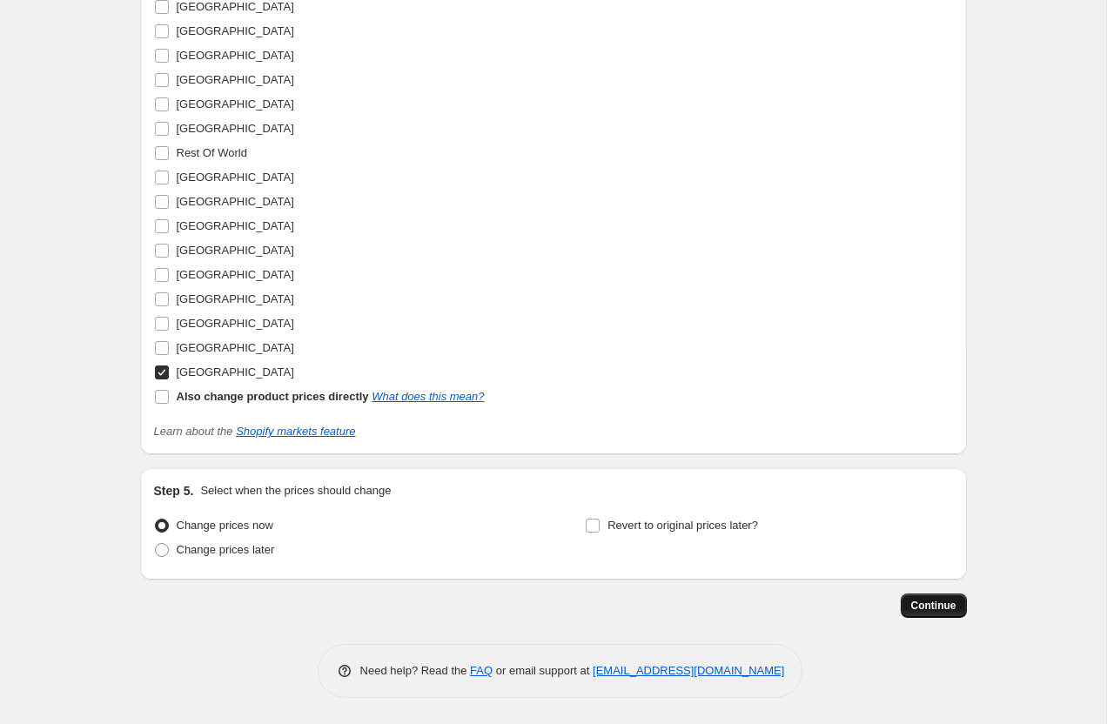
click at [911, 602] on span "Continue" at bounding box center [933, 606] width 45 height 14
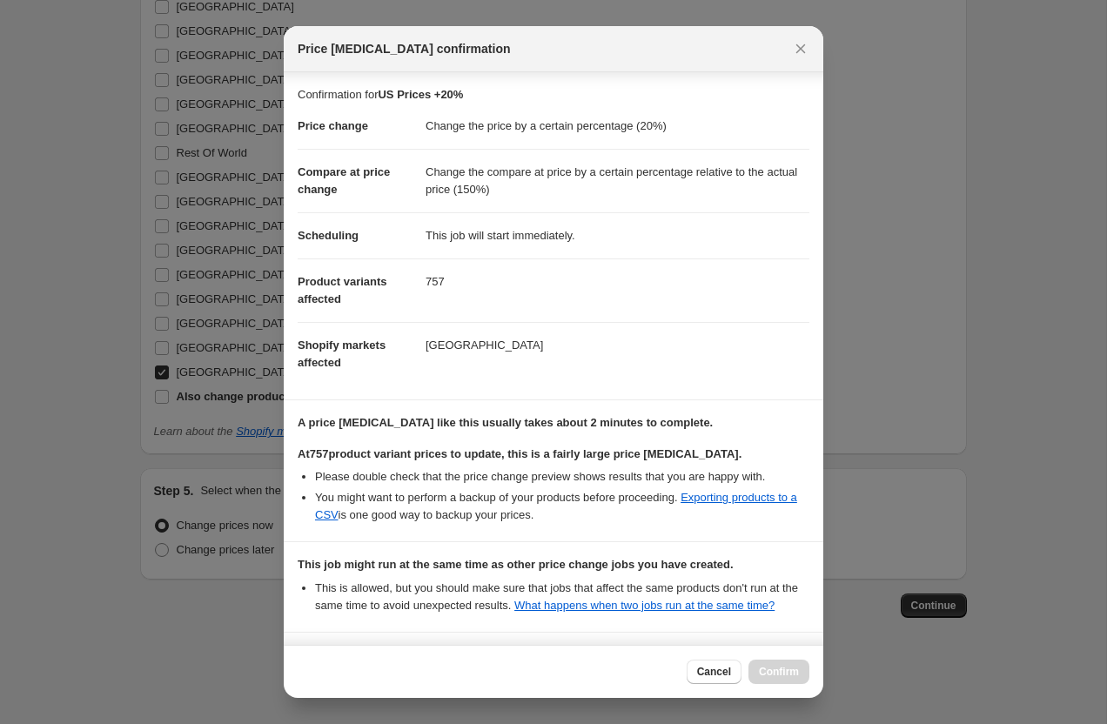
scroll to position [185, 0]
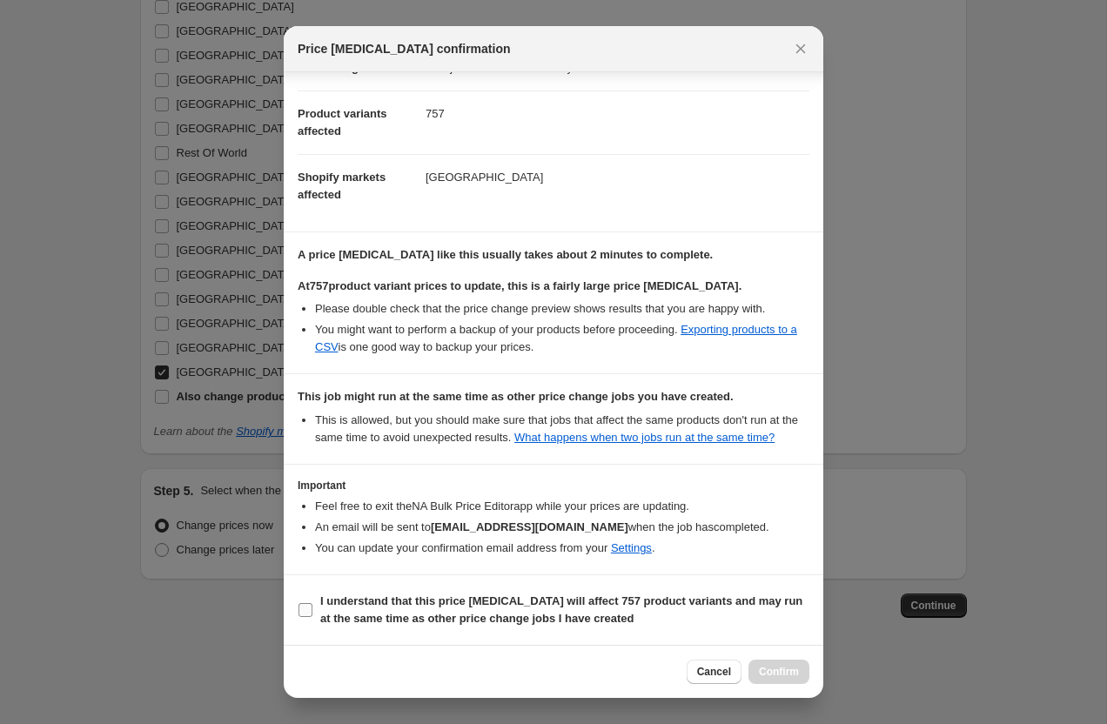
click at [327, 603] on b "I understand that this price change job will affect 757 product variants and ma…" at bounding box center [561, 609] width 482 height 30
click at [312, 603] on input "I understand that this price change job will affect 757 product variants and ma…" at bounding box center [305, 610] width 14 height 14
checkbox input "true"
click at [774, 663] on button "Confirm" at bounding box center [778, 672] width 61 height 24
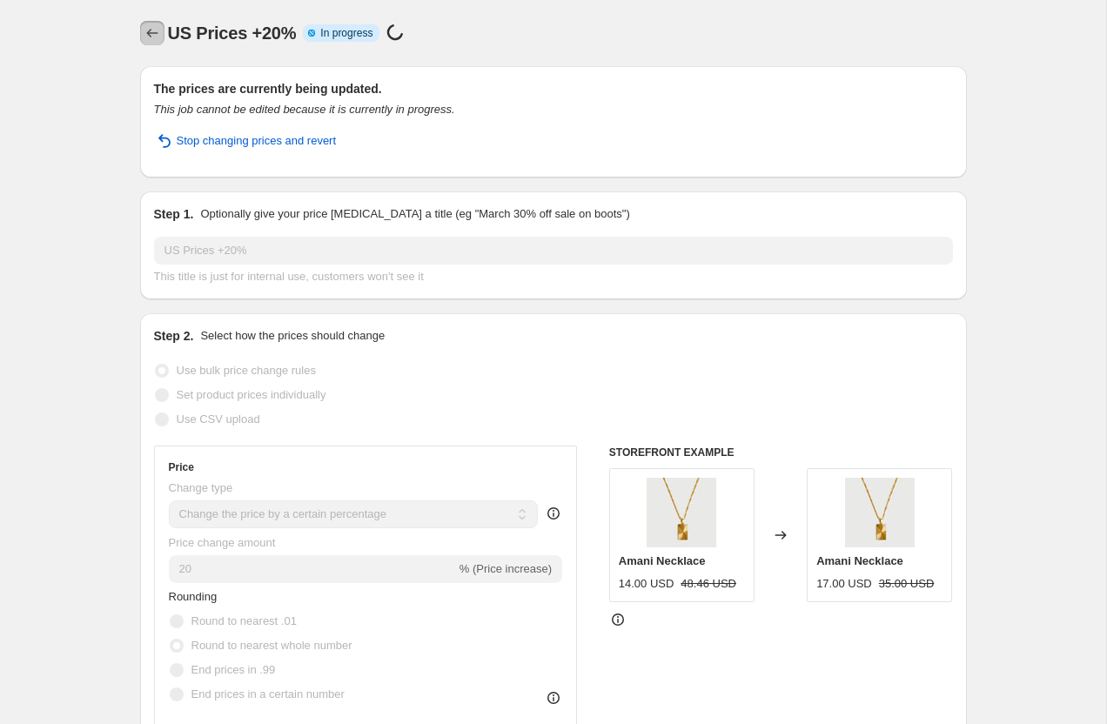
click at [147, 40] on icon "Price change jobs" at bounding box center [152, 32] width 17 height 17
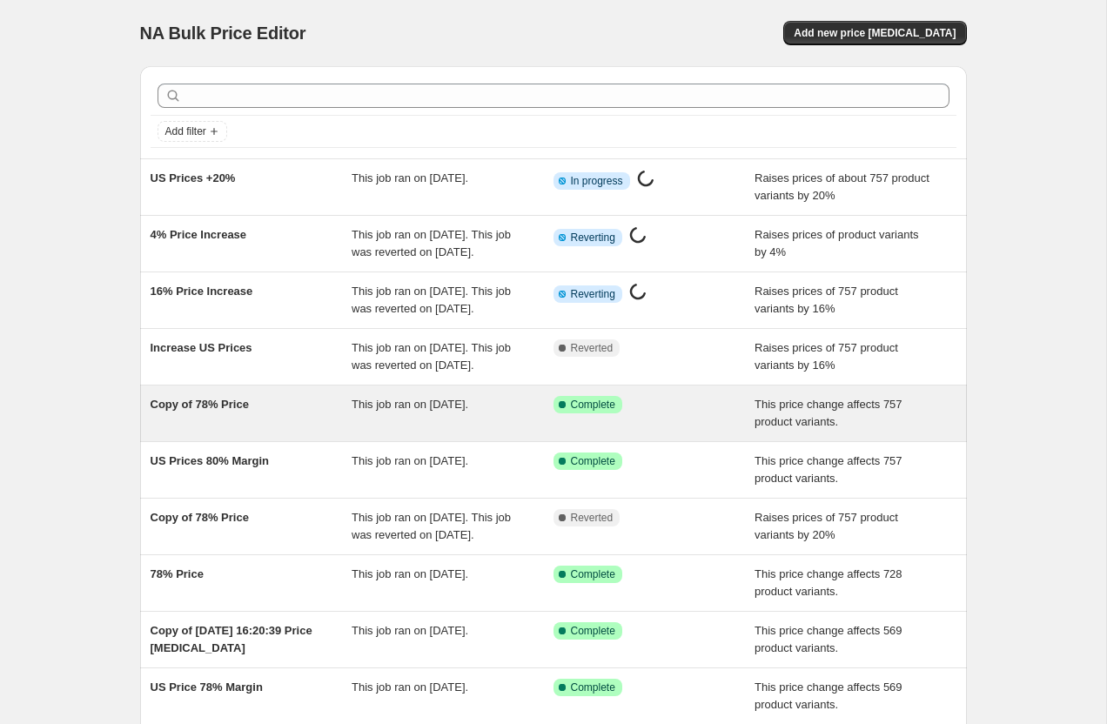
click at [234, 411] on span "Copy of 78% Price" at bounding box center [200, 404] width 98 height 13
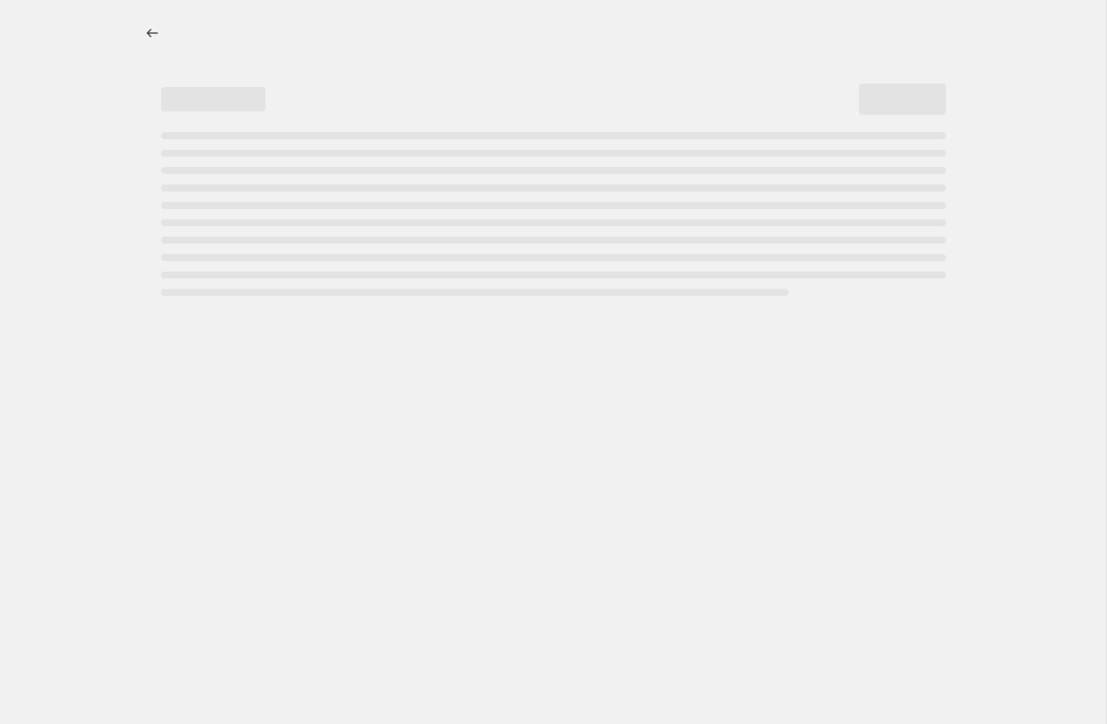
select select "margin"
select select "pp"
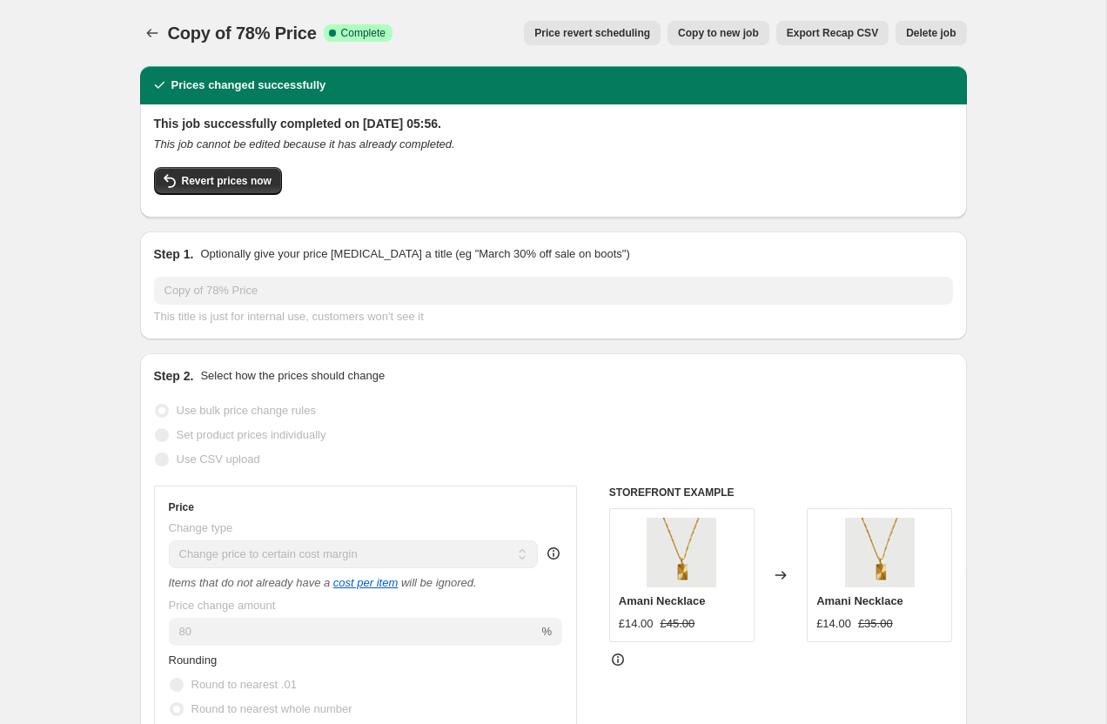
click at [716, 33] on span "Copy to new job" at bounding box center [718, 33] width 81 height 14
select select "margin"
select select "pp"
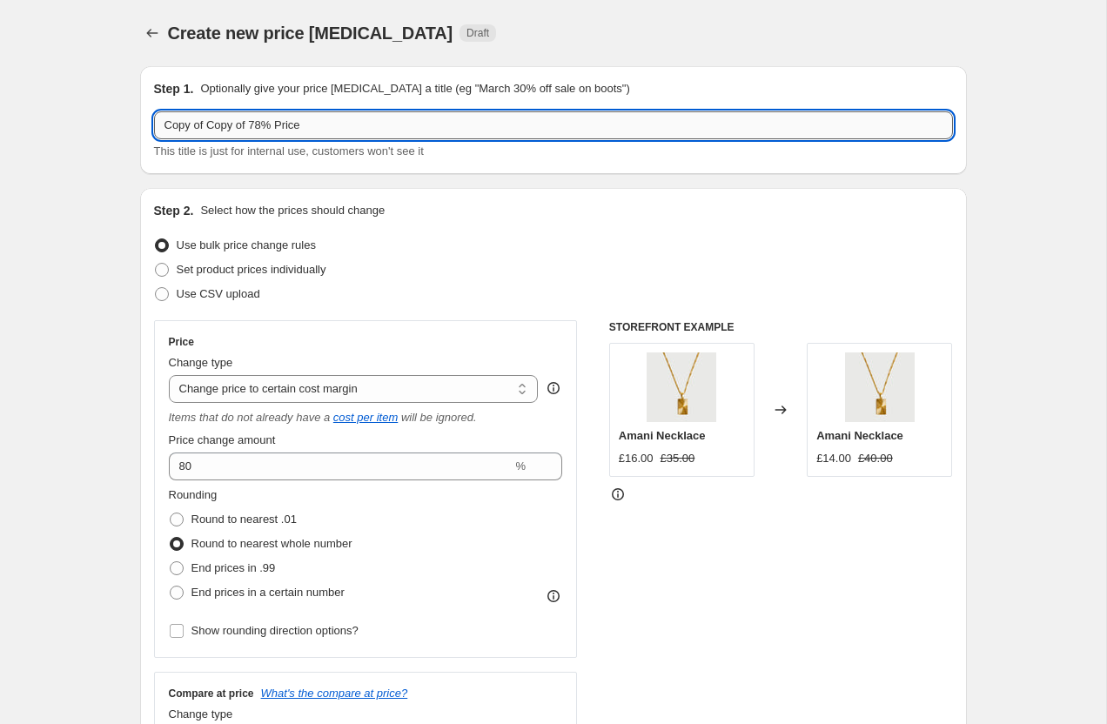
click at [211, 131] on input "Copy of Copy of 78% Price" at bounding box center [553, 125] width 799 height 28
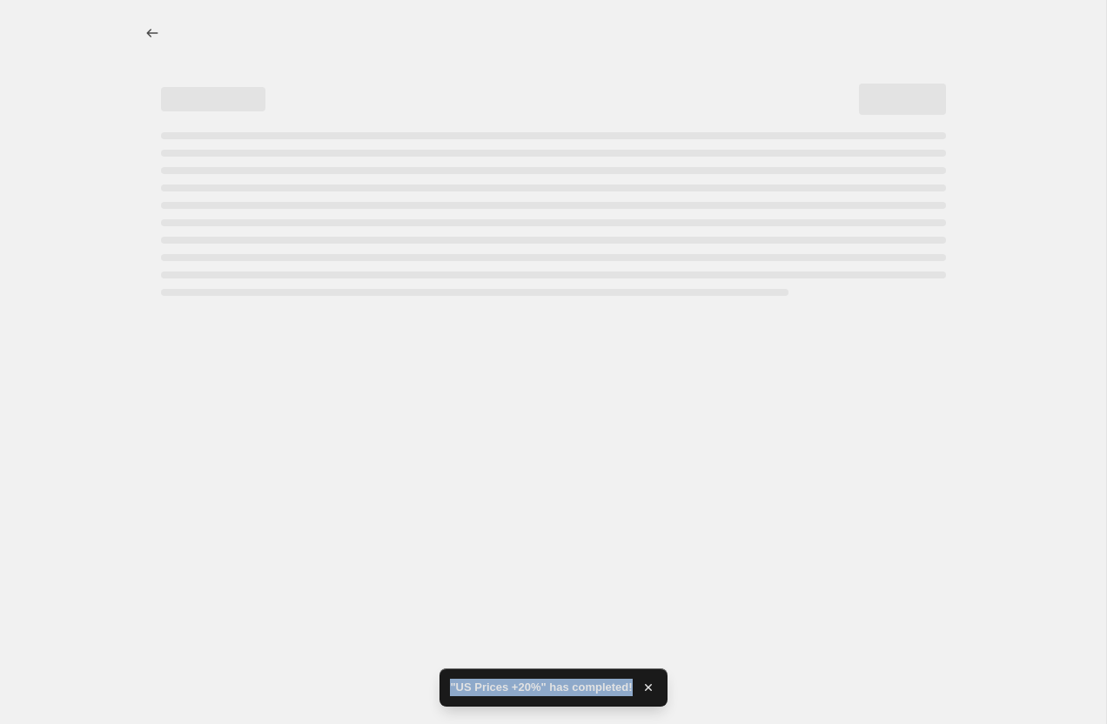
select select "margin"
select select "pp"
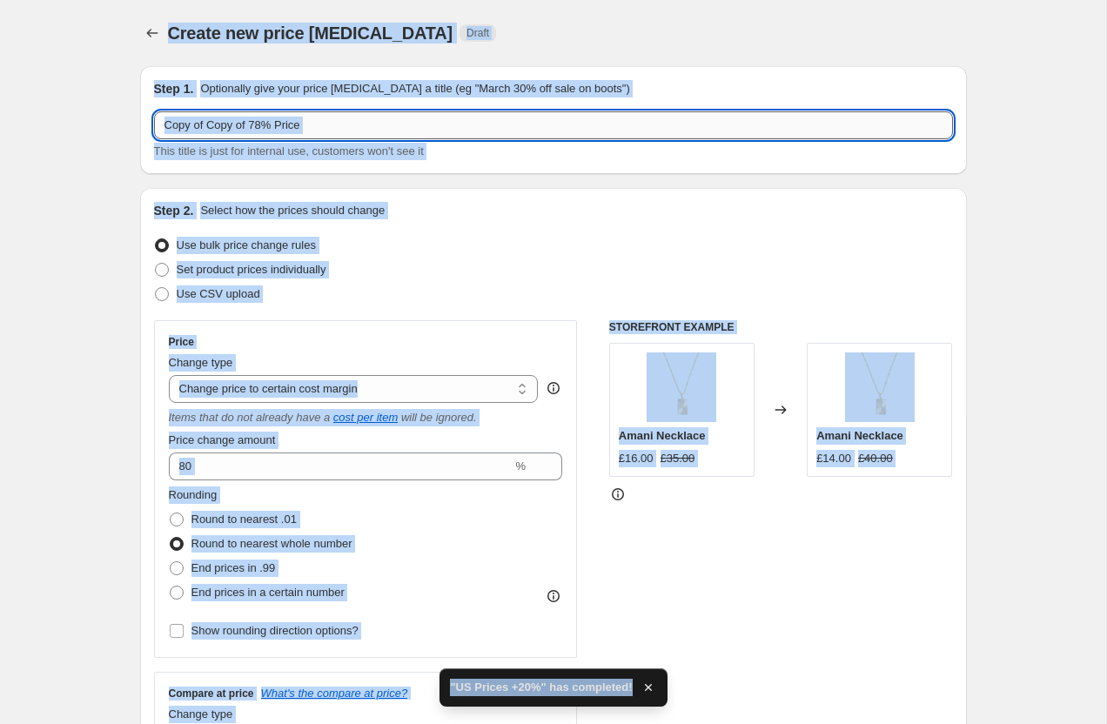
click at [198, 130] on input "Copy of Copy of 78% Price" at bounding box center [553, 125] width 799 height 28
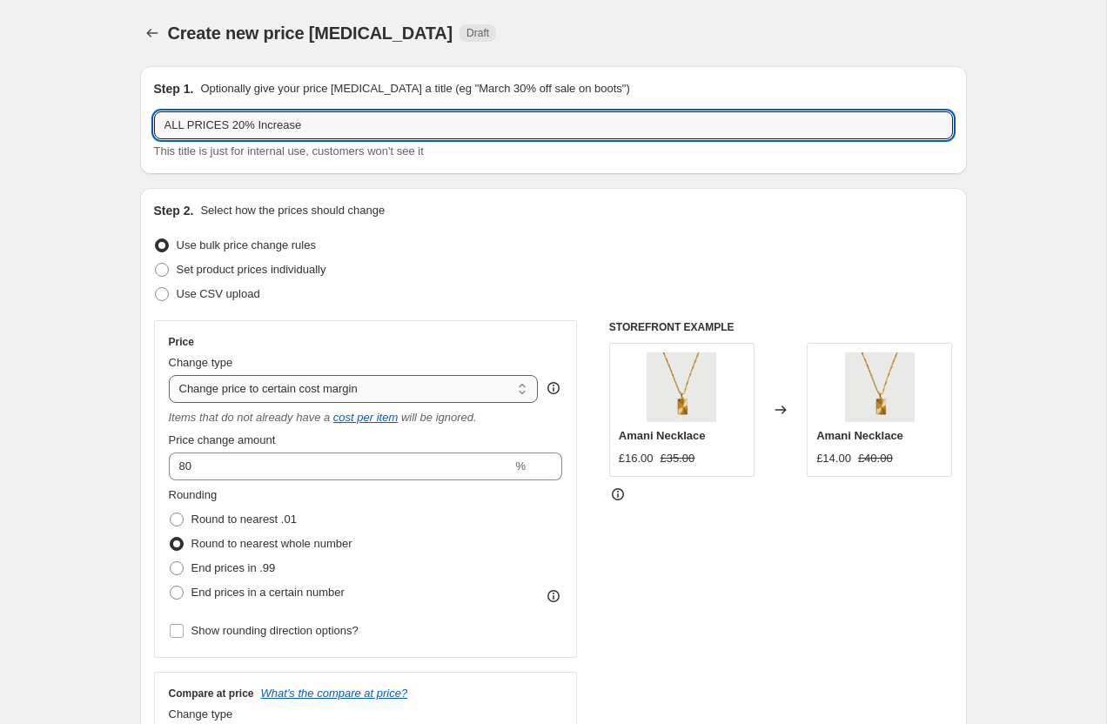
type input "ALL PRICES 20% Increase"
click at [243, 380] on select "Change the price to a certain amount Change the price by a certain amount Chang…" at bounding box center [354, 389] width 370 height 28
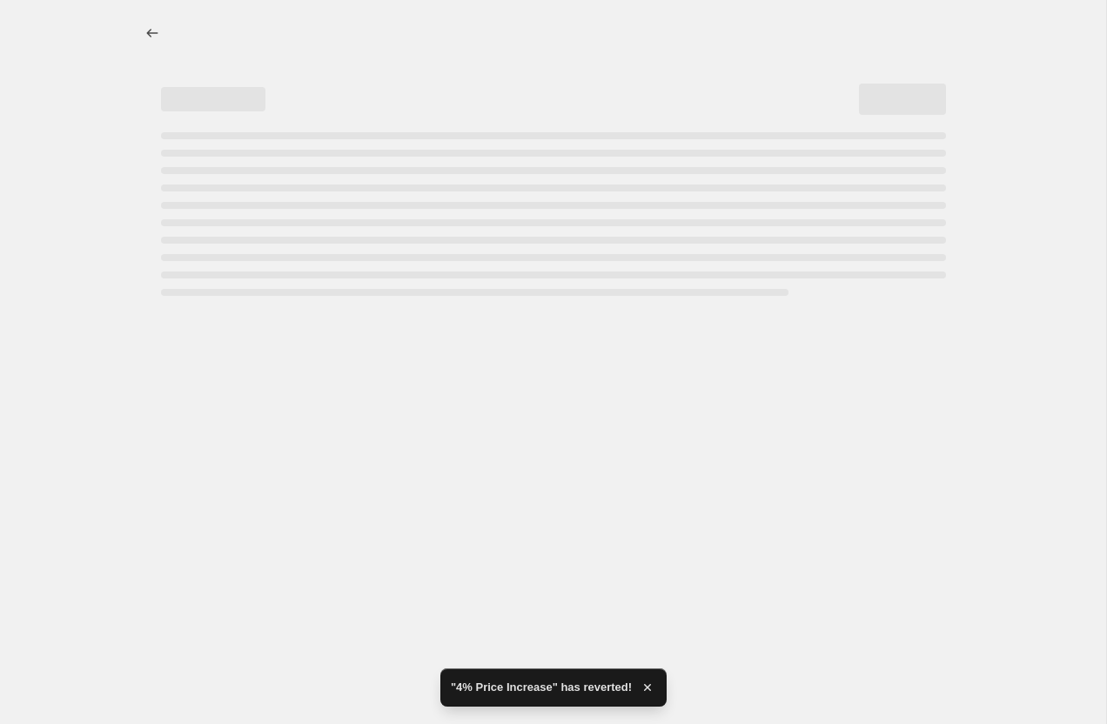
select select "margin"
select select "pp"
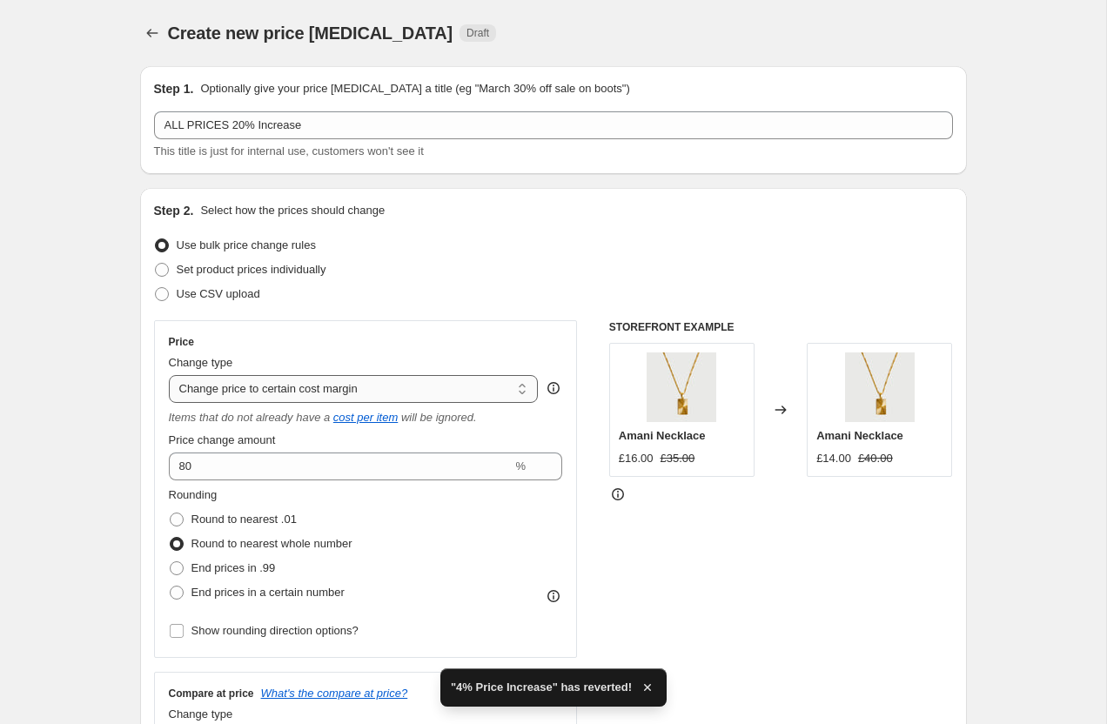
click at [237, 385] on select "Change the price to a certain amount Change the price by a certain amount Chang…" at bounding box center [354, 389] width 370 height 28
select select "percentage"
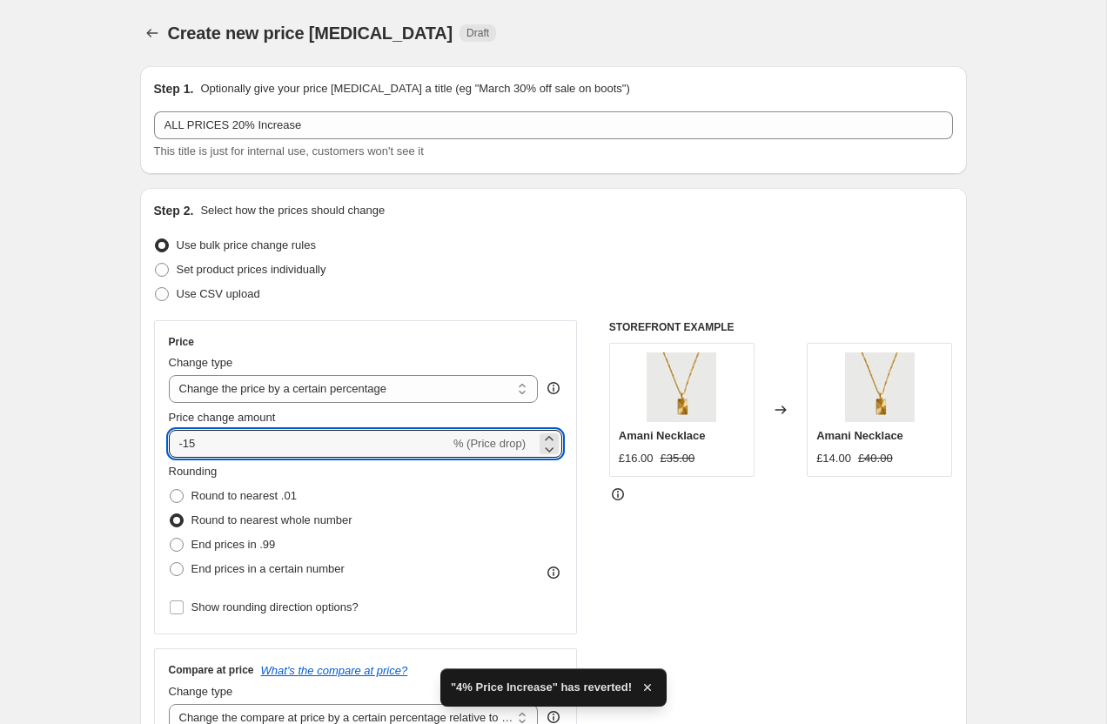
drag, startPoint x: 229, startPoint y: 442, endPoint x: 128, endPoint y: 435, distance: 101.2
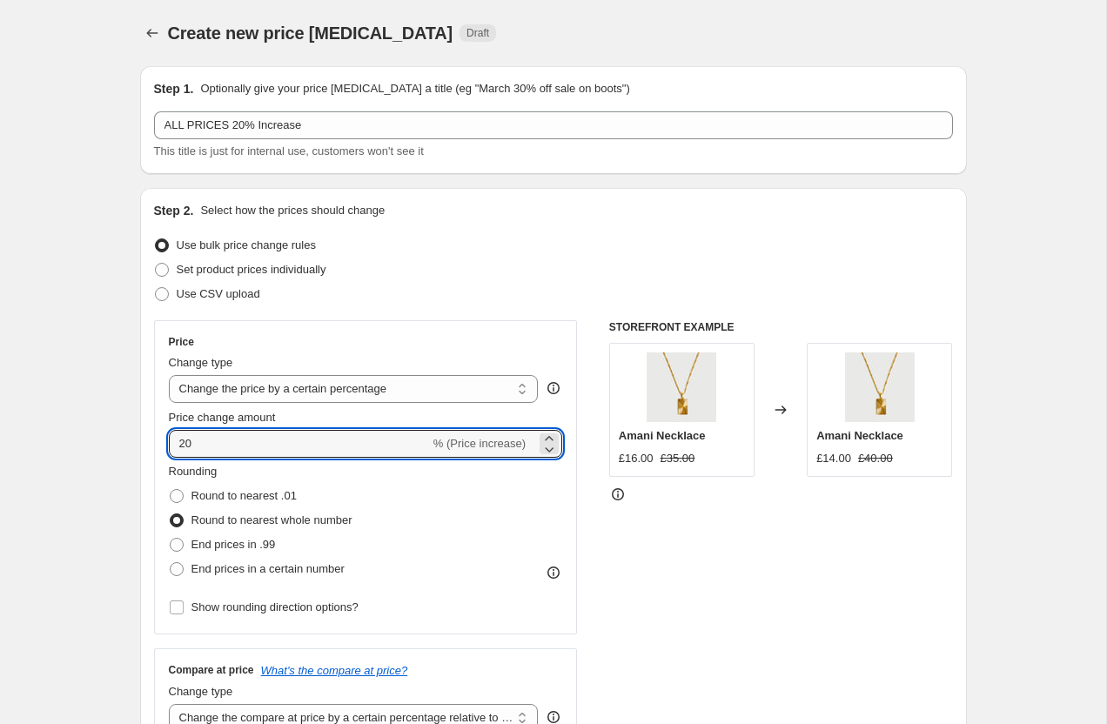
type input "20"
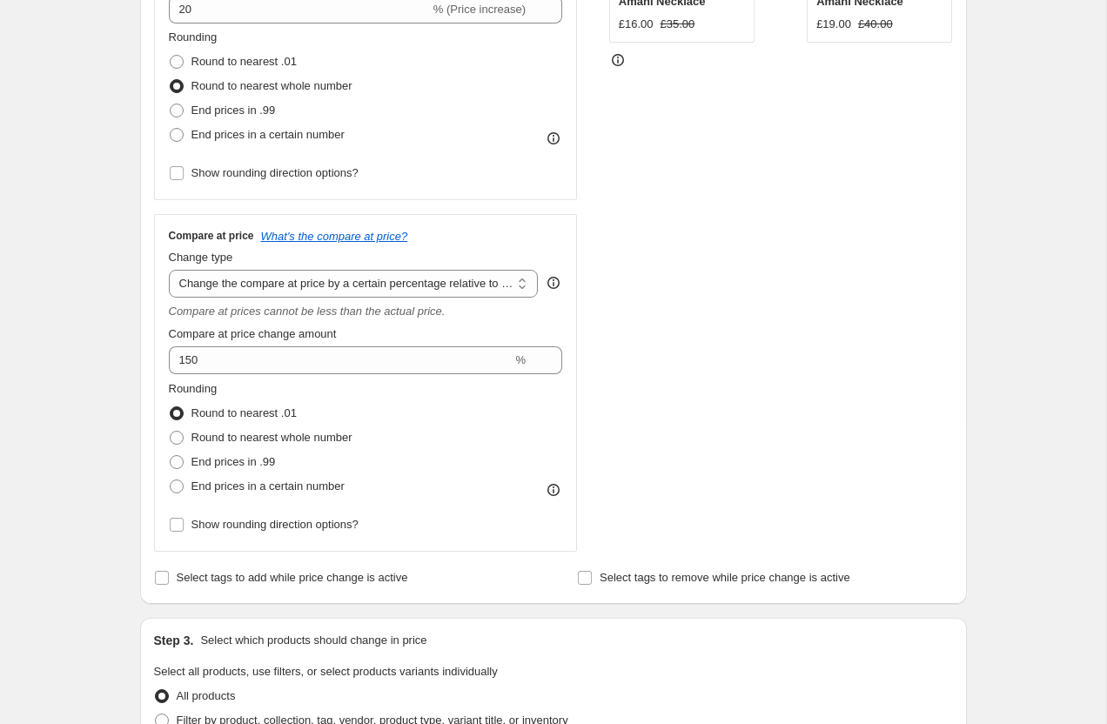
scroll to position [438, 0]
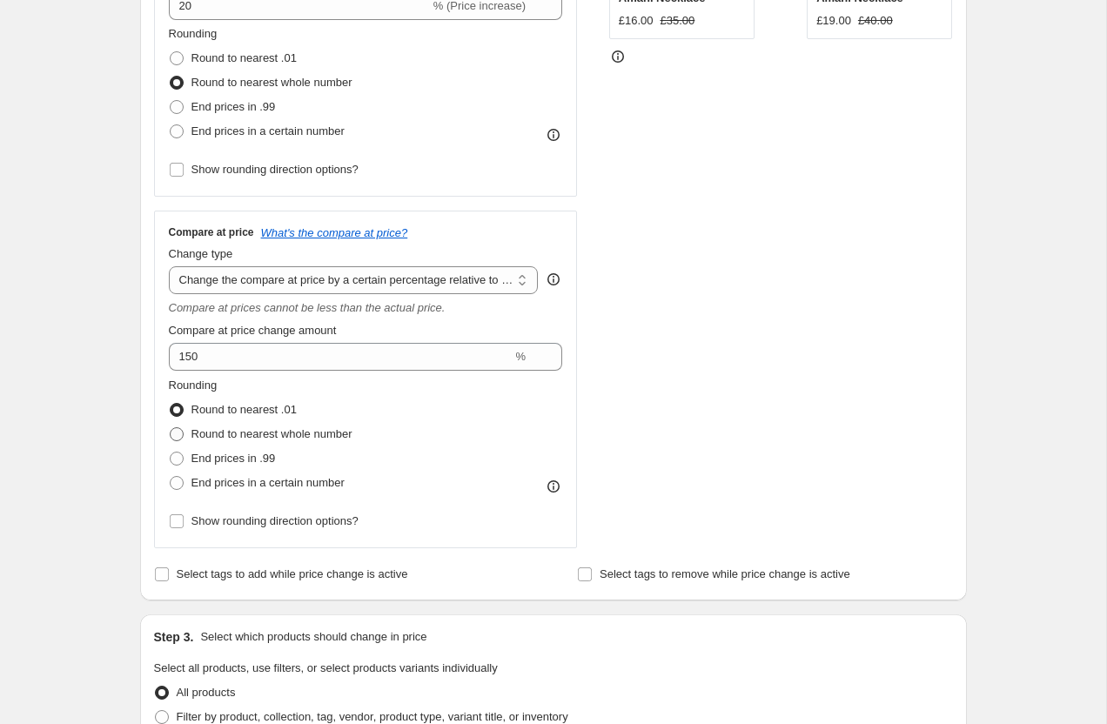
click at [173, 432] on span at bounding box center [177, 434] width 14 height 14
click at [171, 428] on input "Round to nearest whole number" at bounding box center [170, 427] width 1 height 1
radio input "true"
click at [140, 439] on div "Step 2. Select how the prices should change Use bulk price change rules Set pro…" at bounding box center [553, 175] width 827 height 850
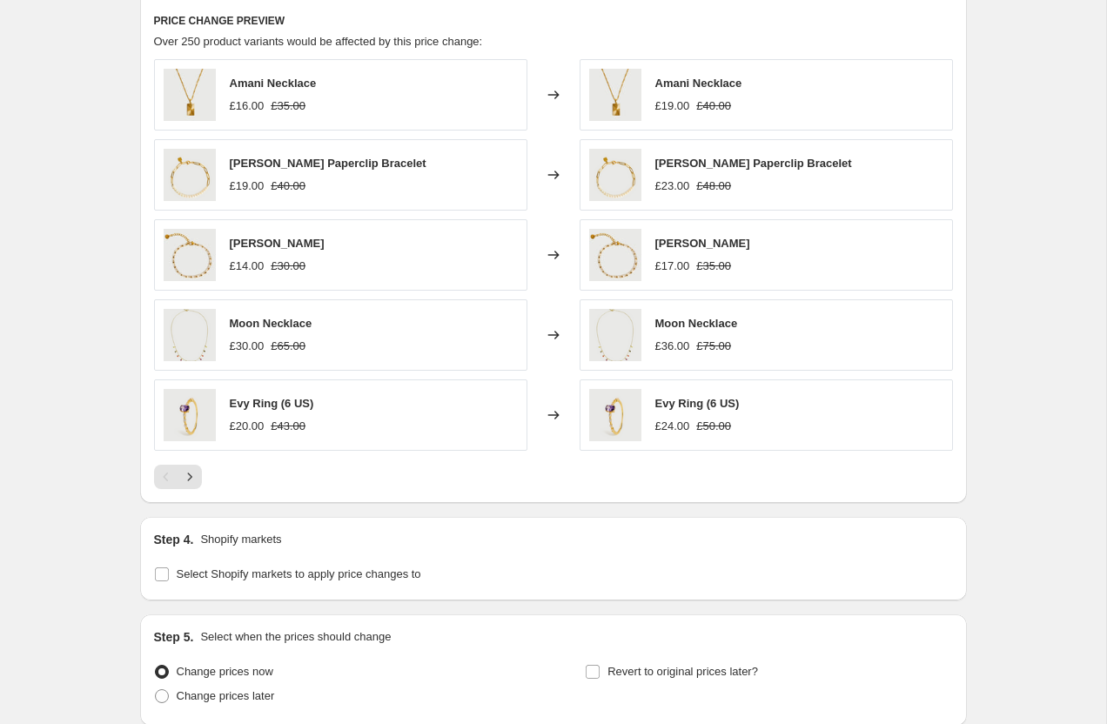
scroll to position [1190, 0]
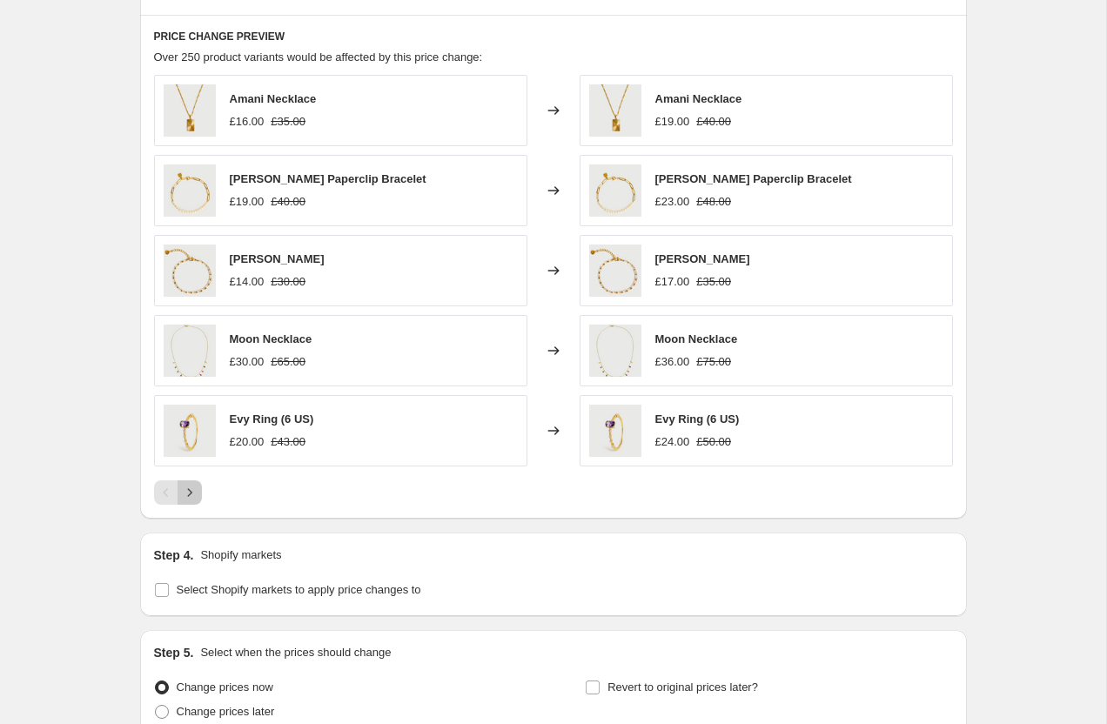
click at [186, 492] on icon "Next" at bounding box center [189, 492] width 17 height 17
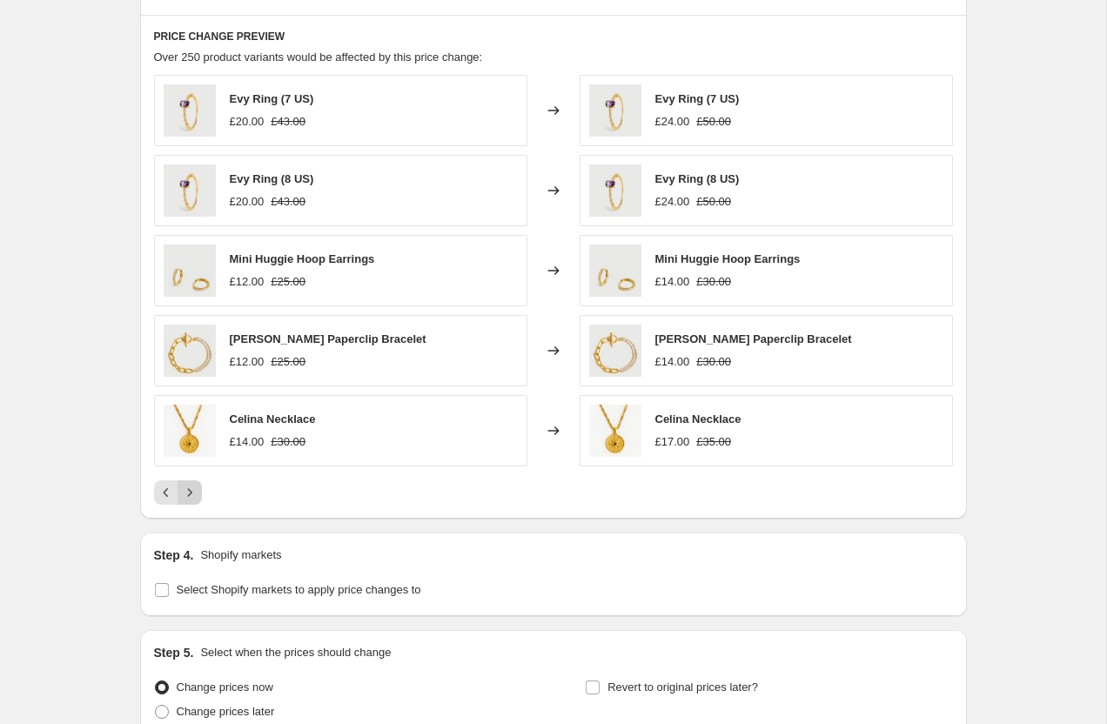
click at [186, 492] on icon "Next" at bounding box center [189, 492] width 17 height 17
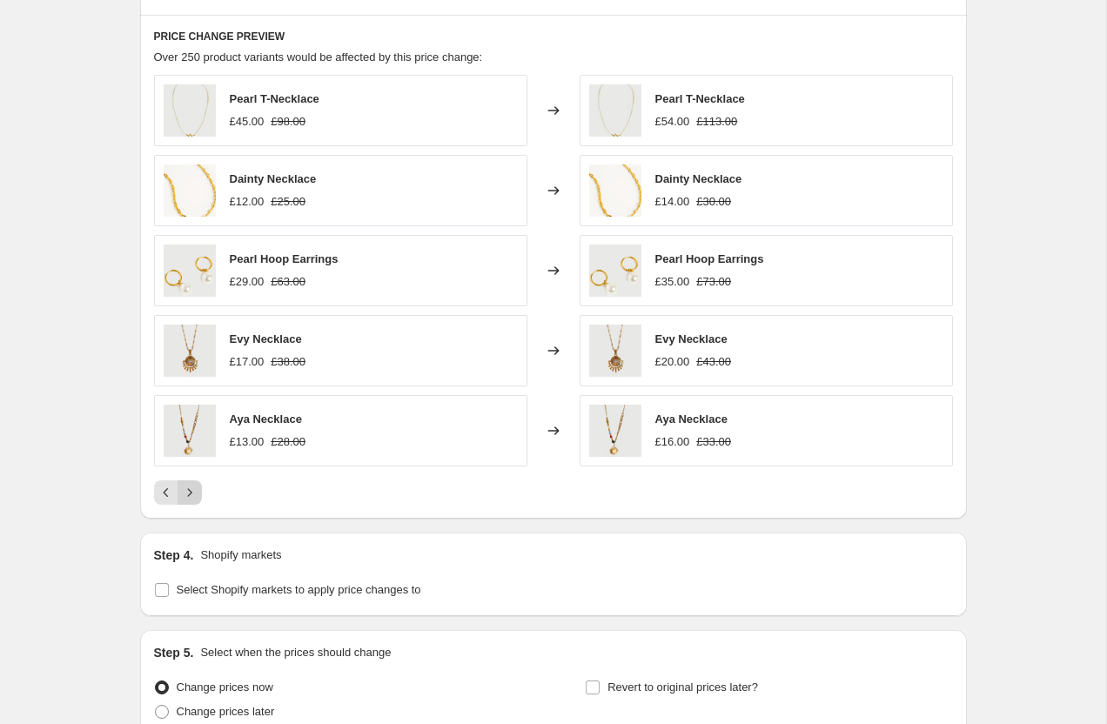
scroll to position [0, 0]
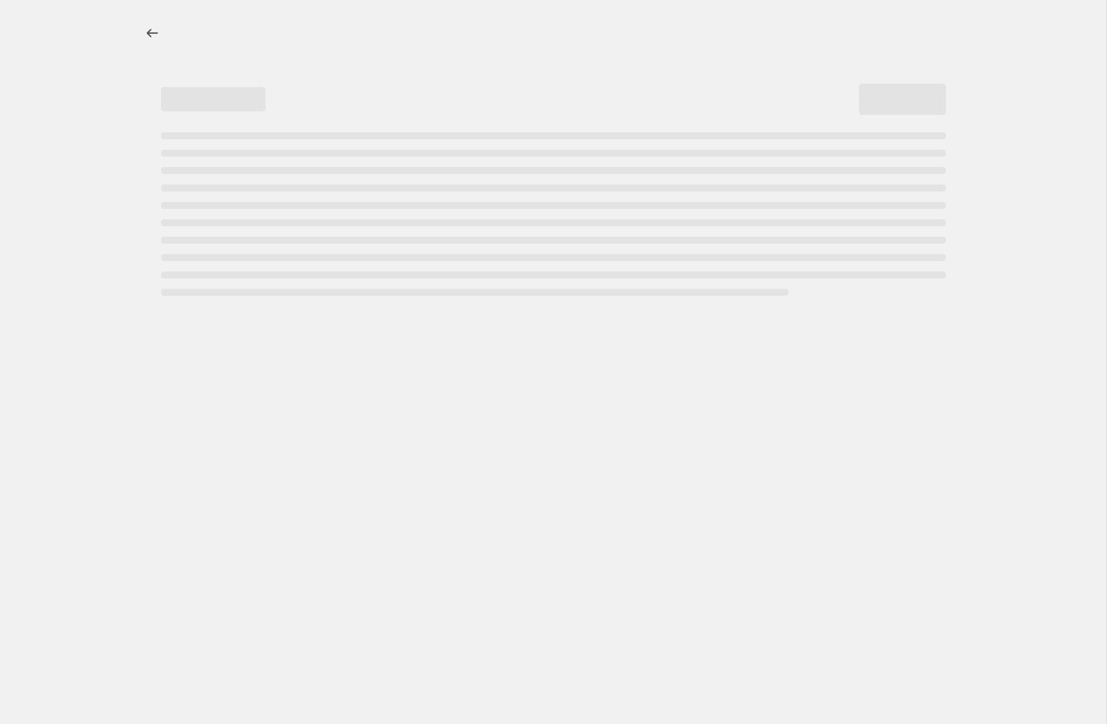
select select "percentage"
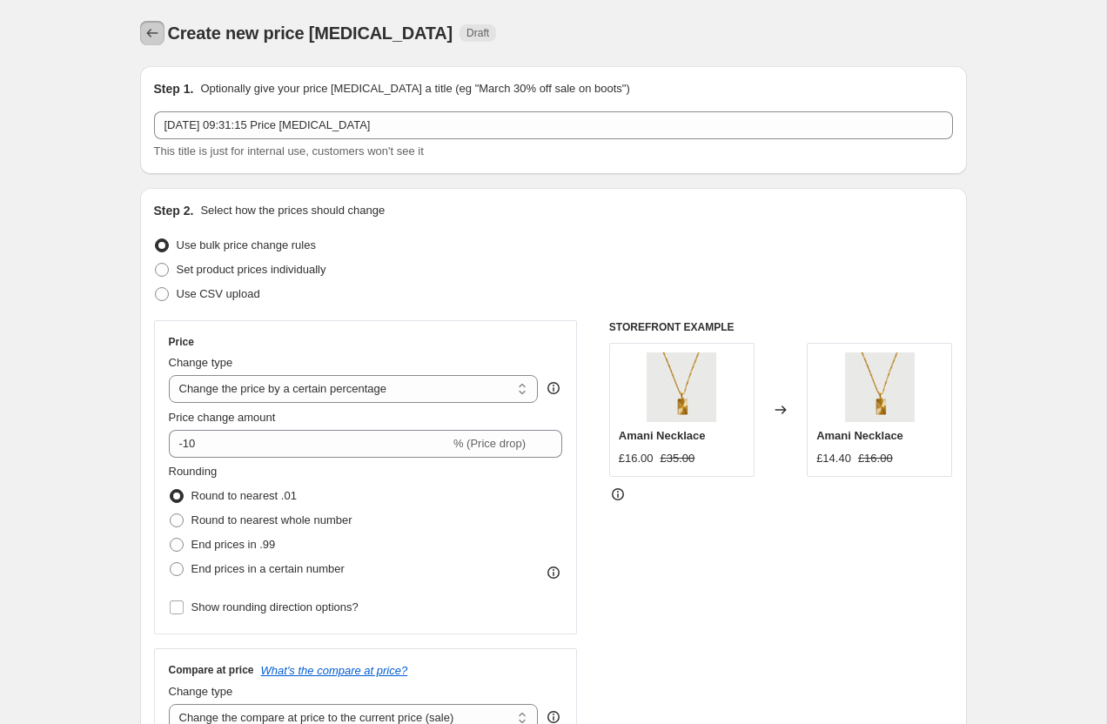
click at [149, 41] on icon "Price change jobs" at bounding box center [152, 32] width 17 height 17
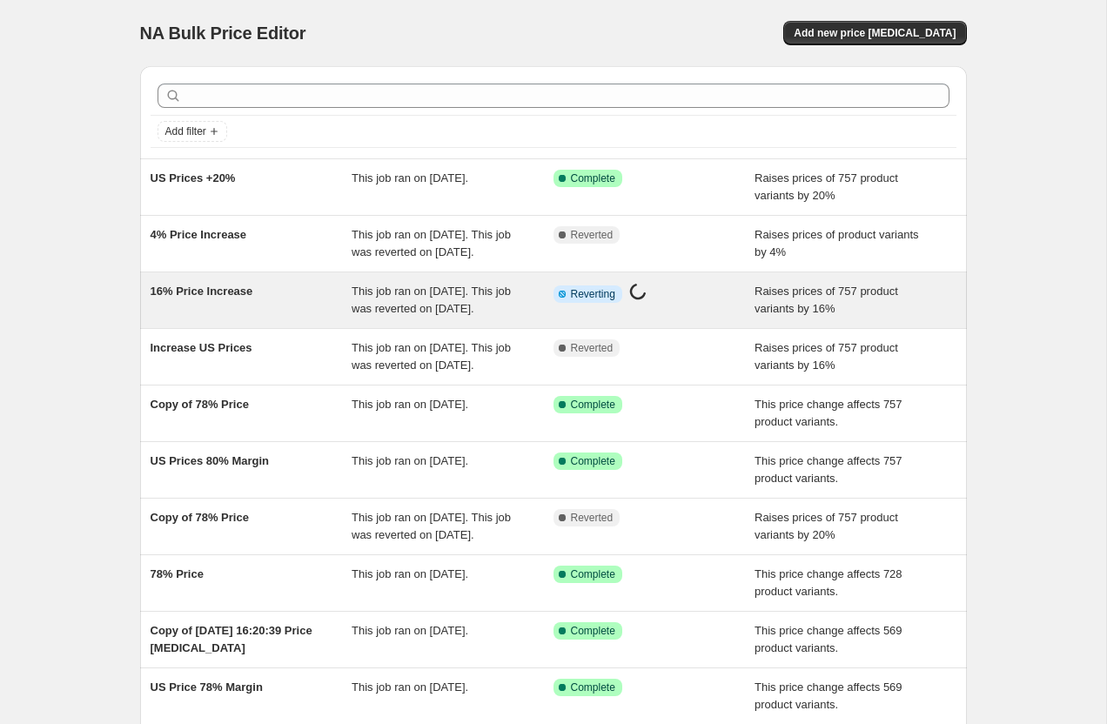
click at [222, 298] on span "16% Price Increase" at bounding box center [202, 291] width 103 height 13
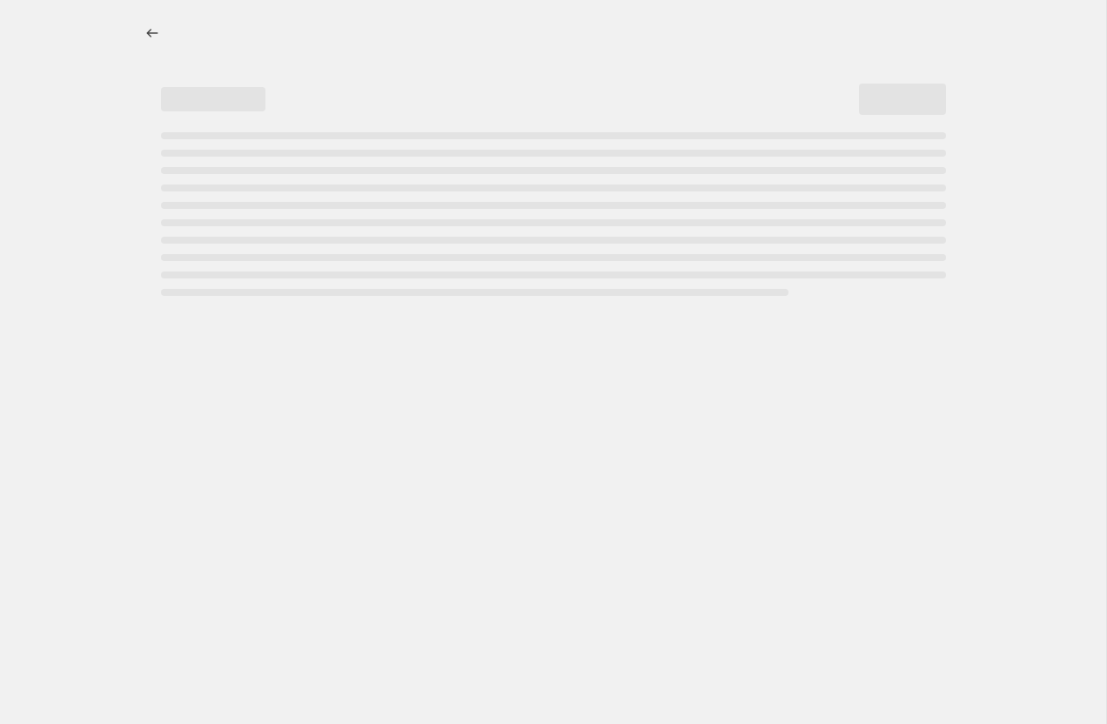
select select "percentage"
select select "pp"
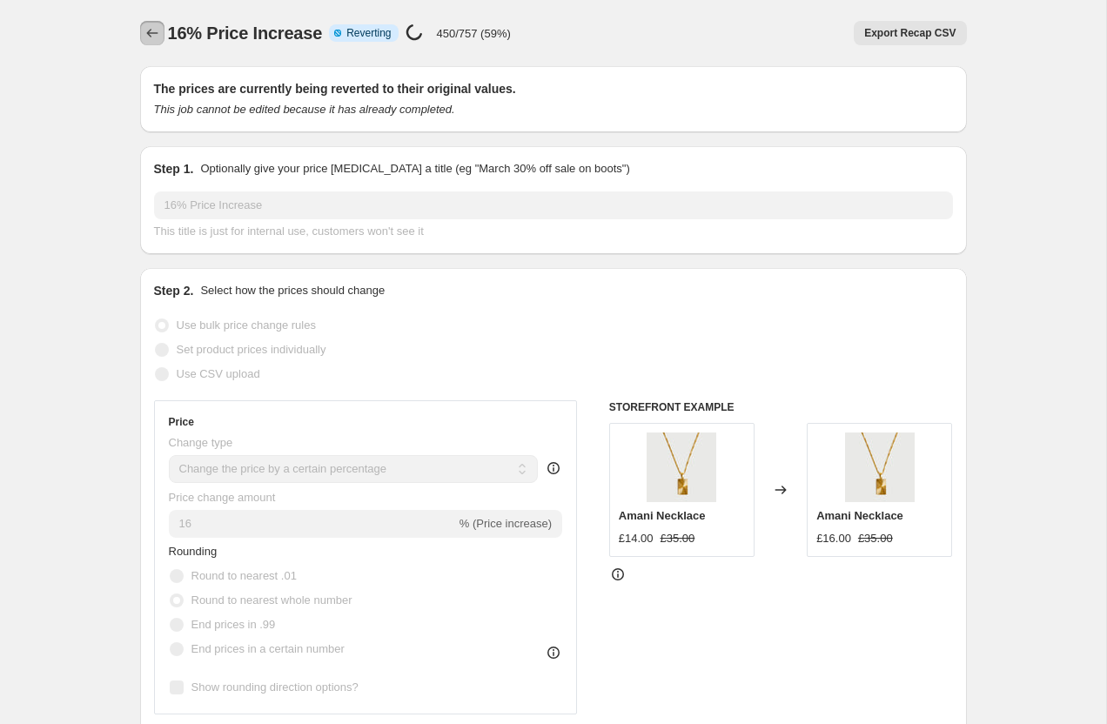
click at [153, 33] on icon "Price change jobs" at bounding box center [152, 32] width 17 height 17
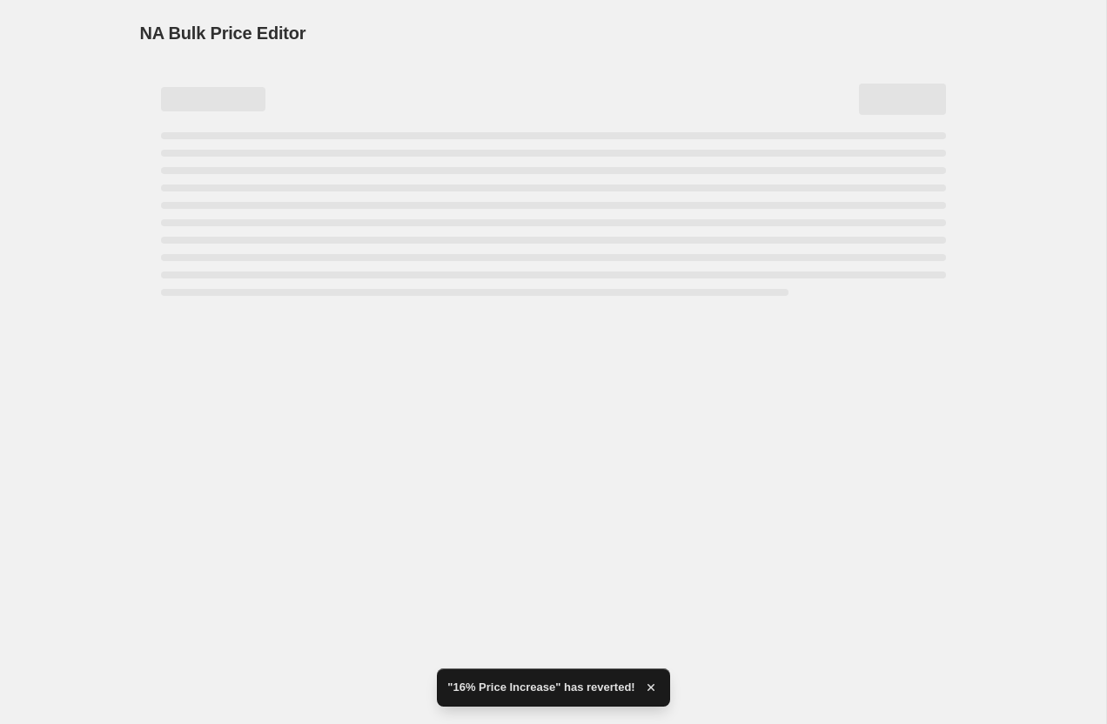
click at [92, 186] on div "NA Bulk Price Editor. This page is ready NA Bulk Price Editor" at bounding box center [553, 362] width 1106 height 724
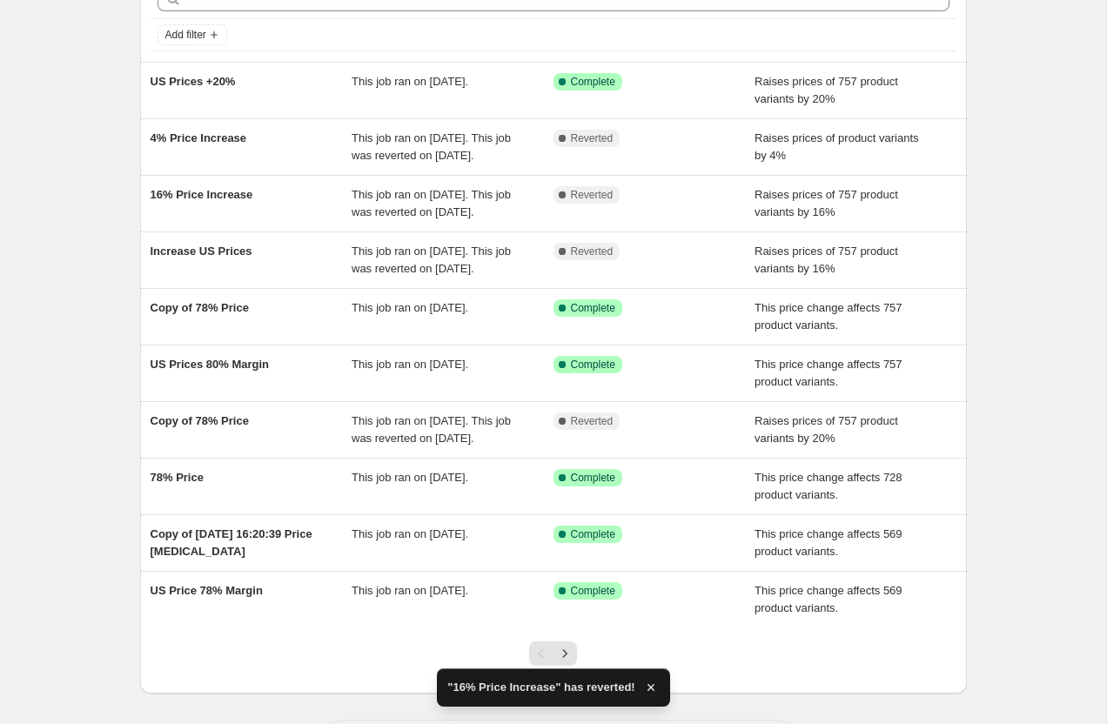
scroll to position [98, 0]
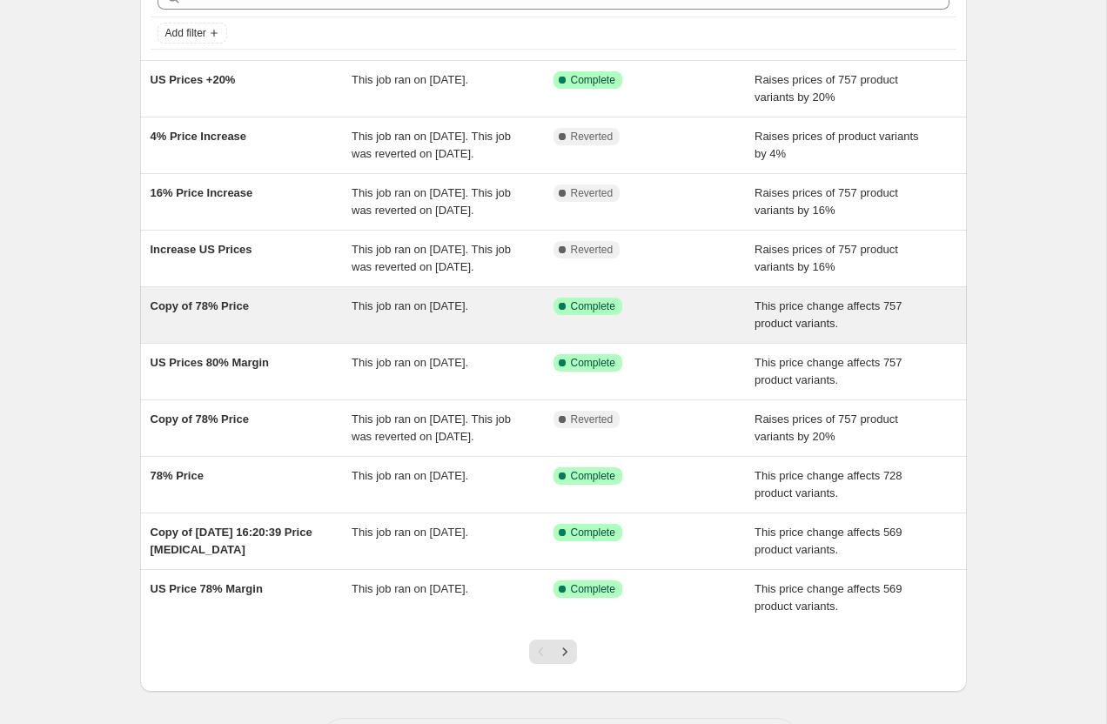
click at [179, 332] on div "Copy of 78% Price" at bounding box center [252, 315] width 202 height 35
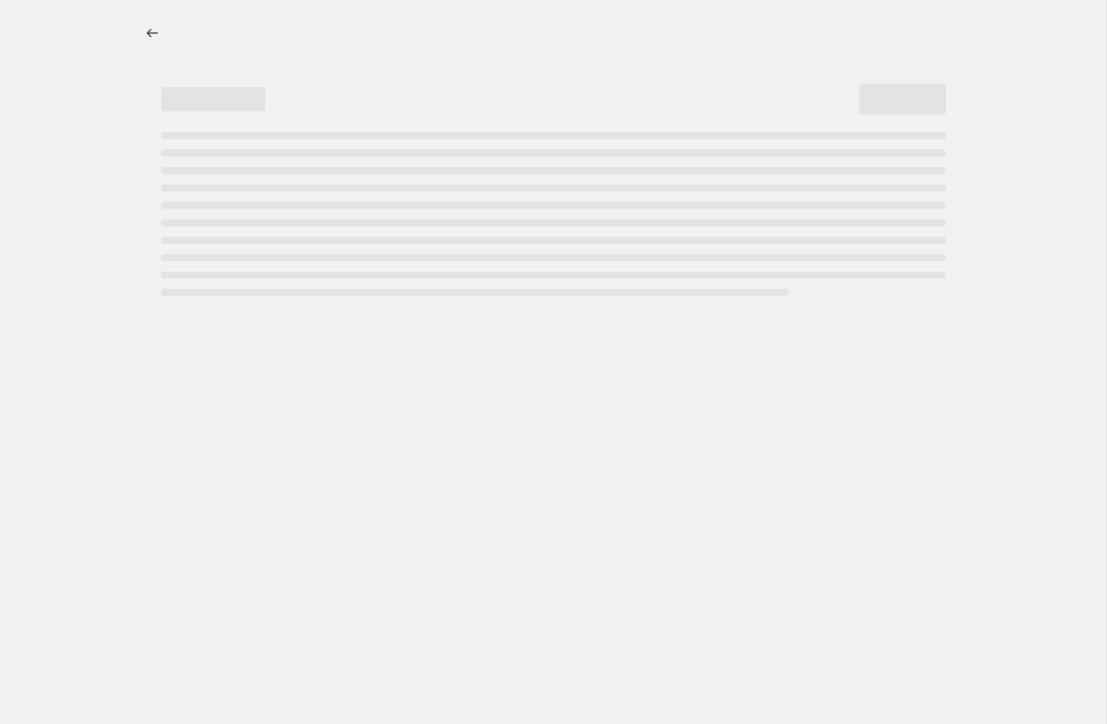
select select "margin"
select select "pp"
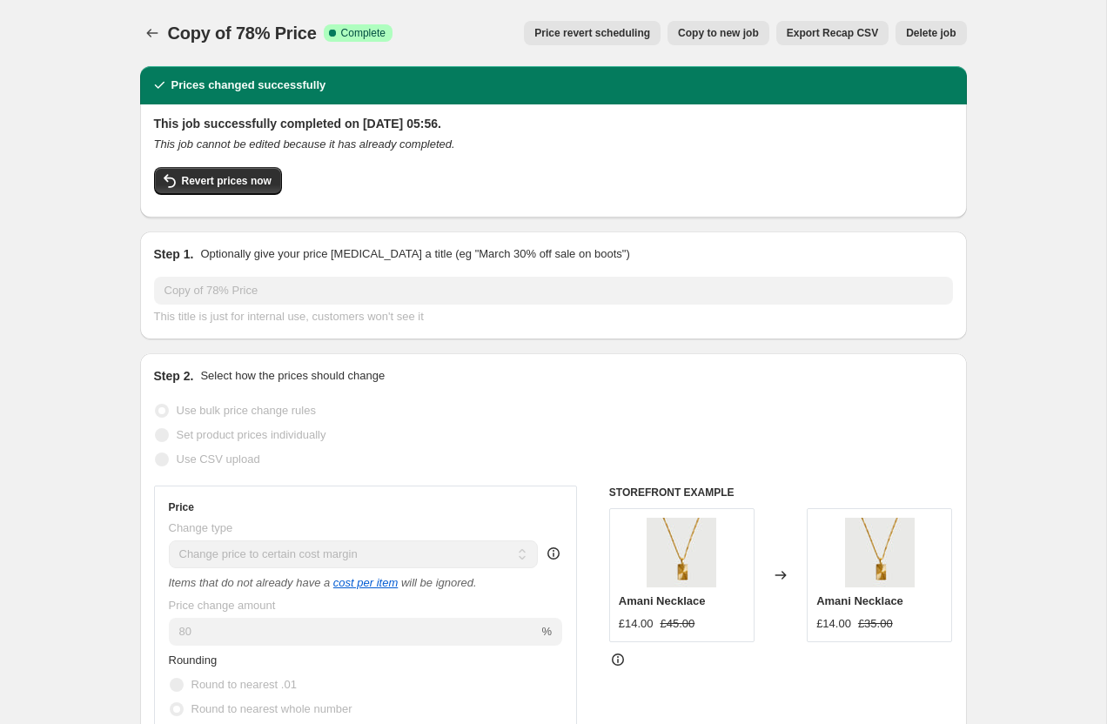
click at [717, 38] on span "Copy to new job" at bounding box center [718, 33] width 81 height 14
select select "margin"
select select "pp"
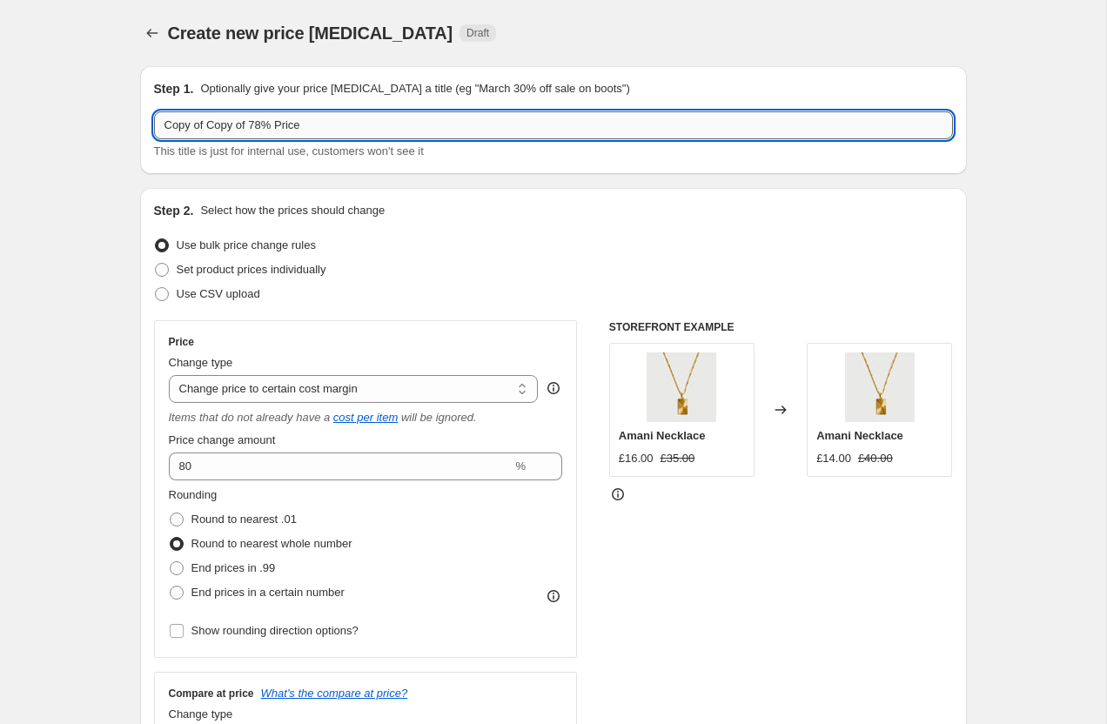
click at [232, 127] on input "Copy of Copy of 78% Price" at bounding box center [553, 125] width 799 height 28
type input "Prices +20%"
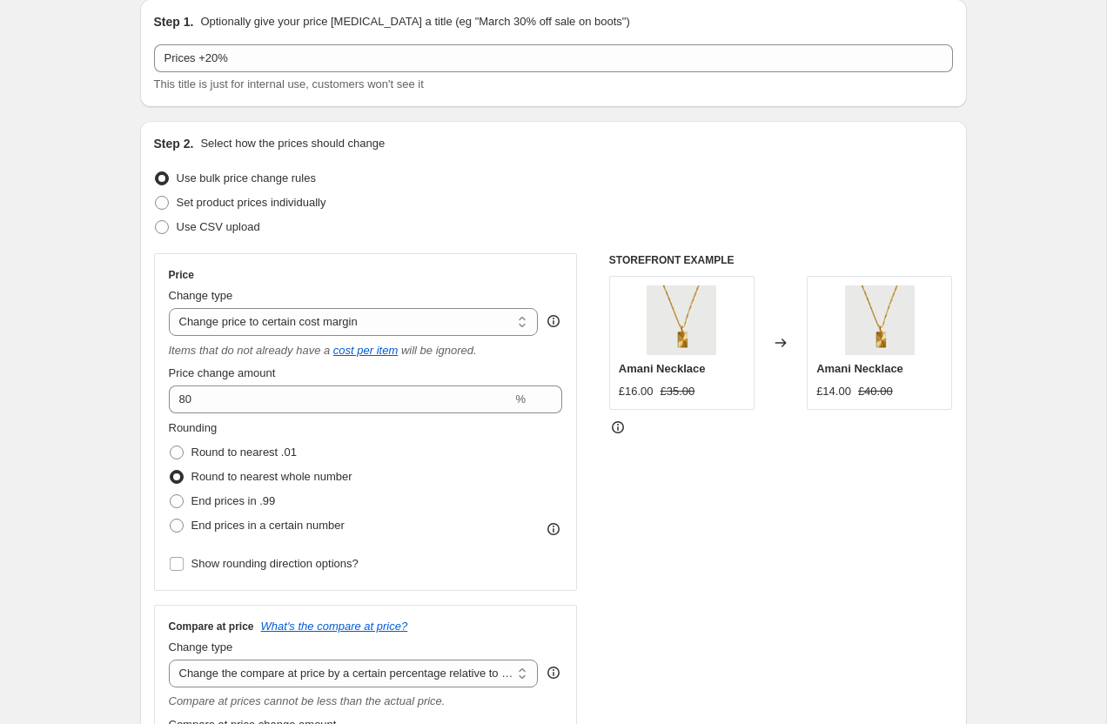
scroll to position [70, 0]
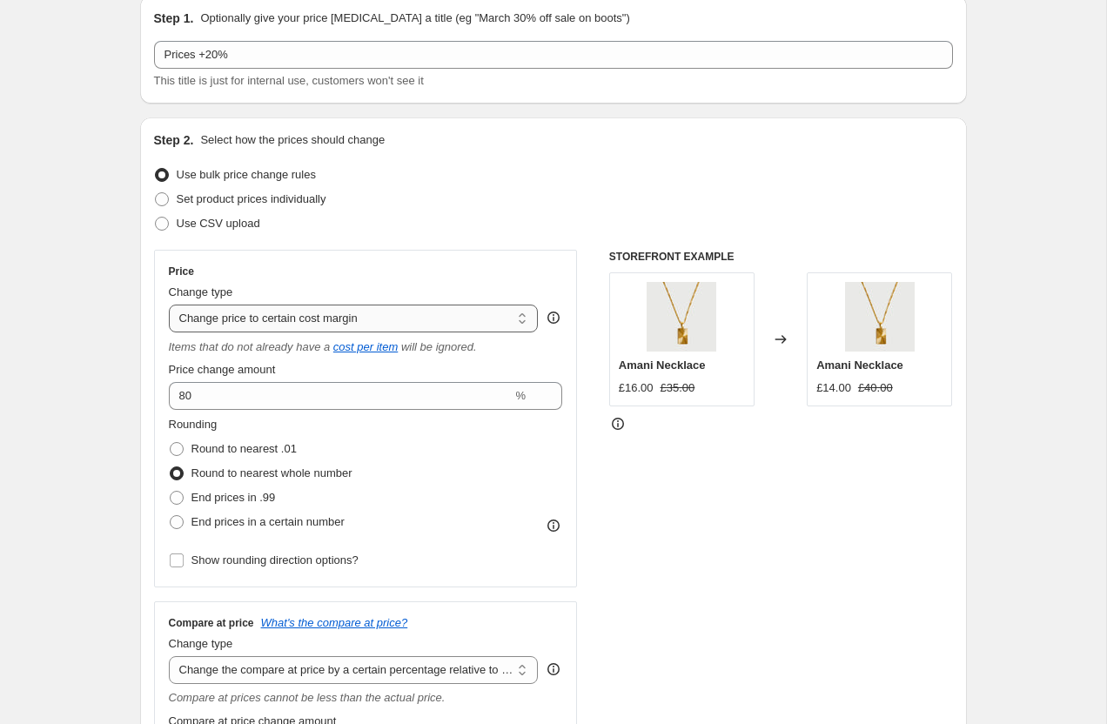
click at [212, 314] on select "Change the price to a certain amount Change the price by a certain amount Chang…" at bounding box center [354, 319] width 370 height 28
select select "percentage"
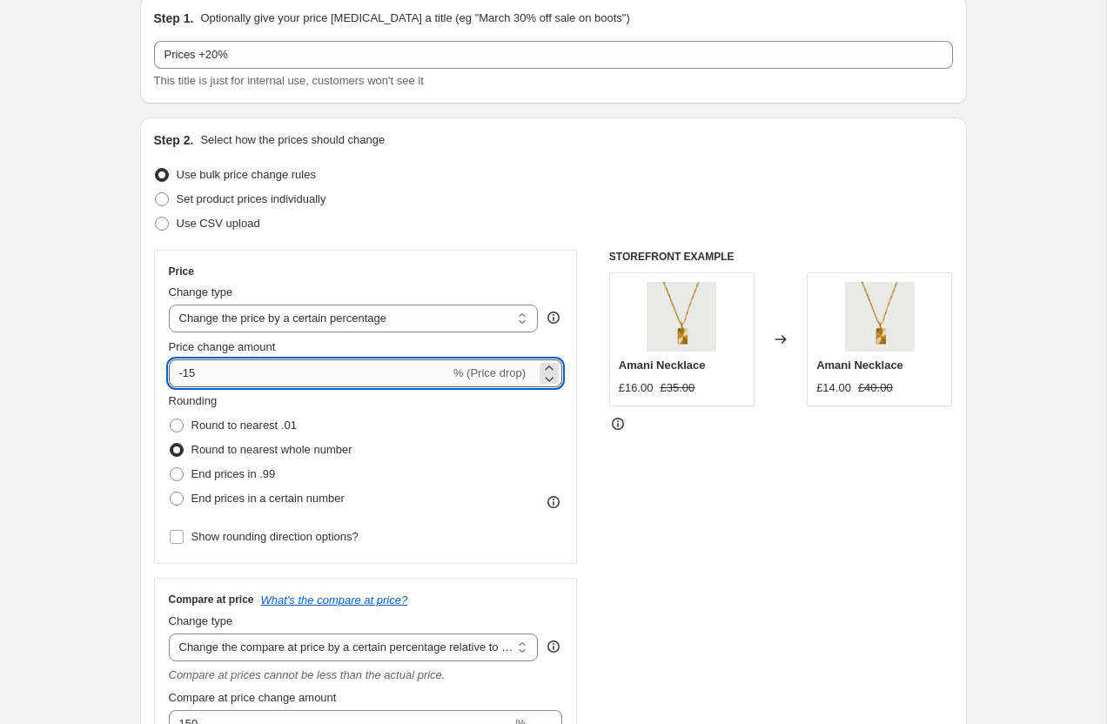
drag, startPoint x: 242, startPoint y: 364, endPoint x: 239, endPoint y: 374, distance: 10.8
click at [239, 374] on input "-15" at bounding box center [309, 373] width 281 height 28
type input "20"
click at [166, 399] on div "Price Change type Change the price to a certain amount Change the price by a ce…" at bounding box center [366, 407] width 424 height 314
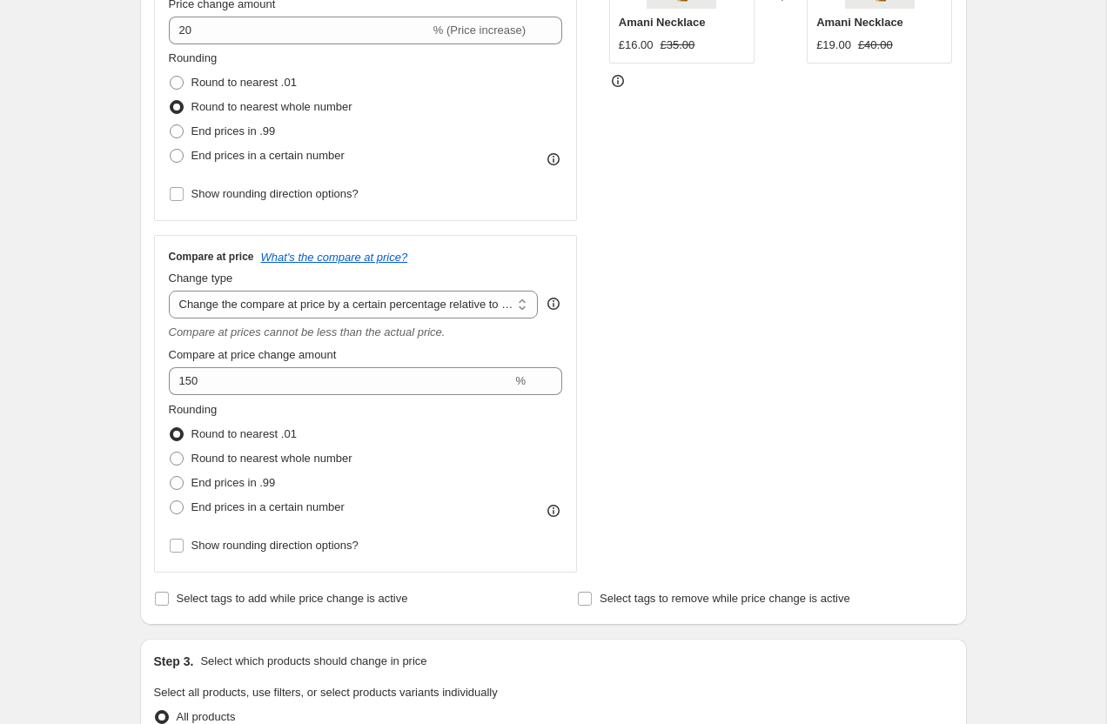
scroll to position [439, 0]
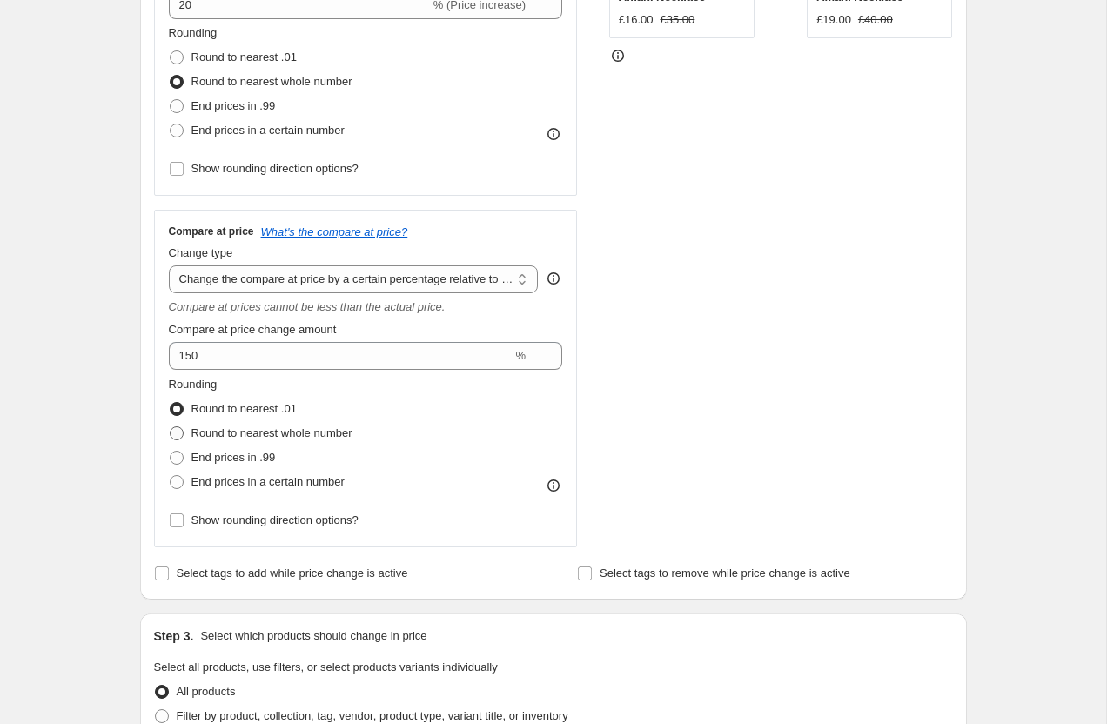
click at [173, 439] on span at bounding box center [177, 433] width 14 height 14
click at [171, 427] on input "Round to nearest whole number" at bounding box center [170, 426] width 1 height 1
radio input "true"
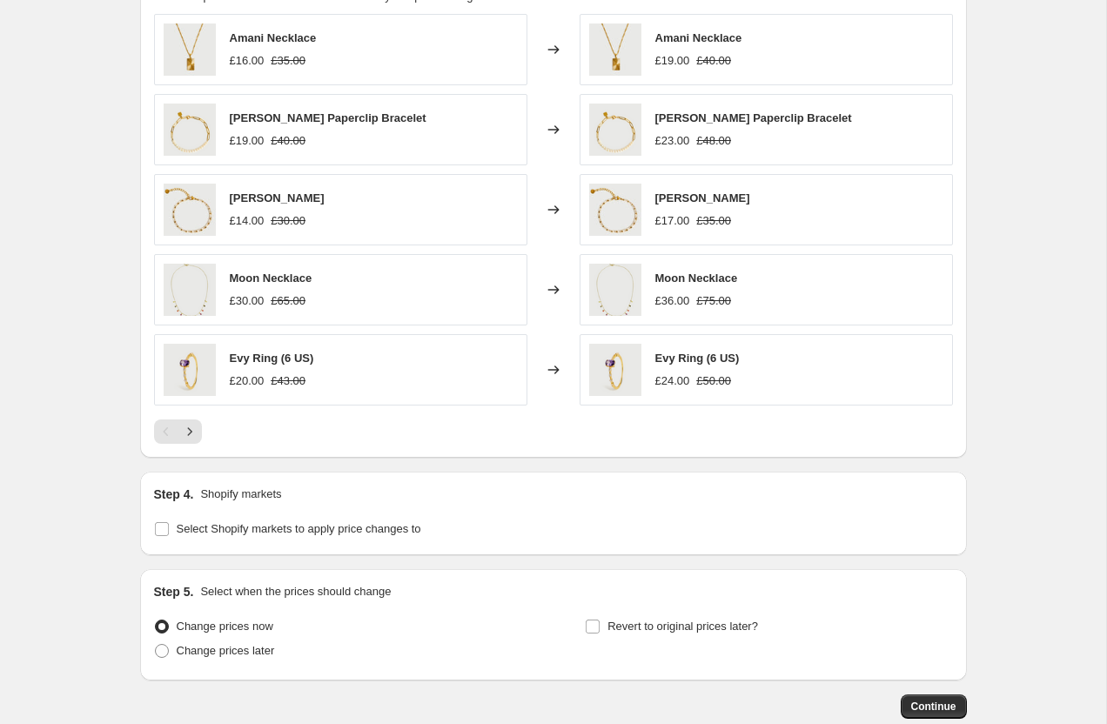
scroll to position [1352, 0]
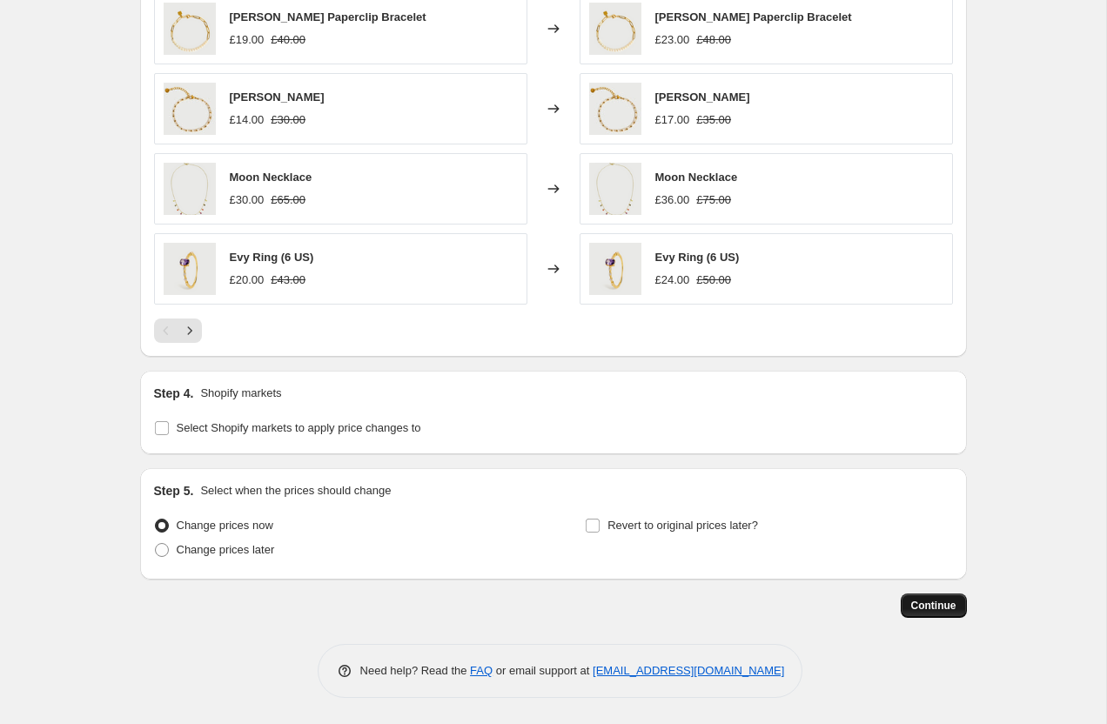
click at [945, 599] on button "Continue" at bounding box center [934, 605] width 66 height 24
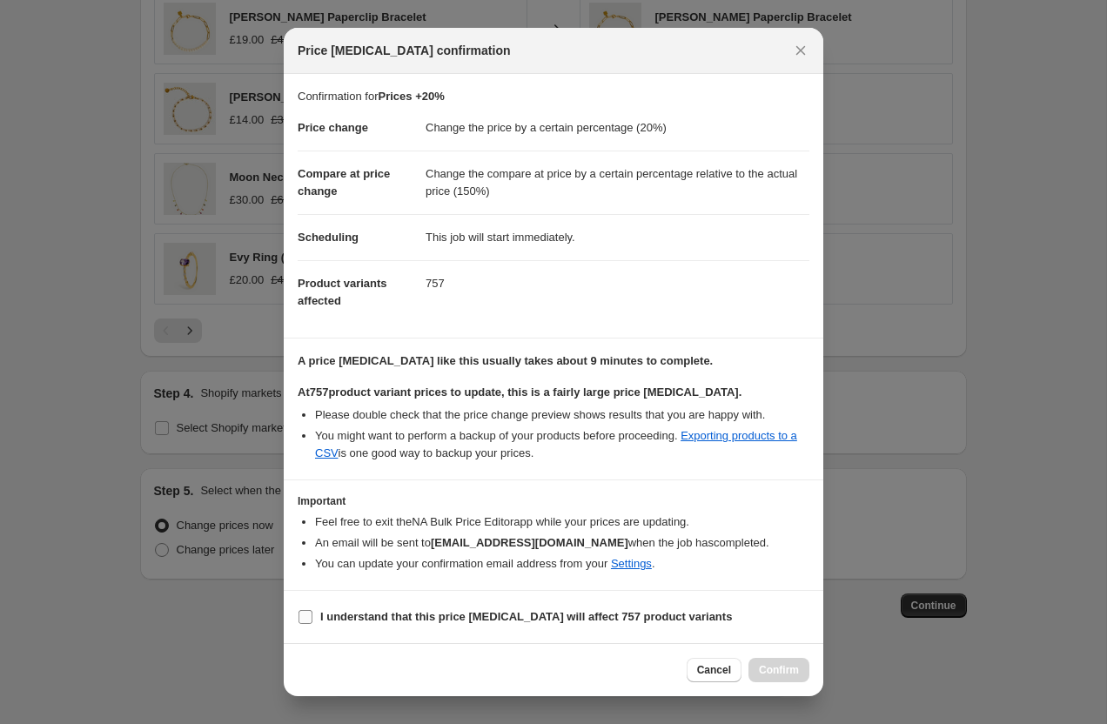
click at [302, 610] on input "I understand that this price change job will affect 757 product variants" at bounding box center [305, 617] width 14 height 14
checkbox input "true"
click at [798, 49] on icon "Close" at bounding box center [801, 50] width 10 height 10
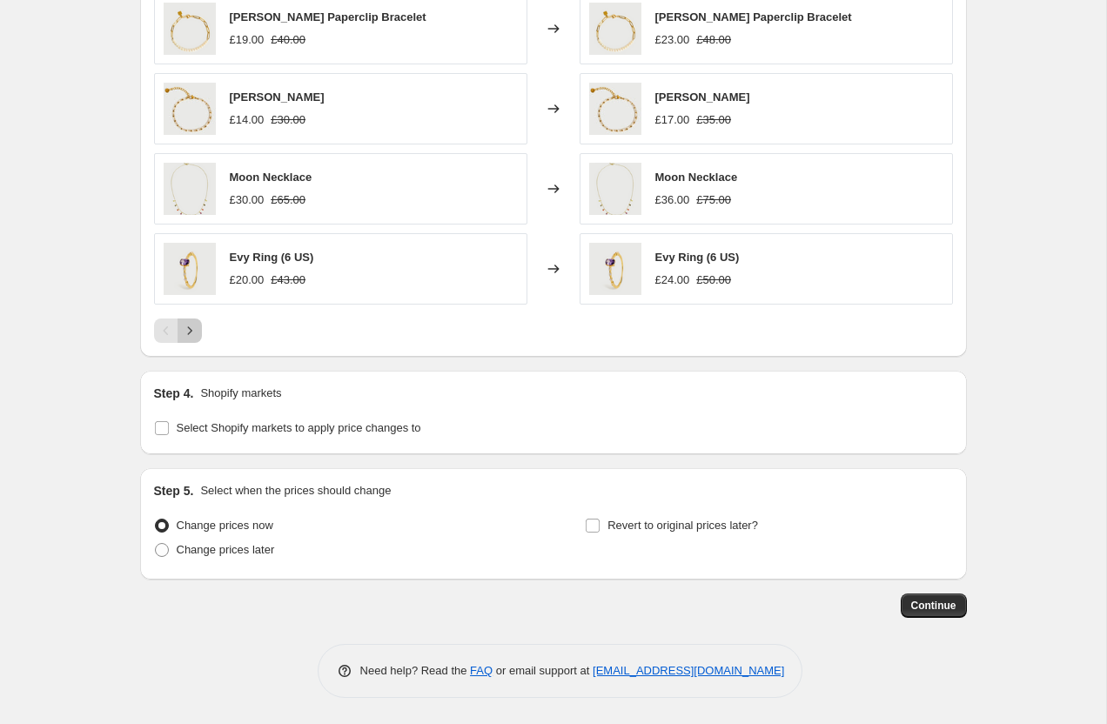
click at [198, 327] on button "Next" at bounding box center [190, 330] width 24 height 24
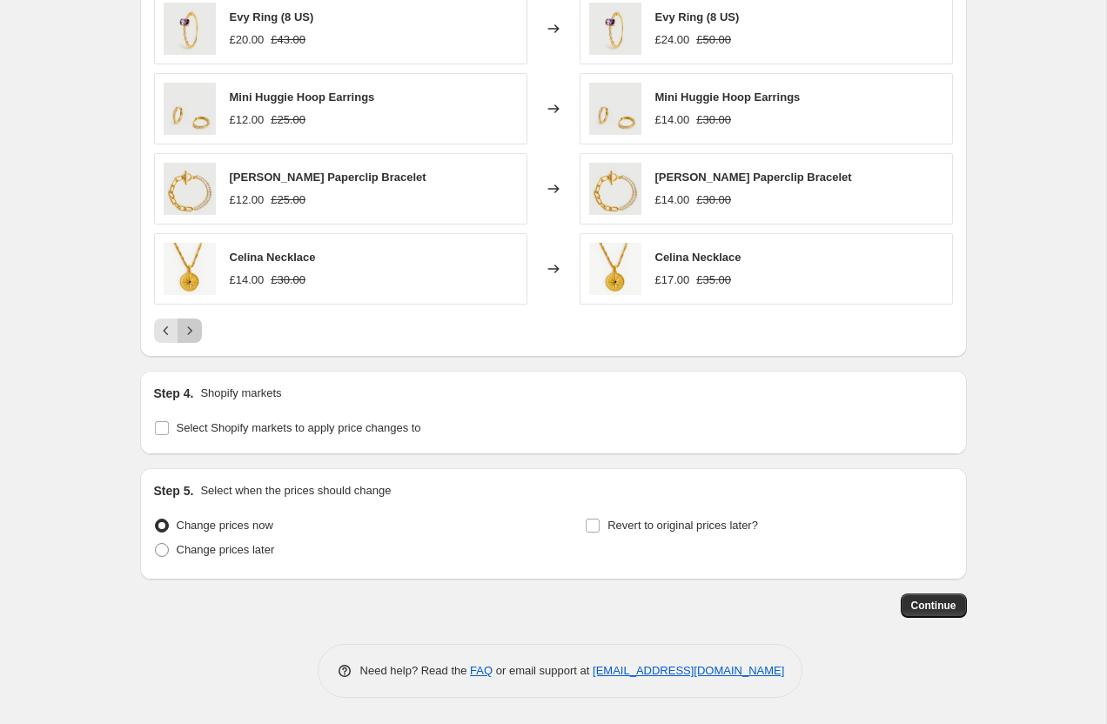
click at [198, 327] on button "Next" at bounding box center [190, 330] width 24 height 24
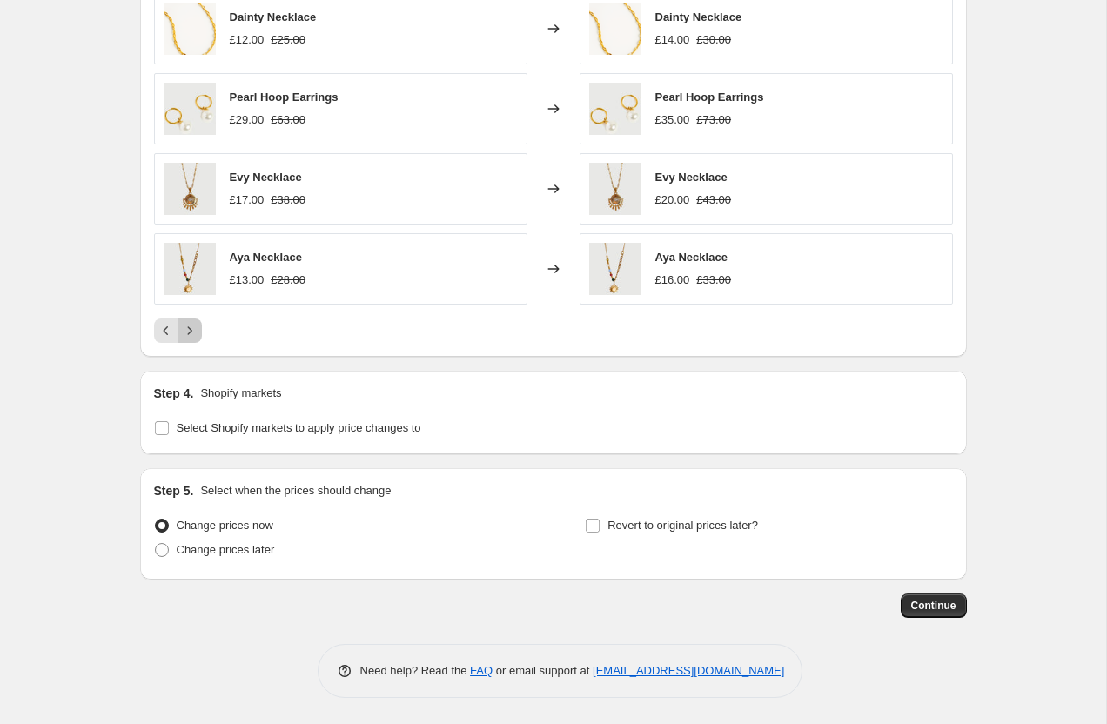
click at [198, 327] on button "Next" at bounding box center [190, 330] width 24 height 24
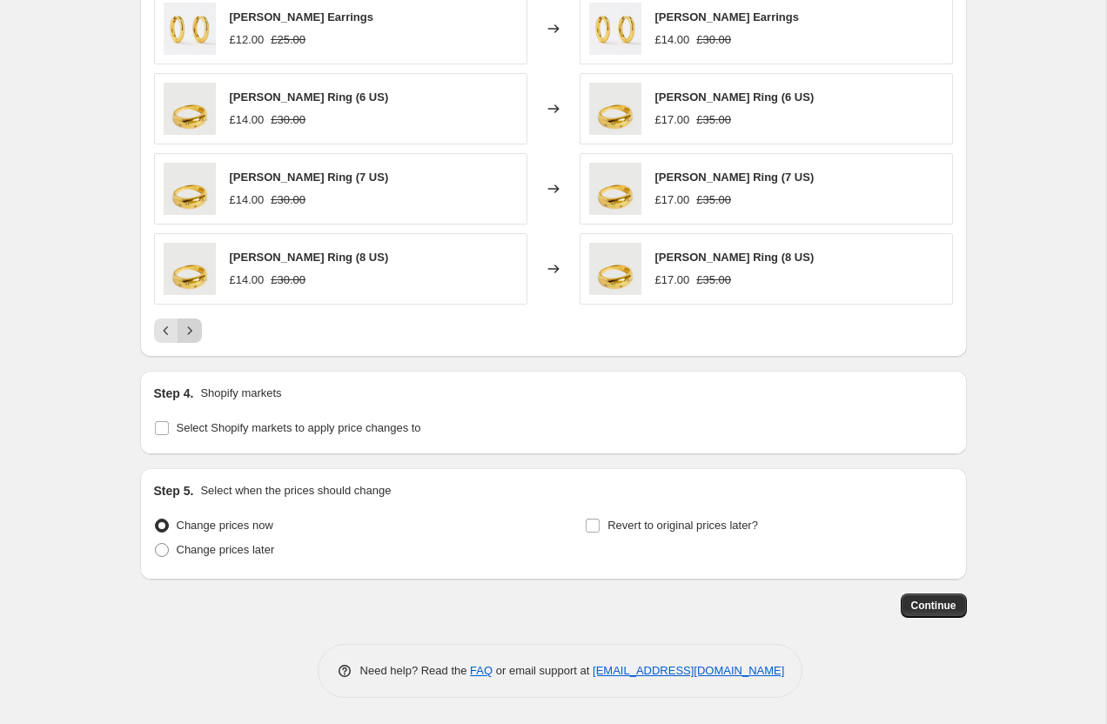
click at [198, 327] on button "Next" at bounding box center [190, 330] width 24 height 24
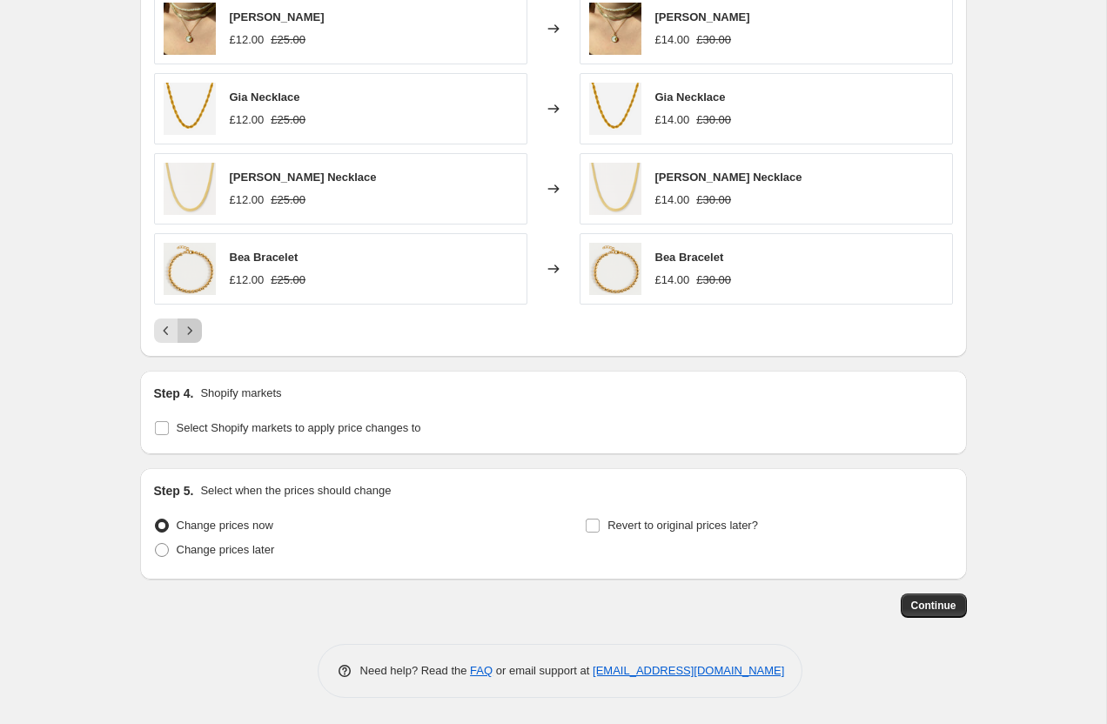
click at [198, 327] on button "Next" at bounding box center [190, 330] width 24 height 24
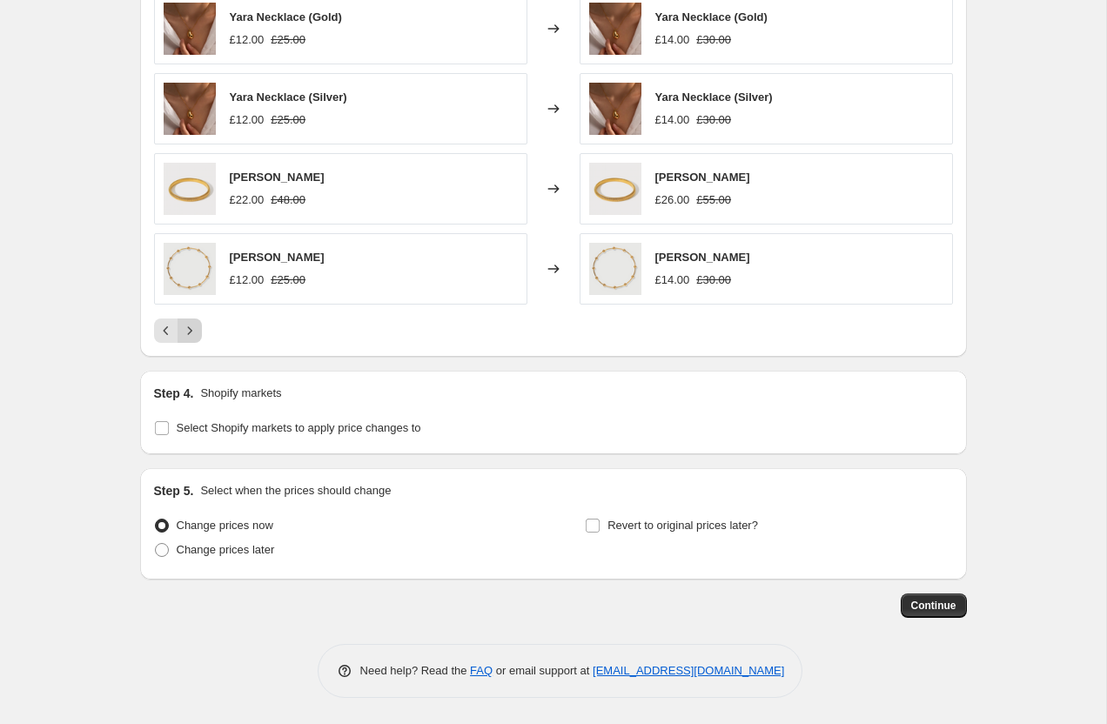
click at [198, 327] on button "Next" at bounding box center [190, 330] width 24 height 24
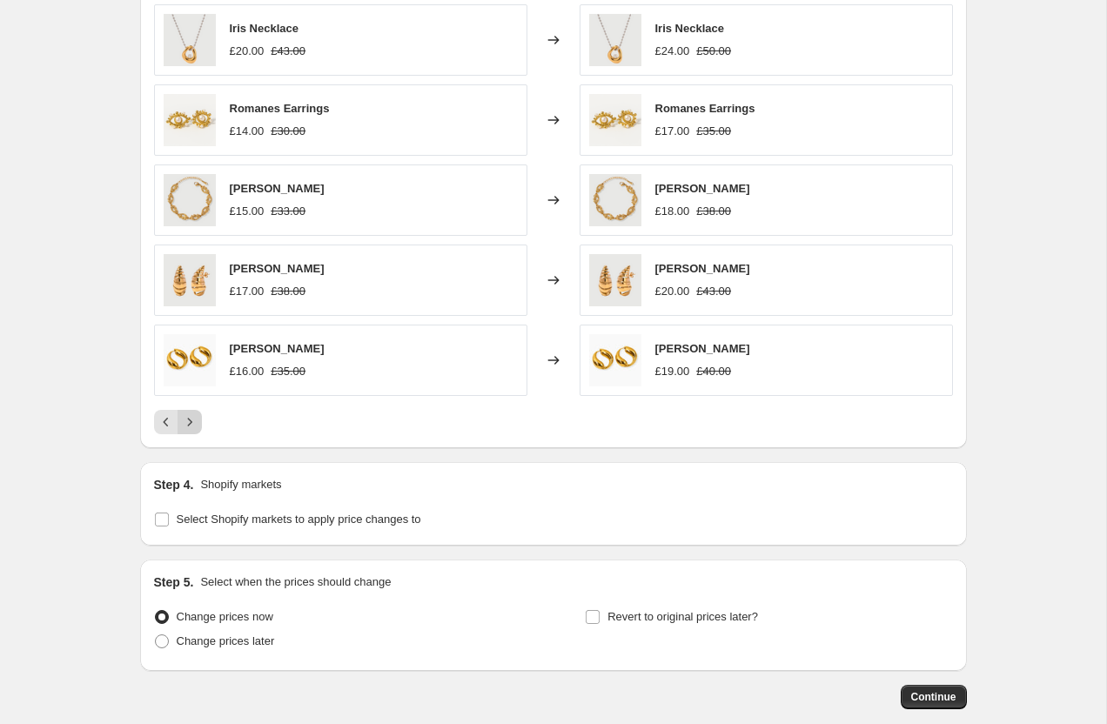
scroll to position [1247, 0]
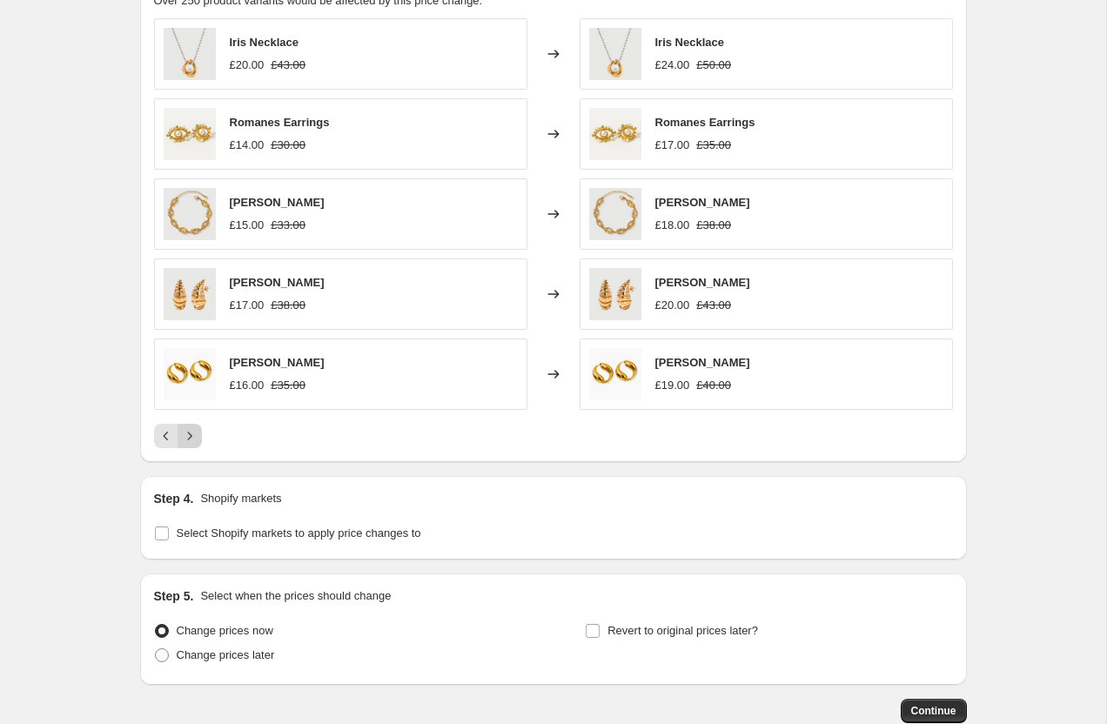
click at [198, 327] on div "Tara Earrings £17.00 £38.00" at bounding box center [340, 293] width 373 height 71
click at [191, 428] on icon "Next" at bounding box center [189, 435] width 17 height 17
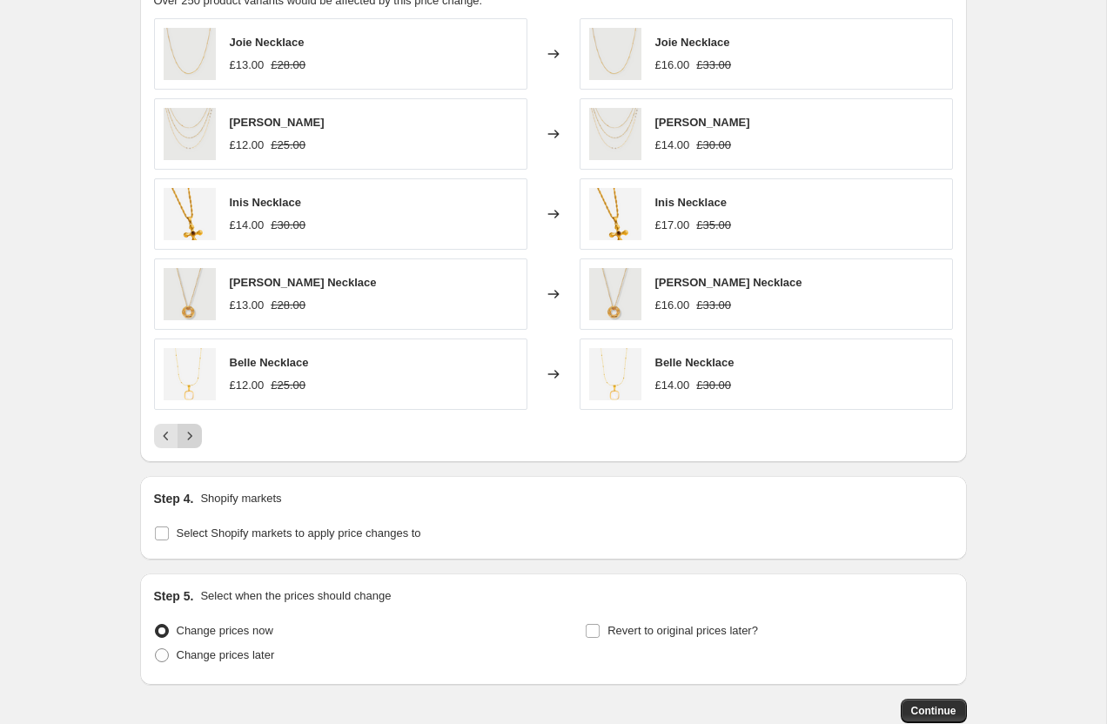
click at [191, 438] on icon "Next" at bounding box center [189, 435] width 17 height 17
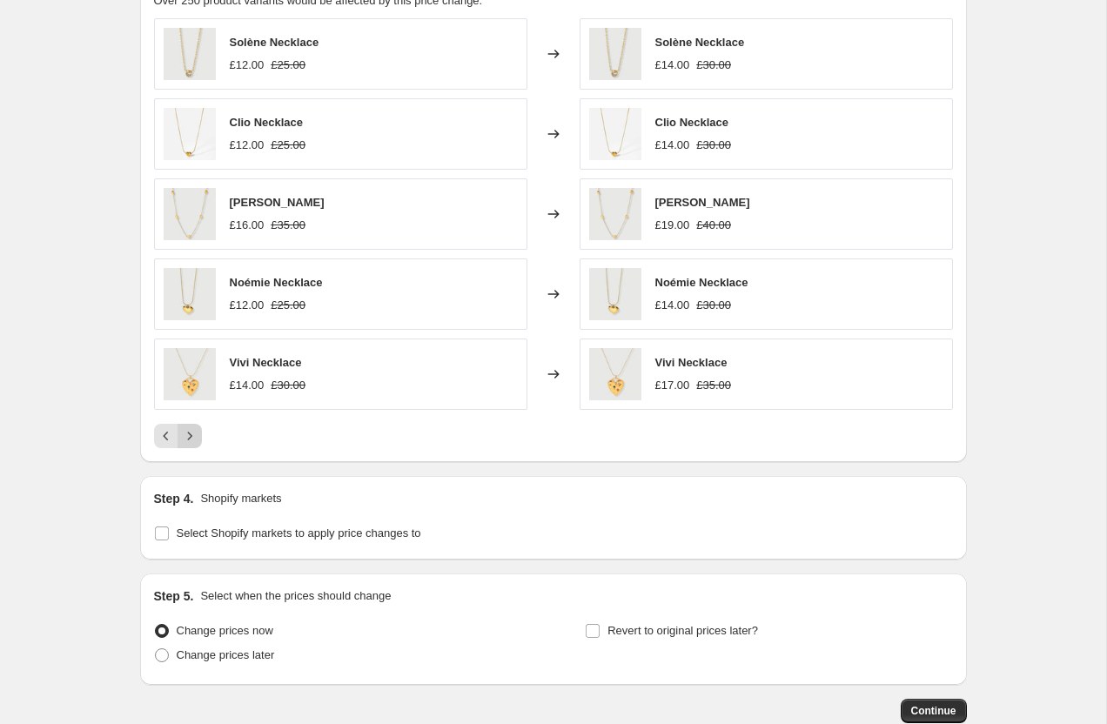
click at [191, 438] on icon "Next" at bounding box center [189, 435] width 17 height 17
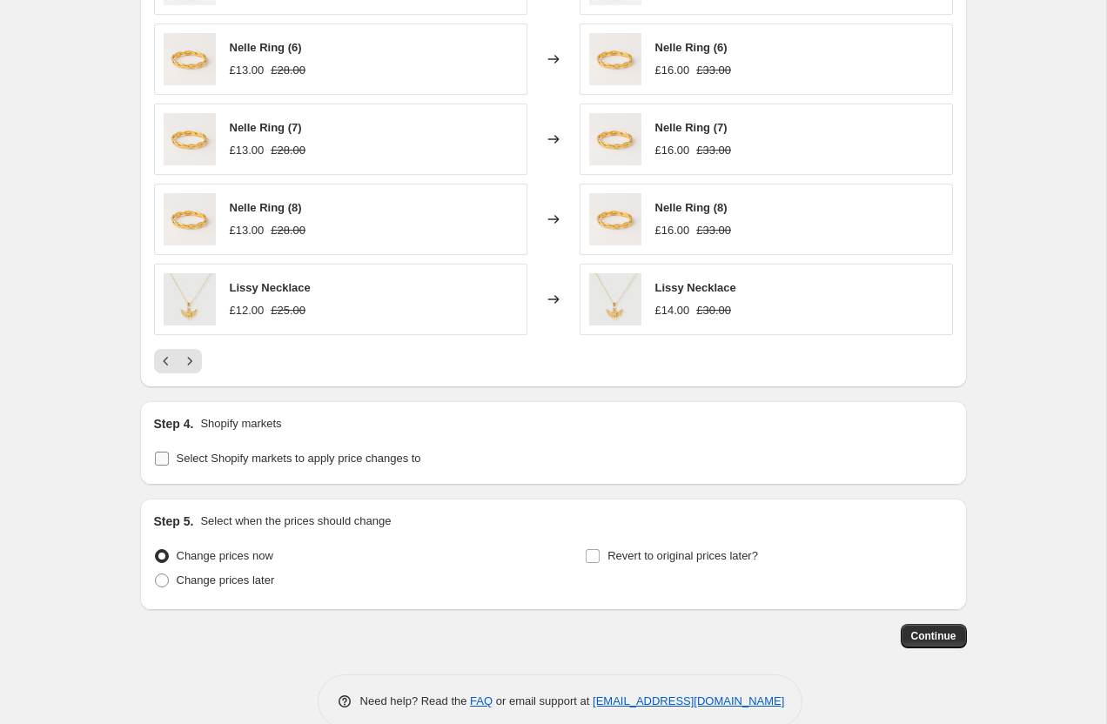
scroll to position [1347, 0]
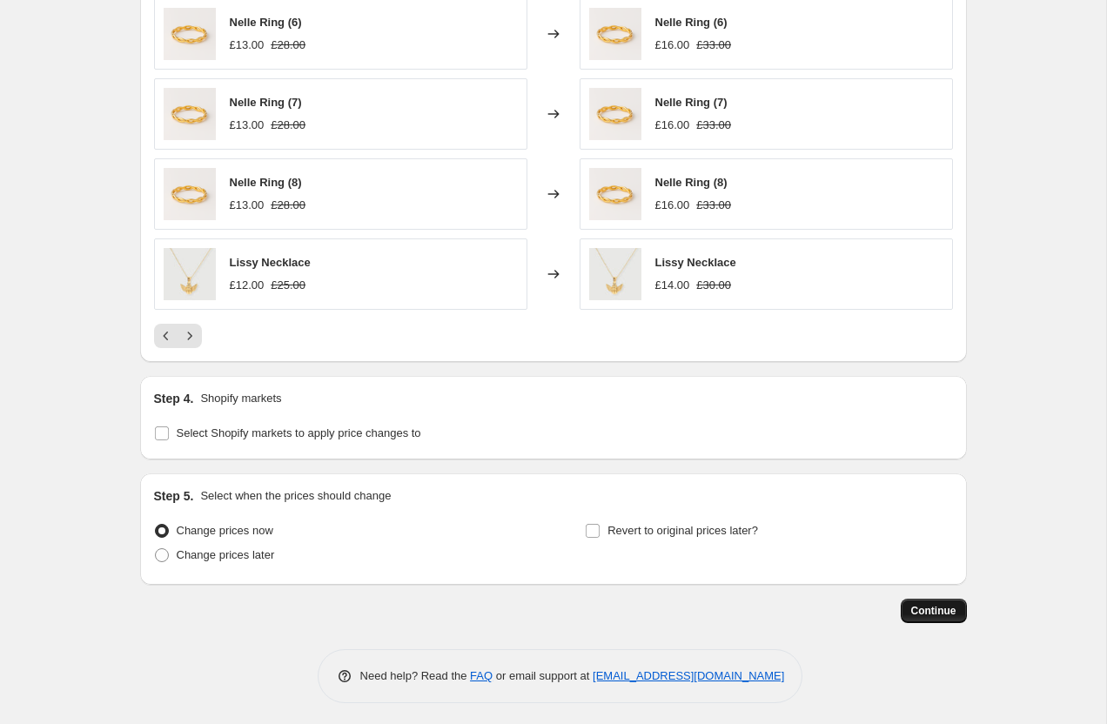
click at [909, 618] on button "Continue" at bounding box center [934, 611] width 66 height 24
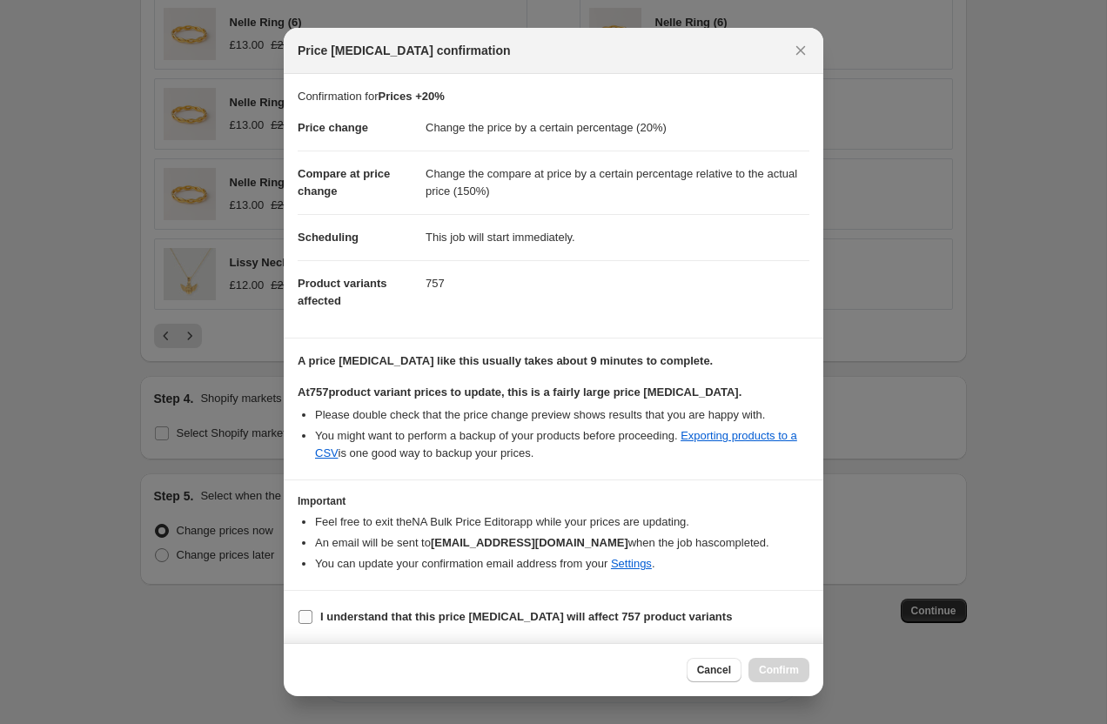
click at [309, 619] on input "I understand that this price change job will affect 757 product variants" at bounding box center [305, 617] width 14 height 14
checkbox input "true"
click at [788, 670] on span "Confirm" at bounding box center [779, 670] width 40 height 14
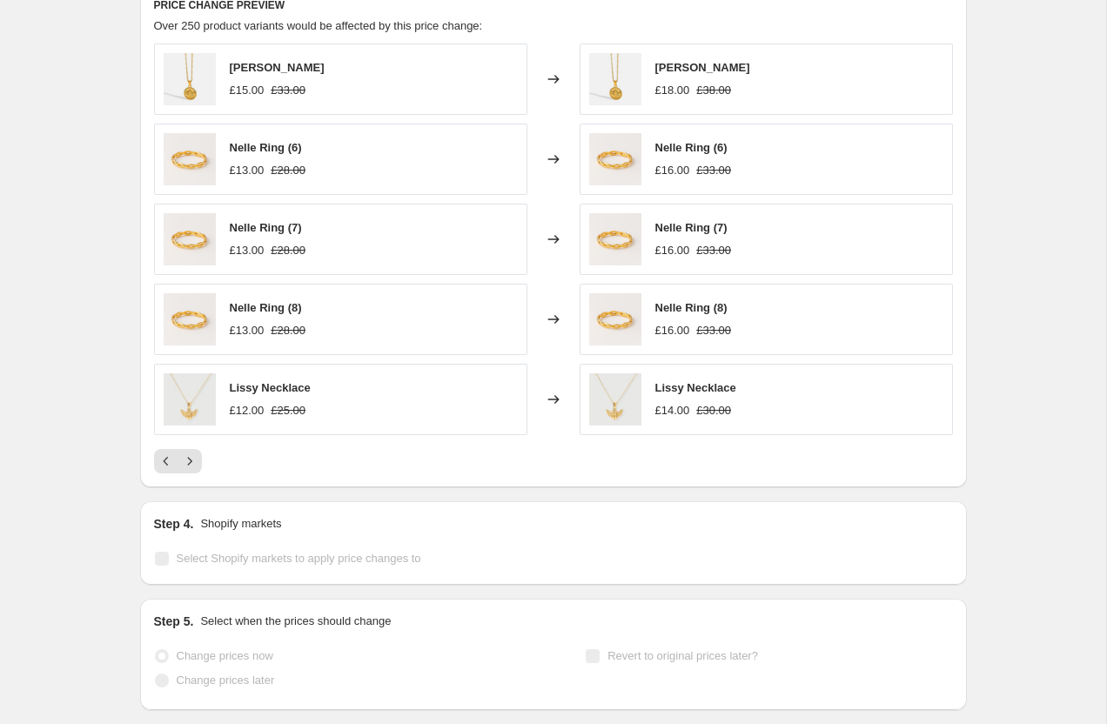
scroll to position [1392, 0]
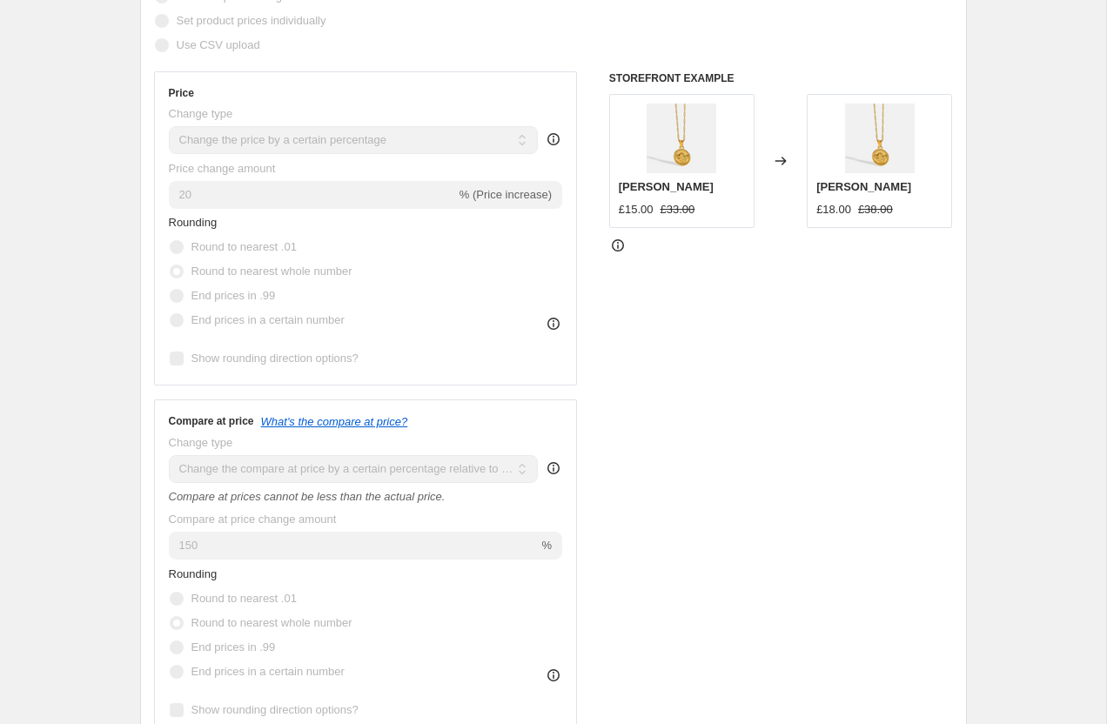
scroll to position [0, 0]
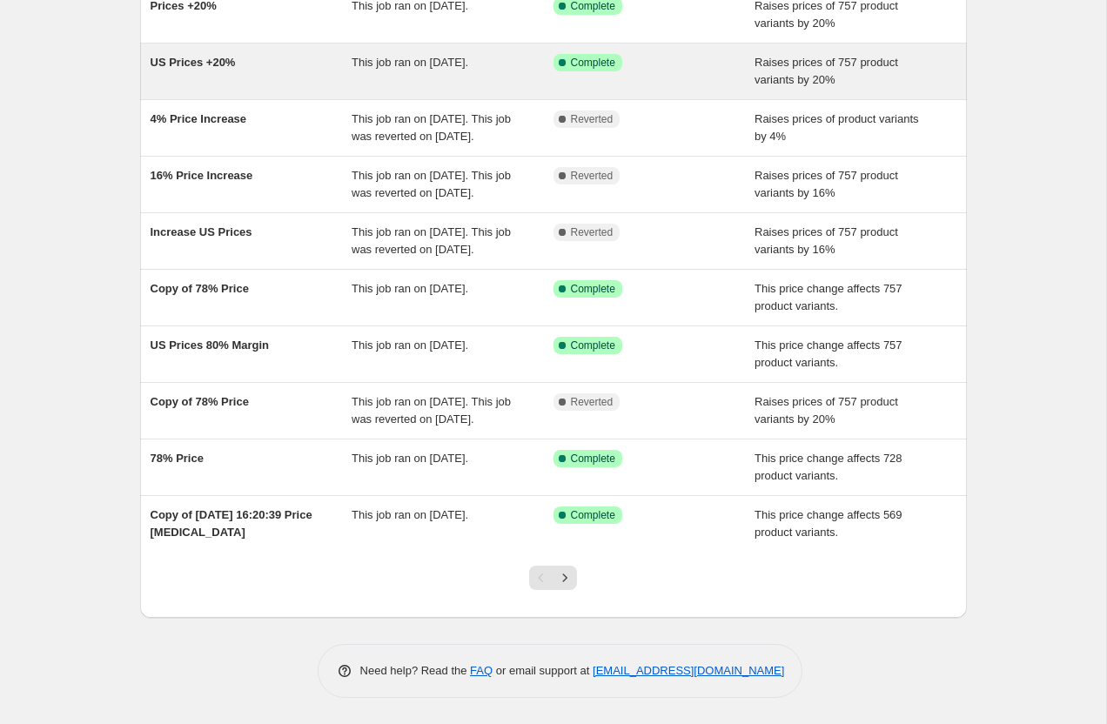
scroll to position [229, 0]
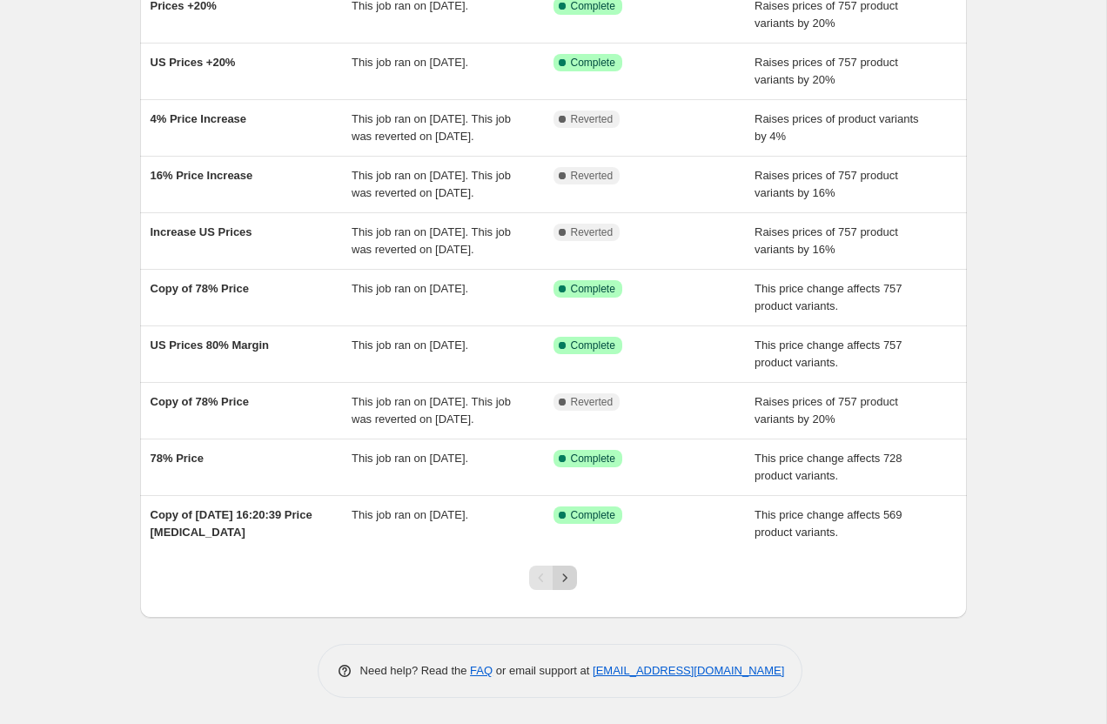
click at [567, 586] on icon "Next" at bounding box center [564, 577] width 17 height 17
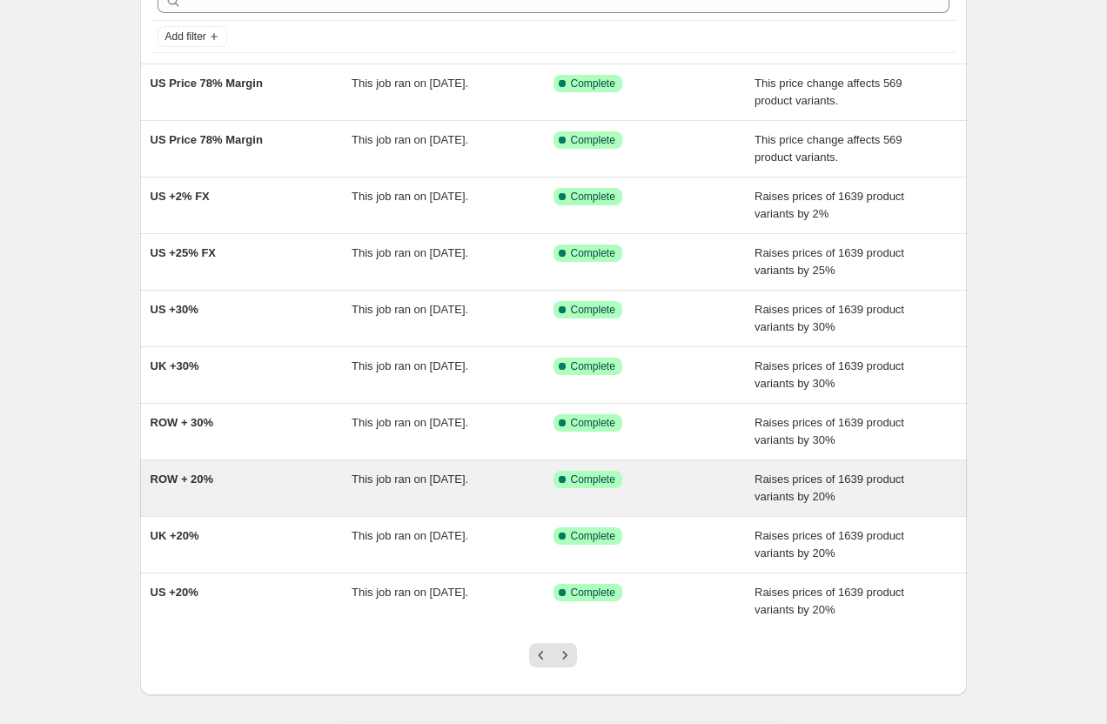
scroll to position [172, 0]
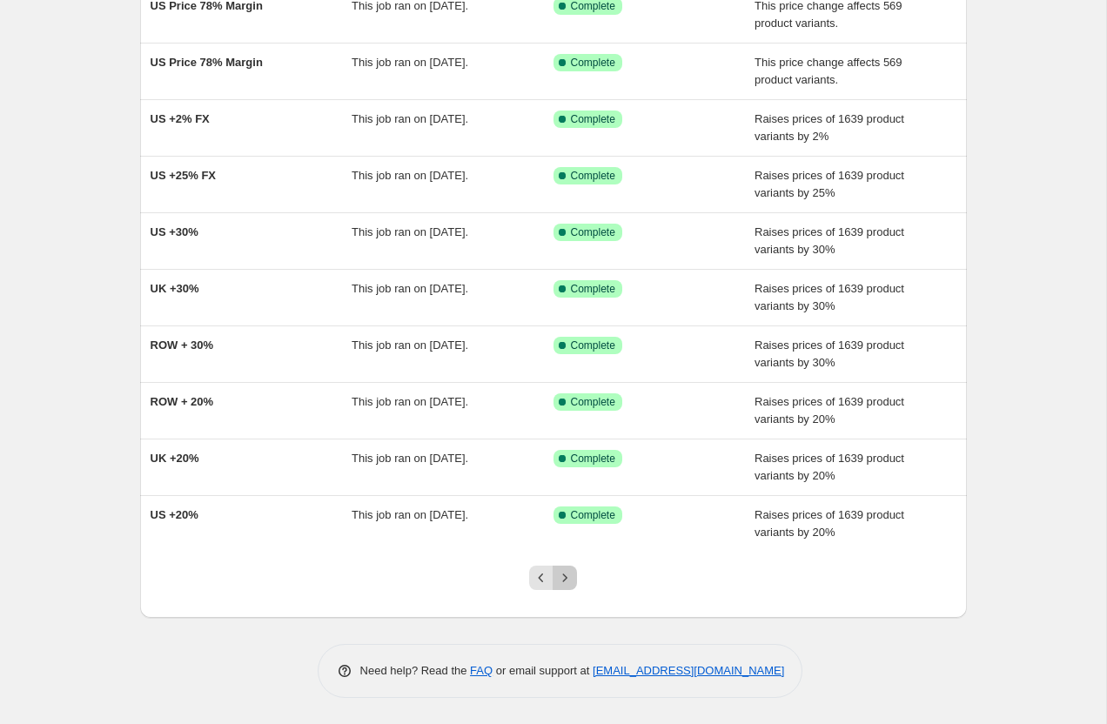
click at [565, 582] on icon "Next" at bounding box center [564, 577] width 17 height 17
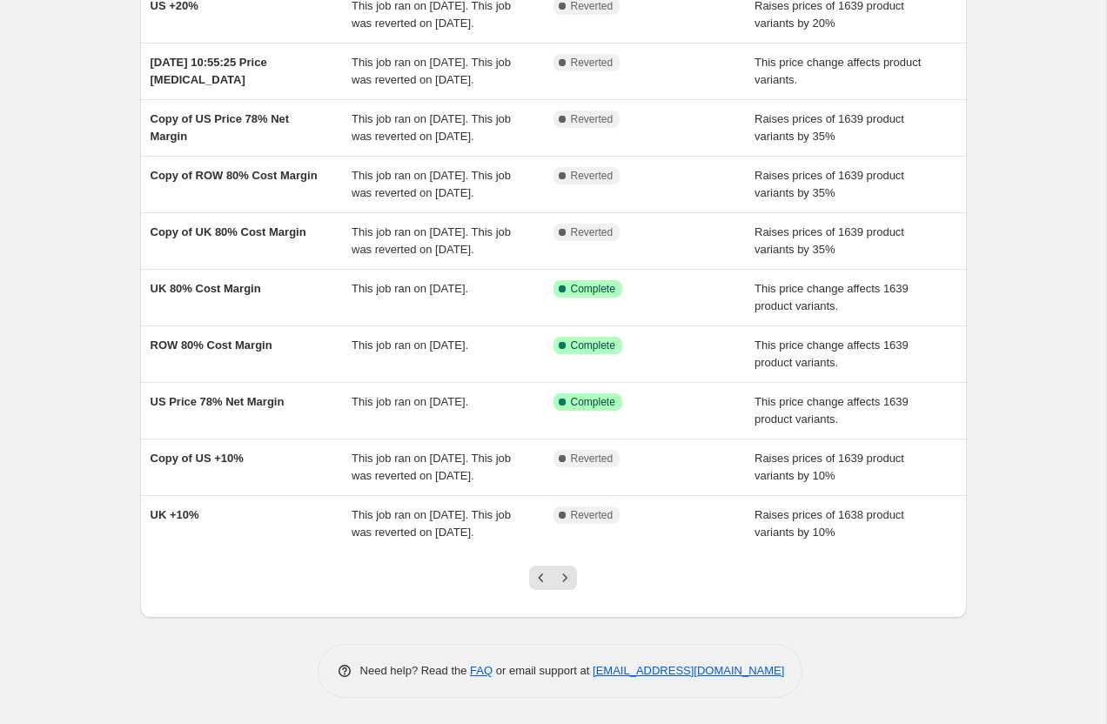
scroll to position [294, 0]
click at [565, 579] on icon "Next" at bounding box center [564, 577] width 17 height 17
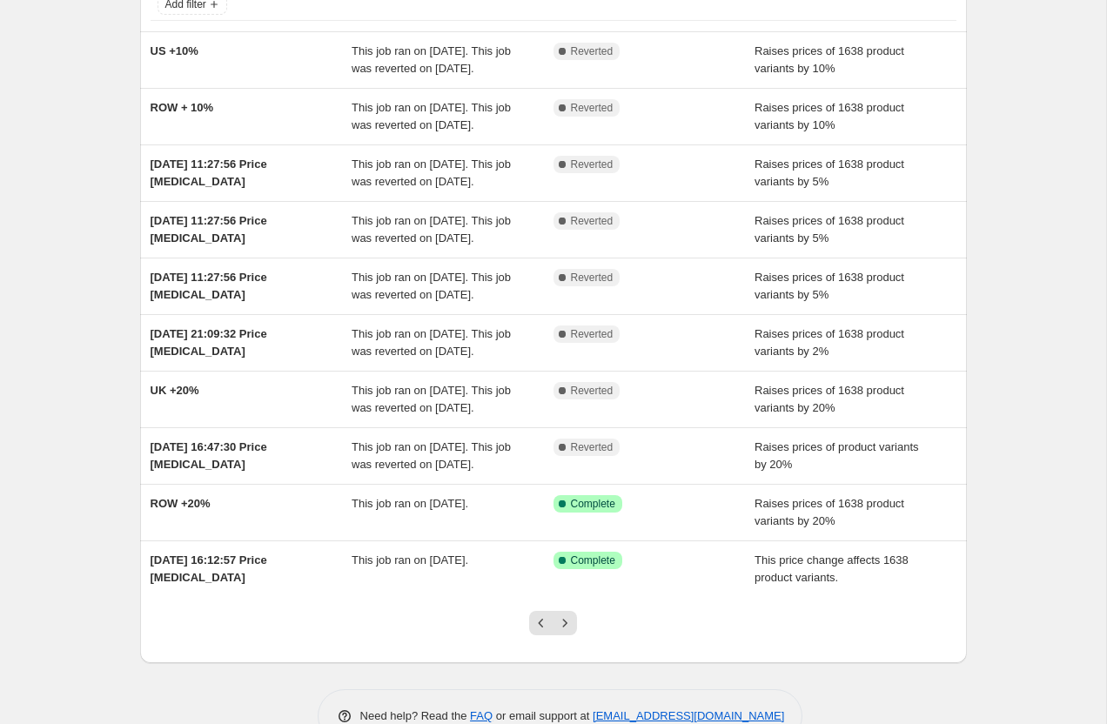
scroll to position [311, 0]
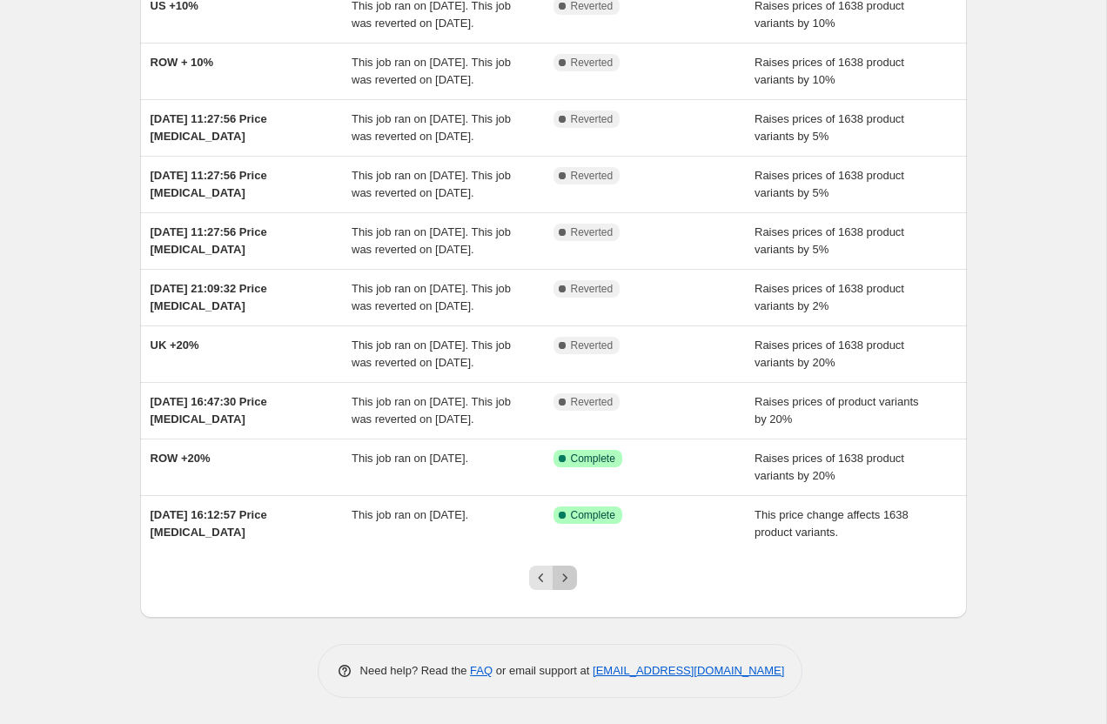
click at [565, 579] on icon "Next" at bounding box center [565, 577] width 4 height 8
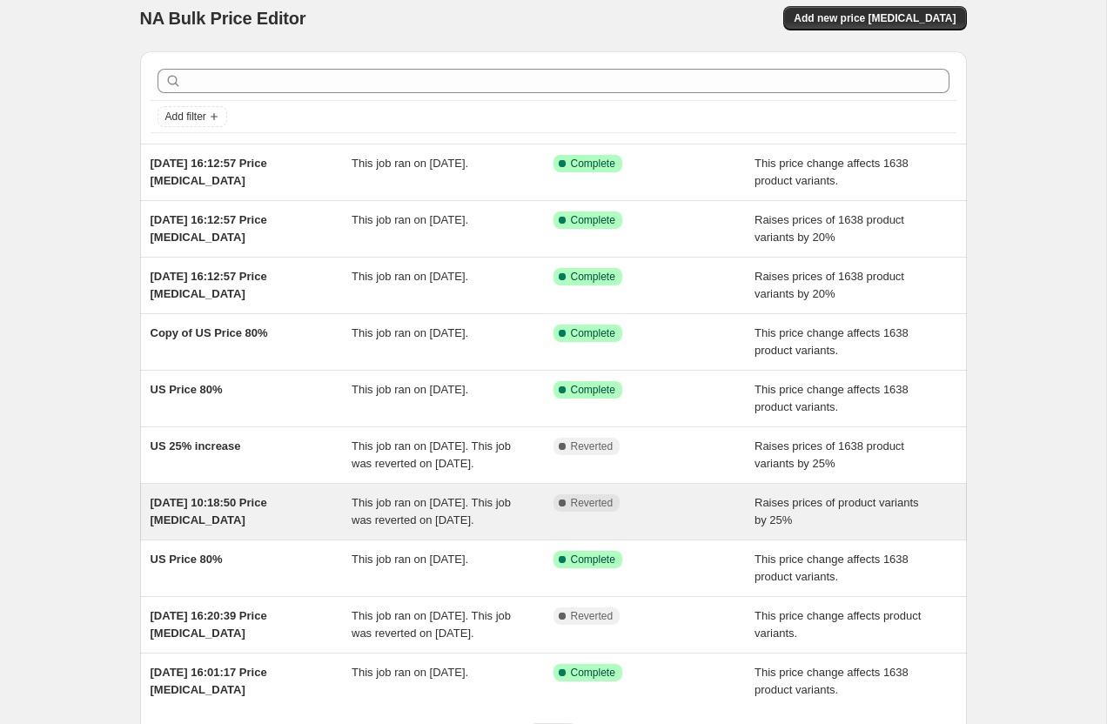
scroll to position [207, 0]
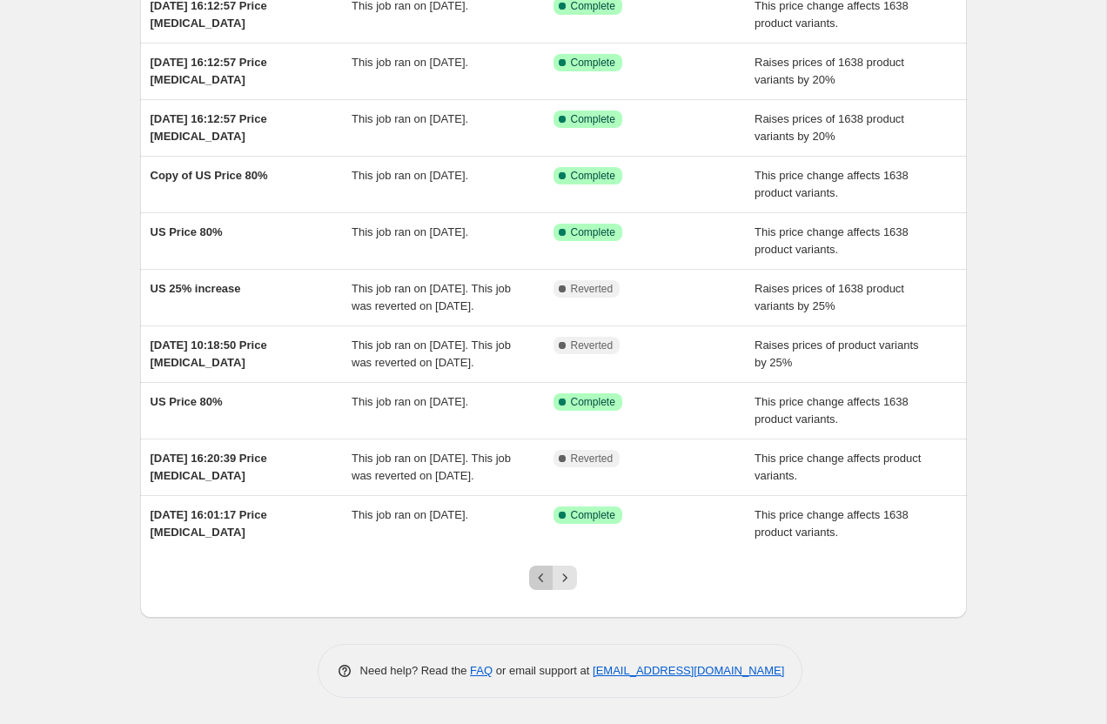
click at [534, 584] on icon "Previous" at bounding box center [541, 577] width 17 height 17
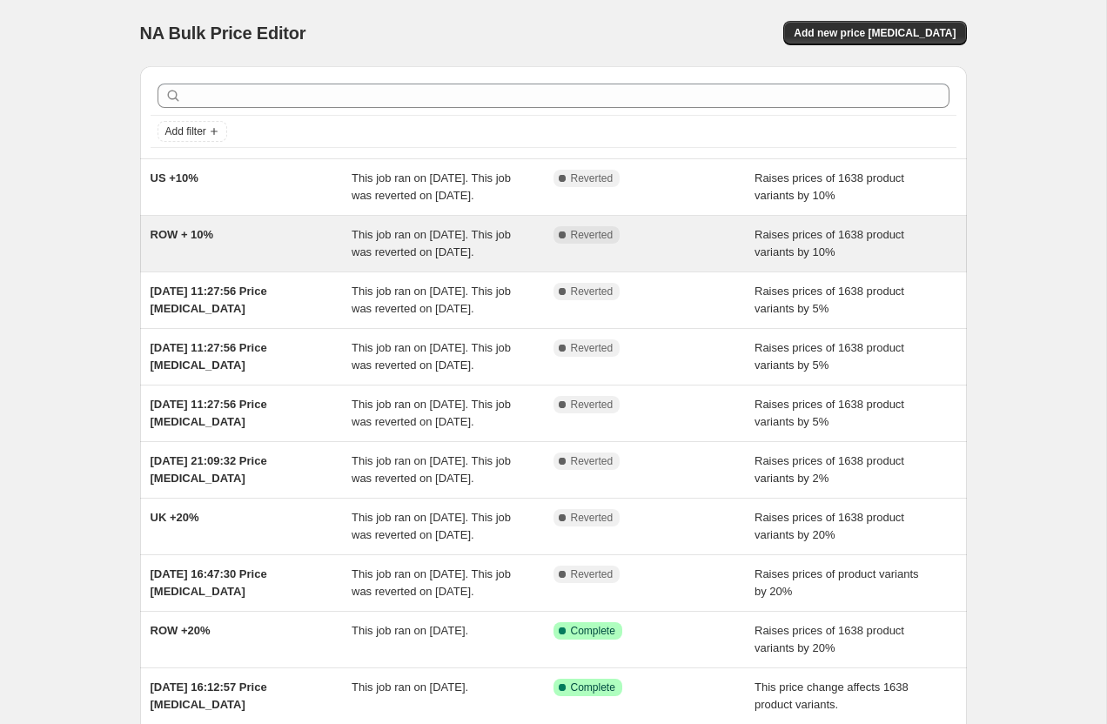
scroll to position [311, 0]
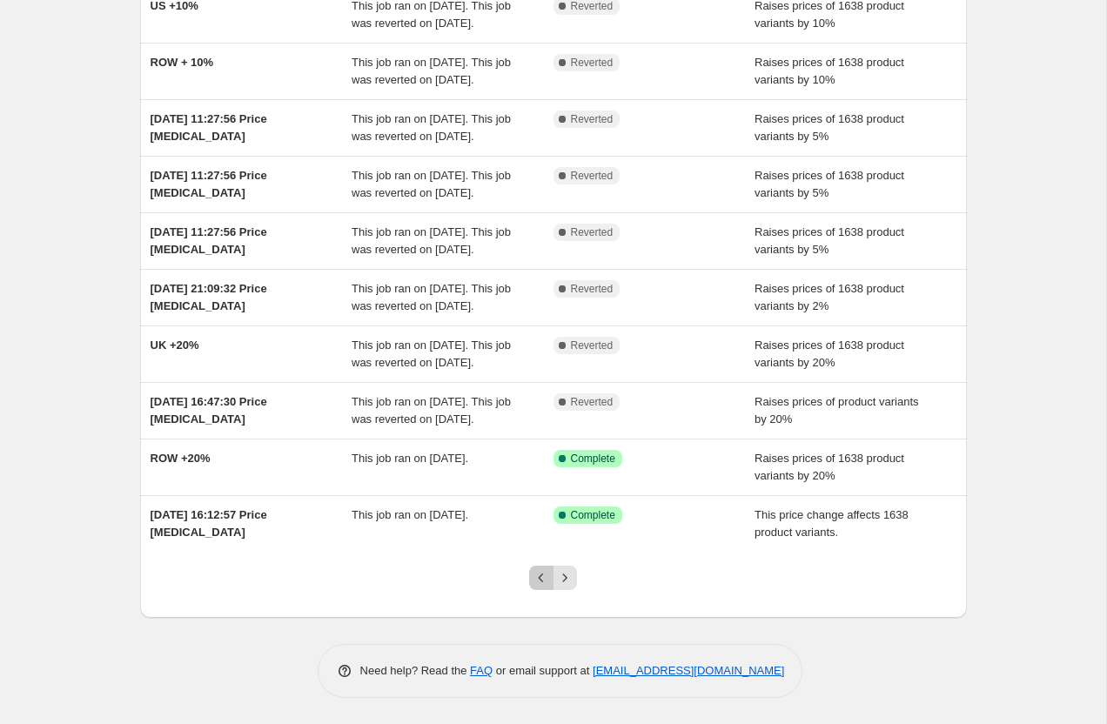
click at [542, 573] on icon "Previous" at bounding box center [541, 577] width 17 height 17
